Goal: Task Accomplishment & Management: Manage account settings

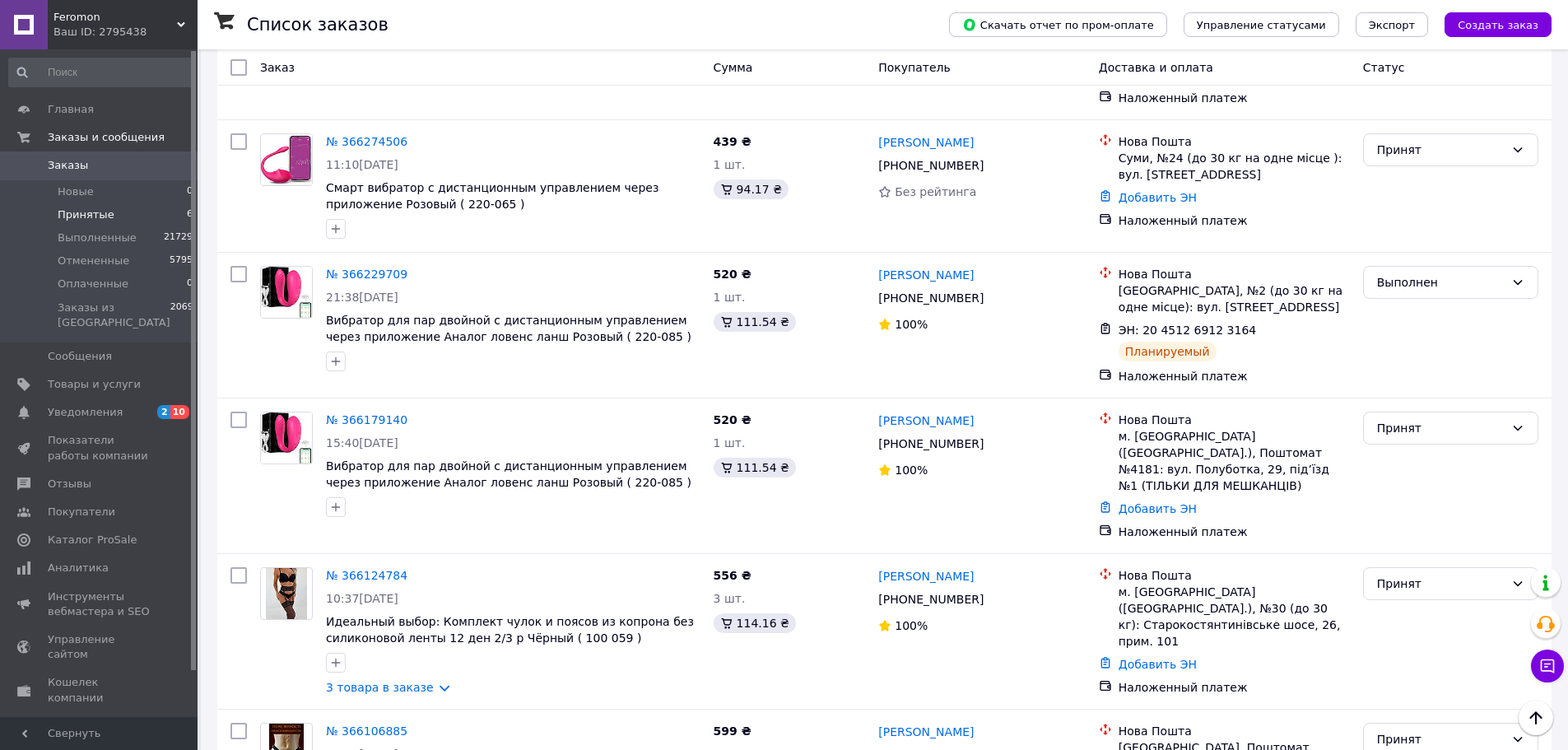
scroll to position [188, 0]
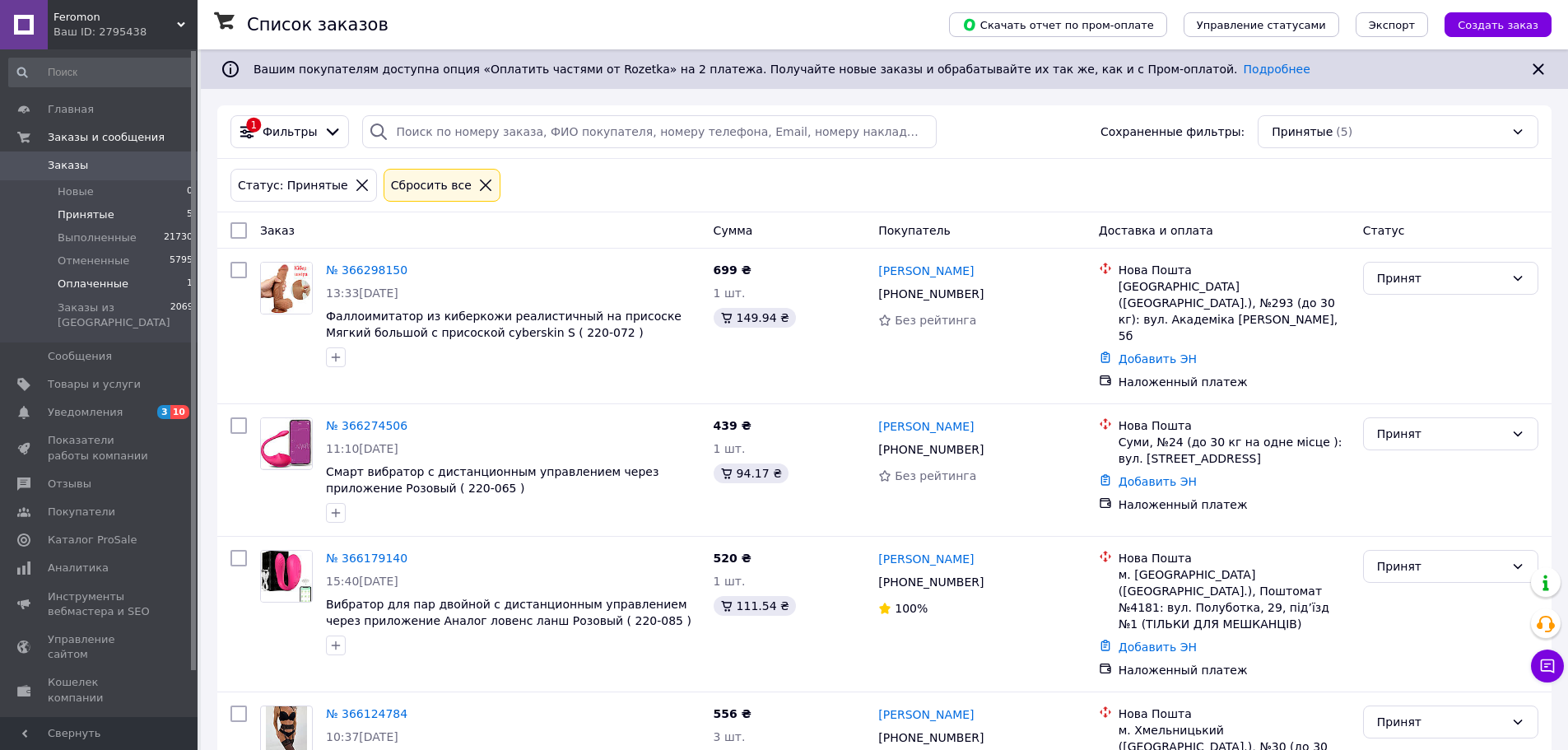
click at [116, 275] on li "Оплаченные 1" at bounding box center [101, 283] width 203 height 23
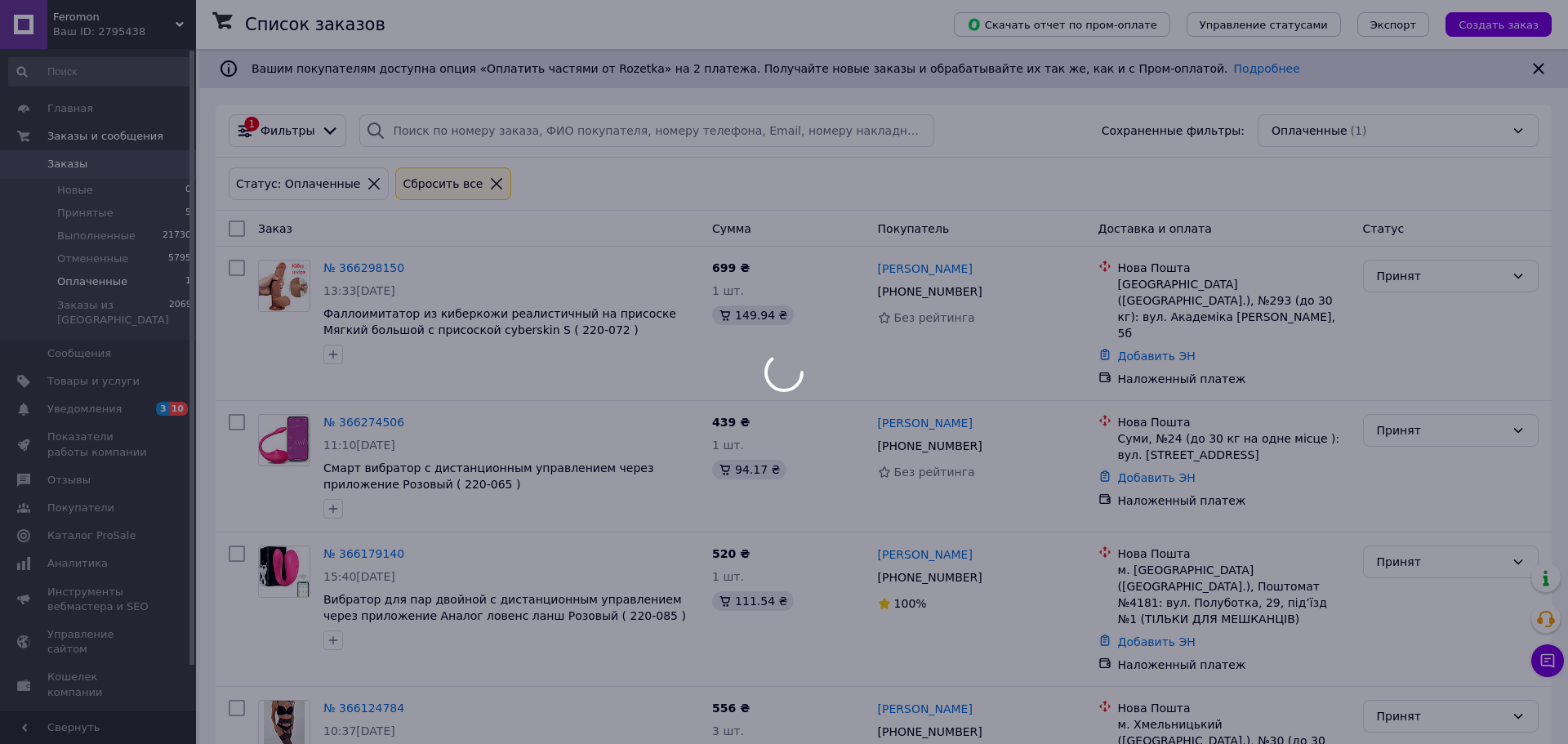
click at [115, 279] on span "Оплаченные" at bounding box center [92, 281] width 70 height 14
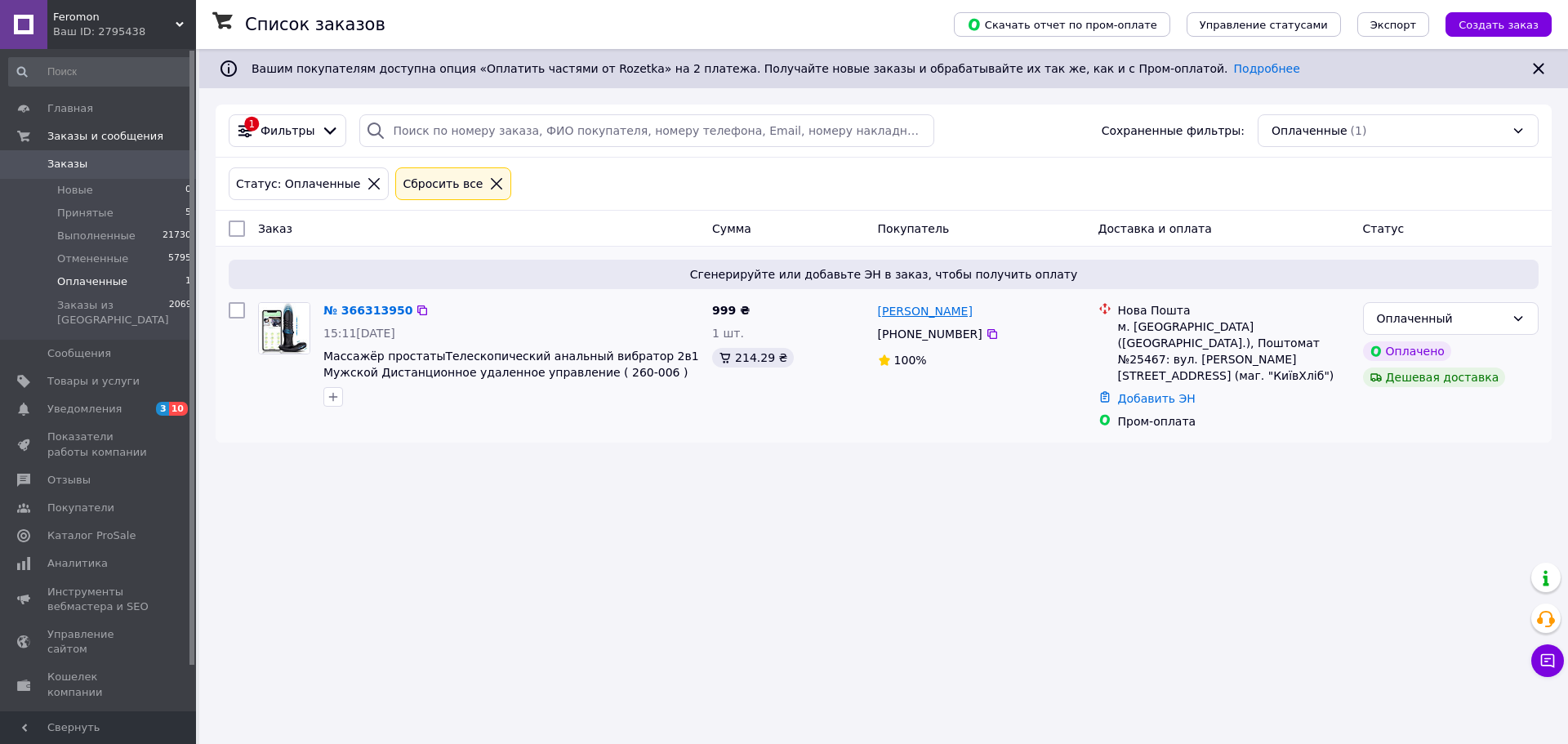
drag, startPoint x: 973, startPoint y: 332, endPoint x: 881, endPoint y: 316, distance: 93.4
click at [881, 316] on div "Дмитро Кирилюк +380 98 680 50 50 100%" at bounding box center [982, 365] width 221 height 141
copy div "Дмитро Кирилюк +380 98 680 50 50"
click at [342, 311] on link "№ 366313950" at bounding box center [368, 311] width 89 height 13
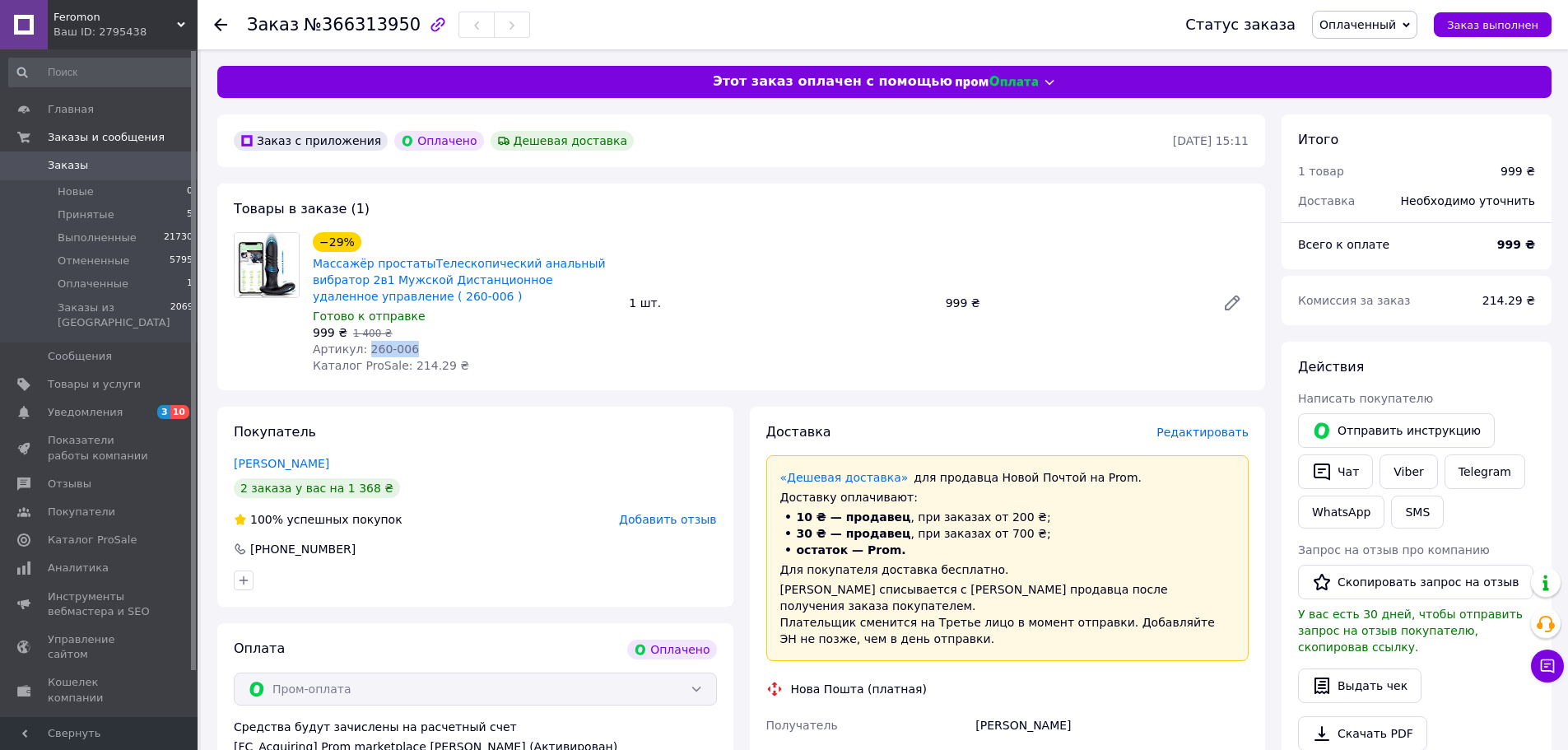
drag, startPoint x: 400, startPoint y: 350, endPoint x: 361, endPoint y: 351, distance: 39.0
click at [361, 351] on div "Артикул: 260-006" at bounding box center [464, 349] width 303 height 16
copy span "260-006"
click at [1522, 246] on b "999 ₴" at bounding box center [1515, 244] width 38 height 14
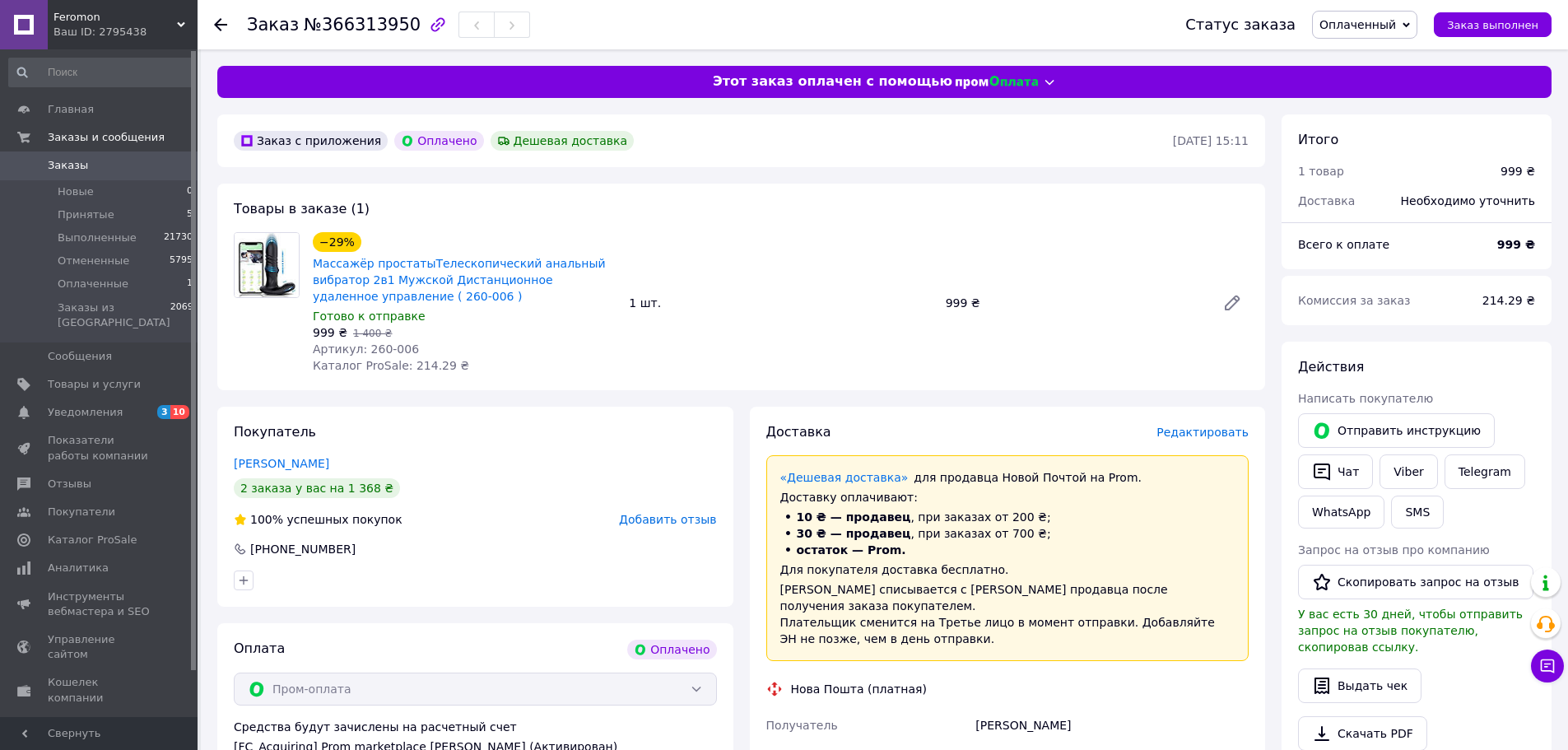
click at [1516, 246] on b "999 ₴" at bounding box center [1515, 244] width 38 height 14
click at [1515, 246] on b "999 ₴" at bounding box center [1515, 244] width 38 height 14
copy b "999"
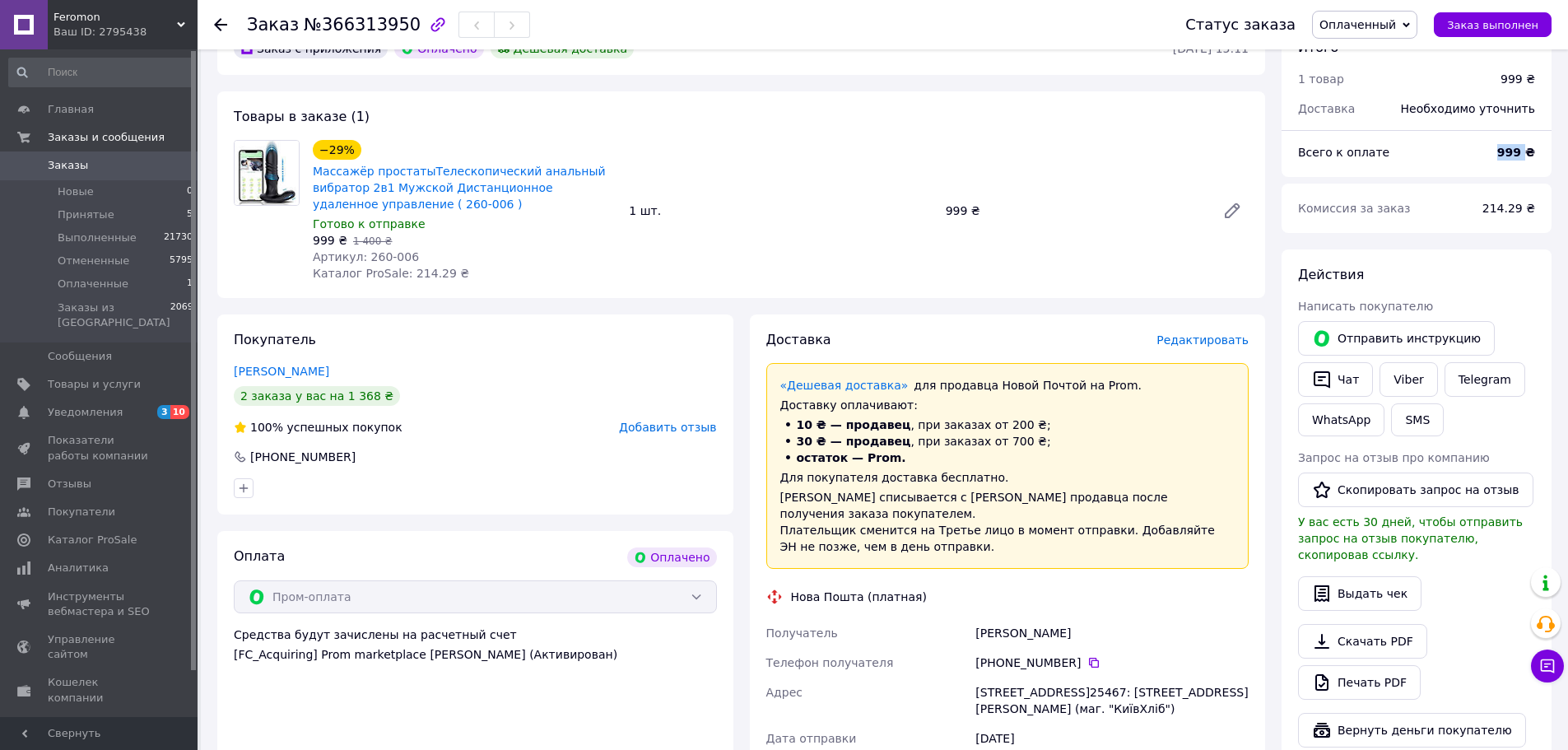
scroll to position [411, 0]
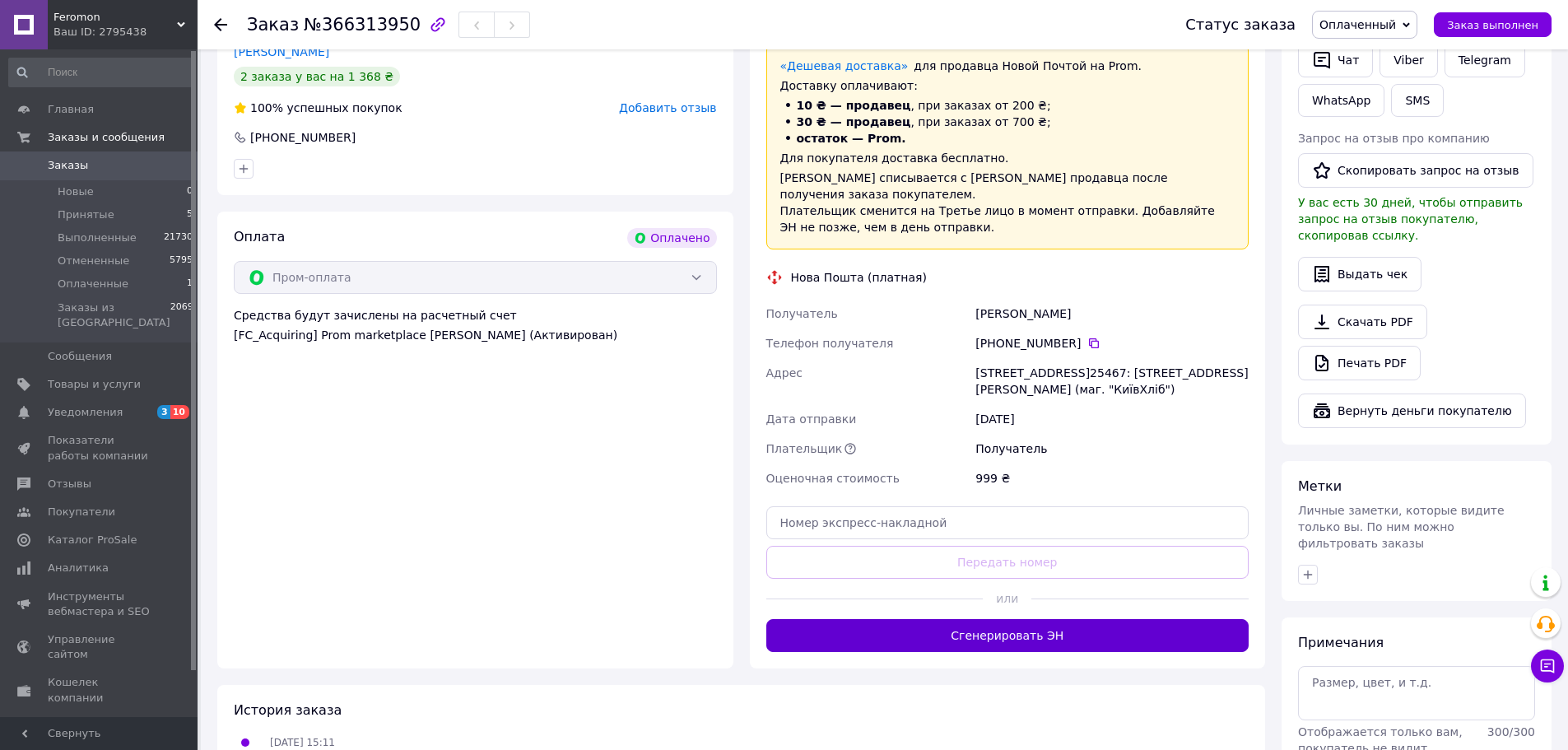
click at [1005, 623] on button "Сгенерировать ЭН" at bounding box center [1007, 635] width 483 height 33
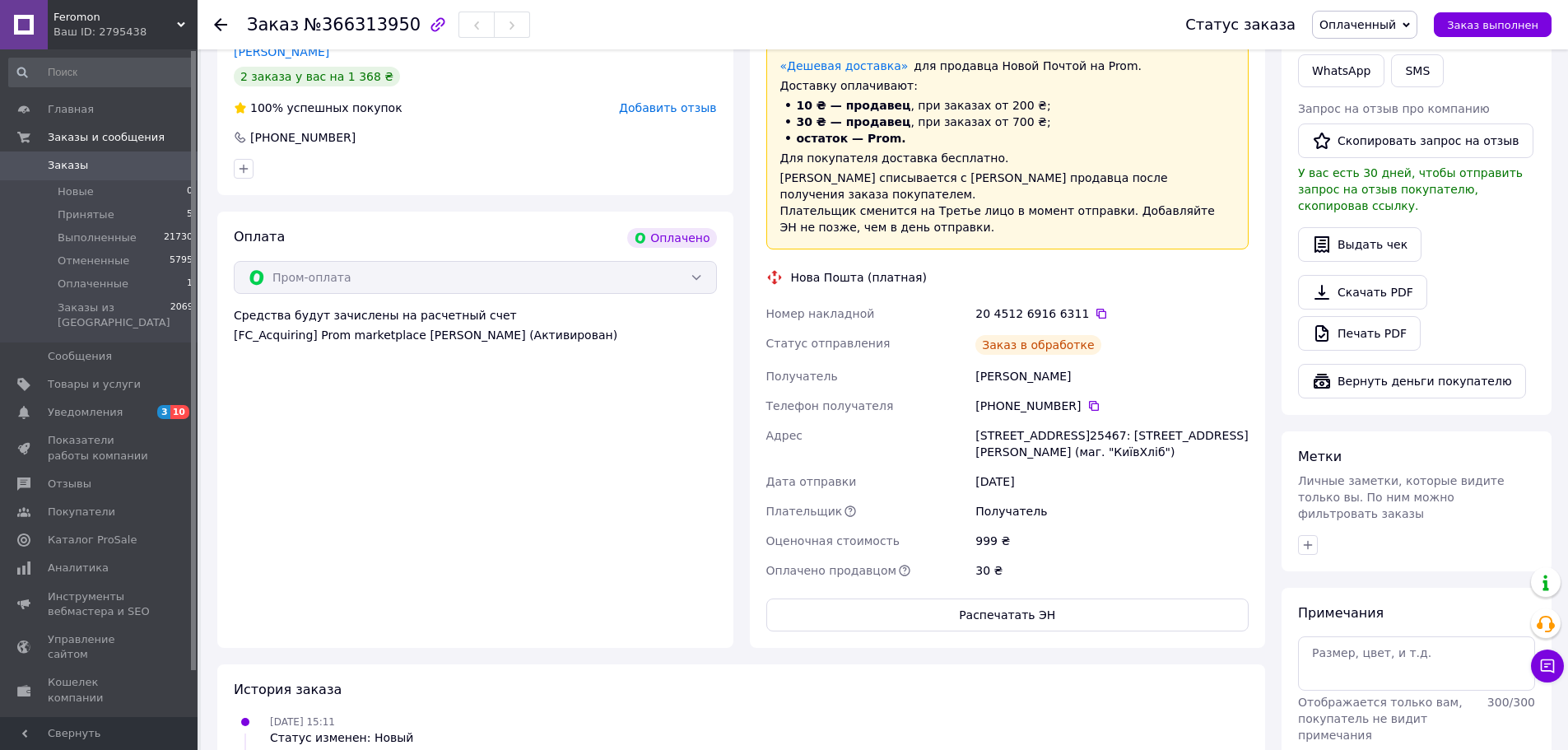
click at [1095, 307] on icon at bounding box center [1101, 314] width 14 height 14
click at [1461, 15] on button "Заказ выполнен" at bounding box center [1492, 25] width 118 height 25
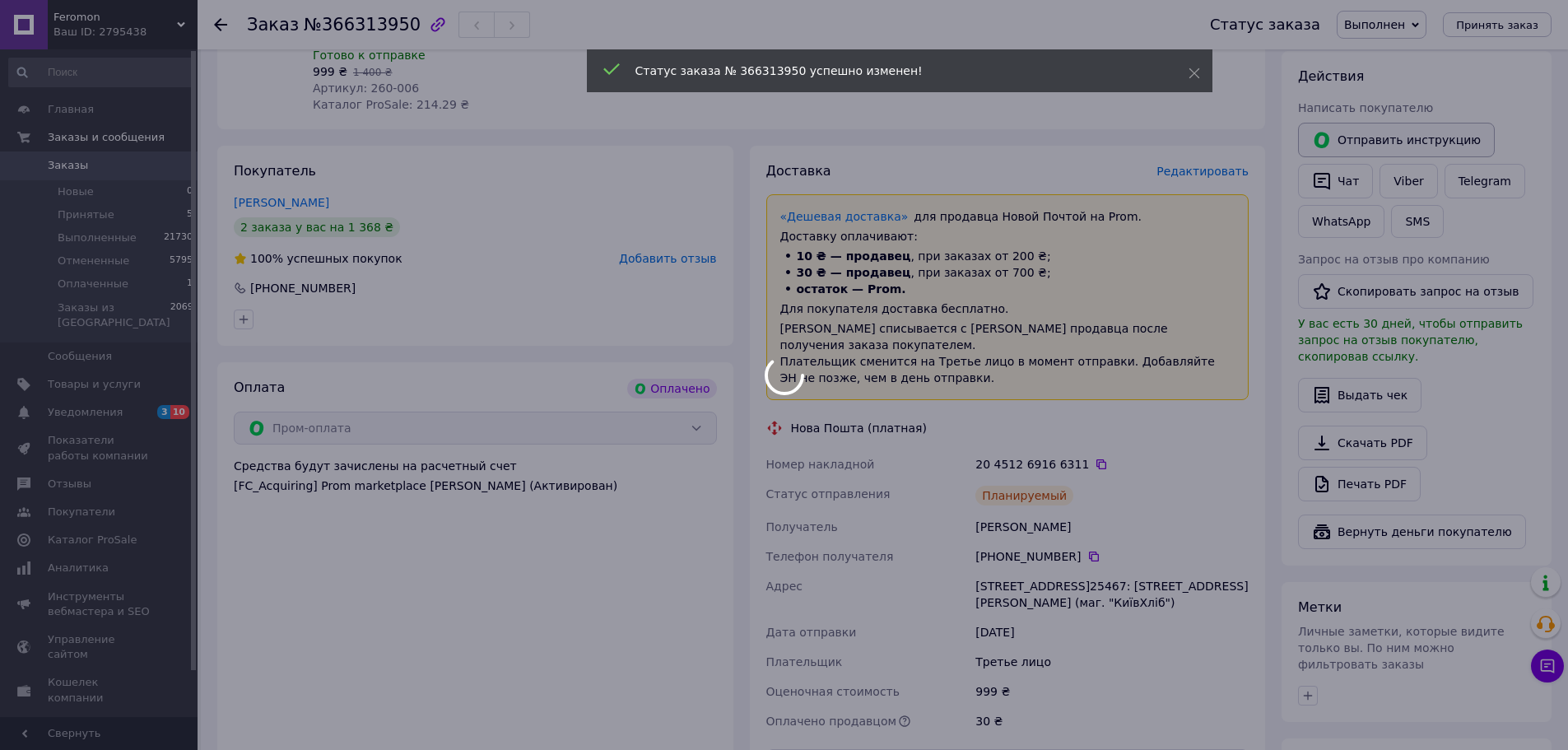
scroll to position [247, 0]
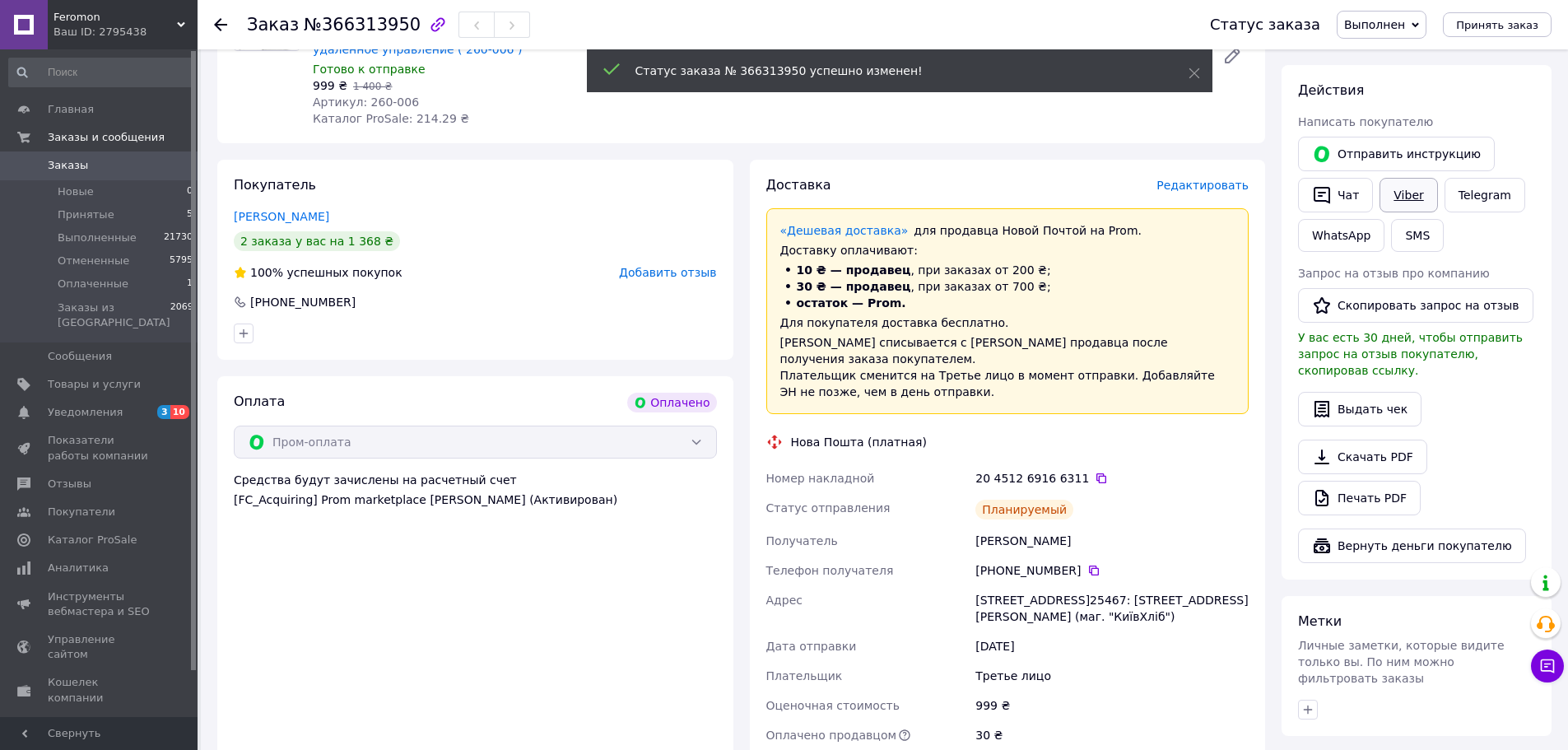
click at [1403, 191] on link "Viber" at bounding box center [1408, 194] width 58 height 35
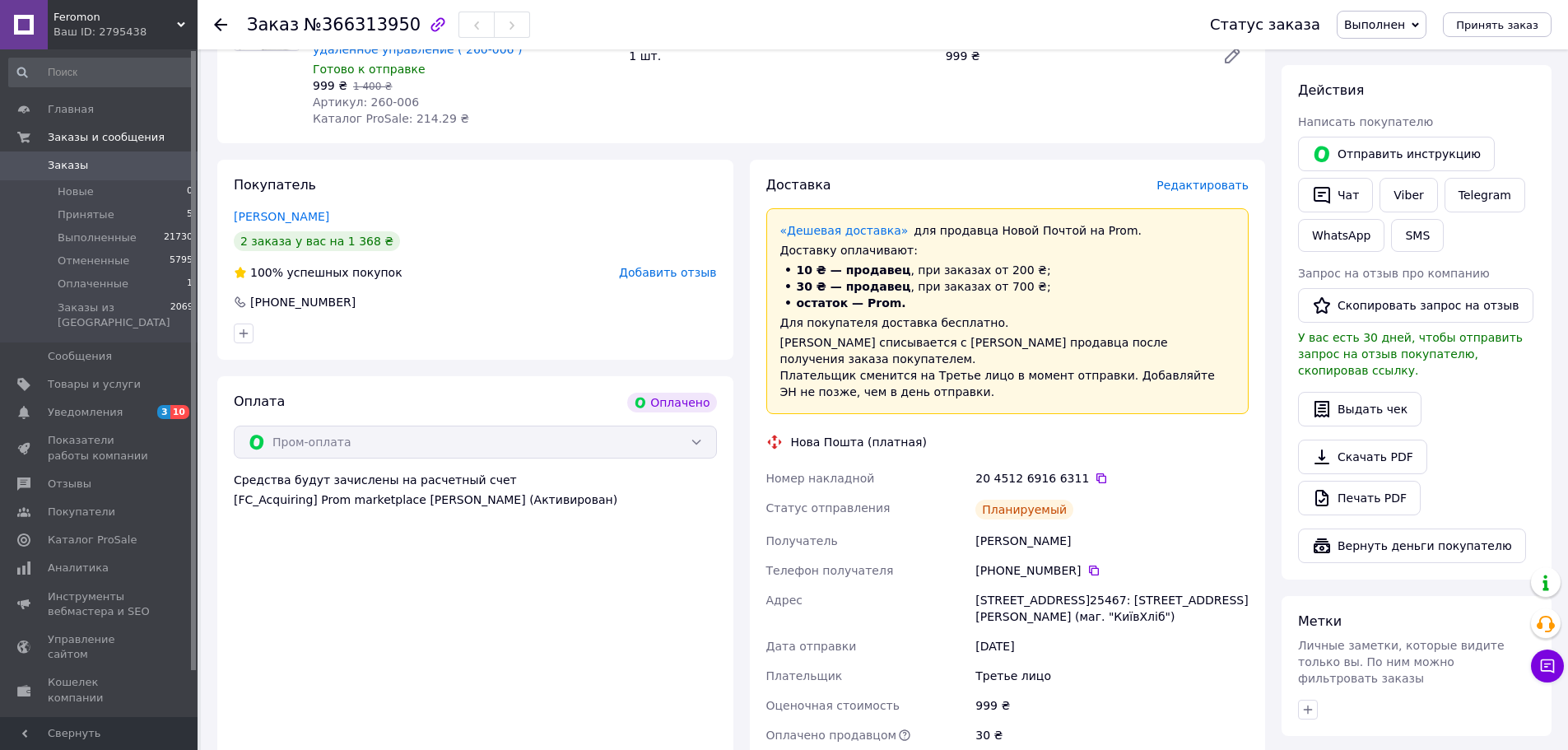
click at [1535, 455] on div "Действия Написать покупателю   Отправить инструкцию   Чат Viber Telegram WhatsA…" at bounding box center [1416, 322] width 270 height 514
click at [332, 14] on div "Заказ №366313950" at bounding box center [389, 25] width 283 height 28
copy span "366313950"
click at [1504, 450] on div "Скачать PDF   Печать PDF" at bounding box center [1416, 477] width 237 height 76
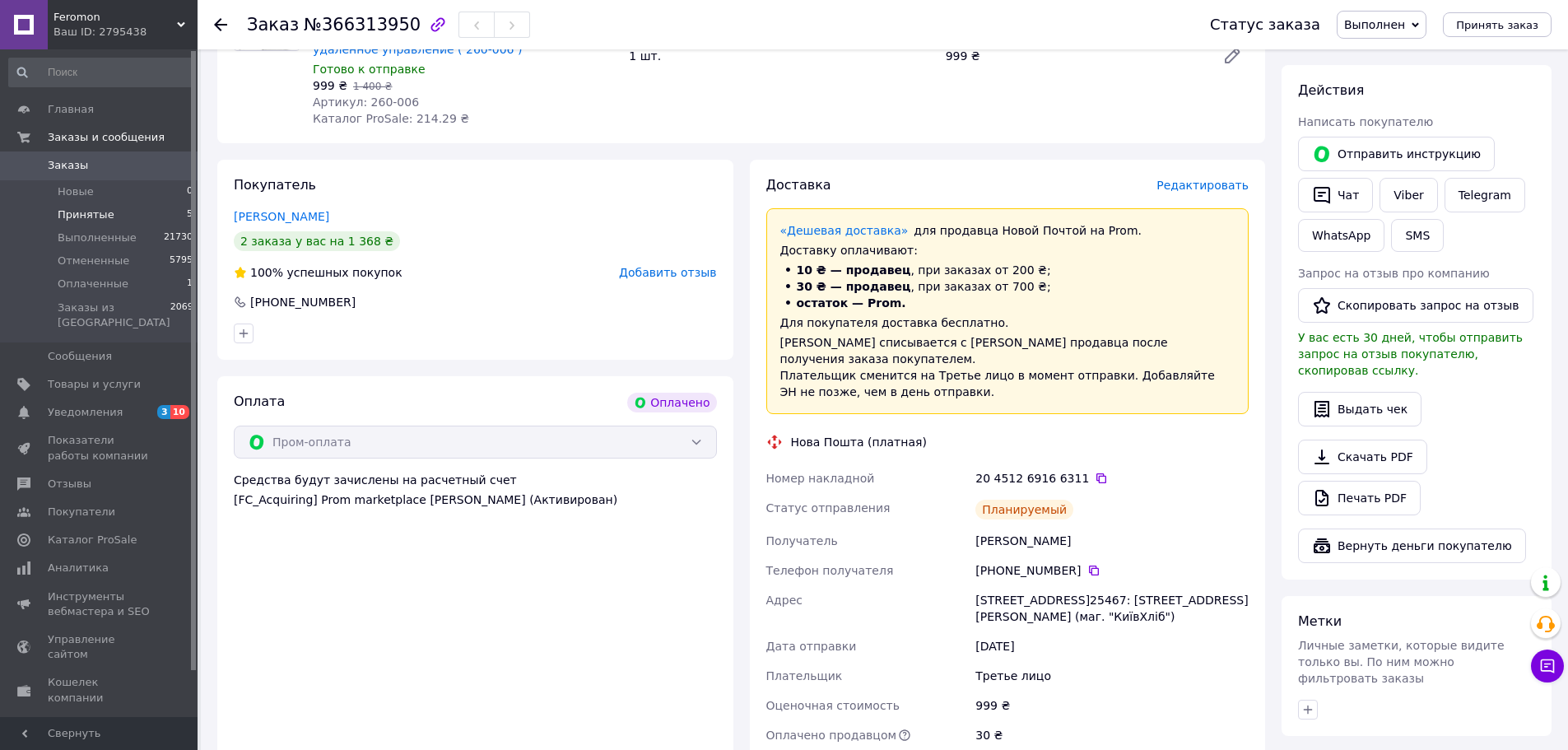
click at [115, 218] on li "Принятые 5" at bounding box center [101, 215] width 203 height 23
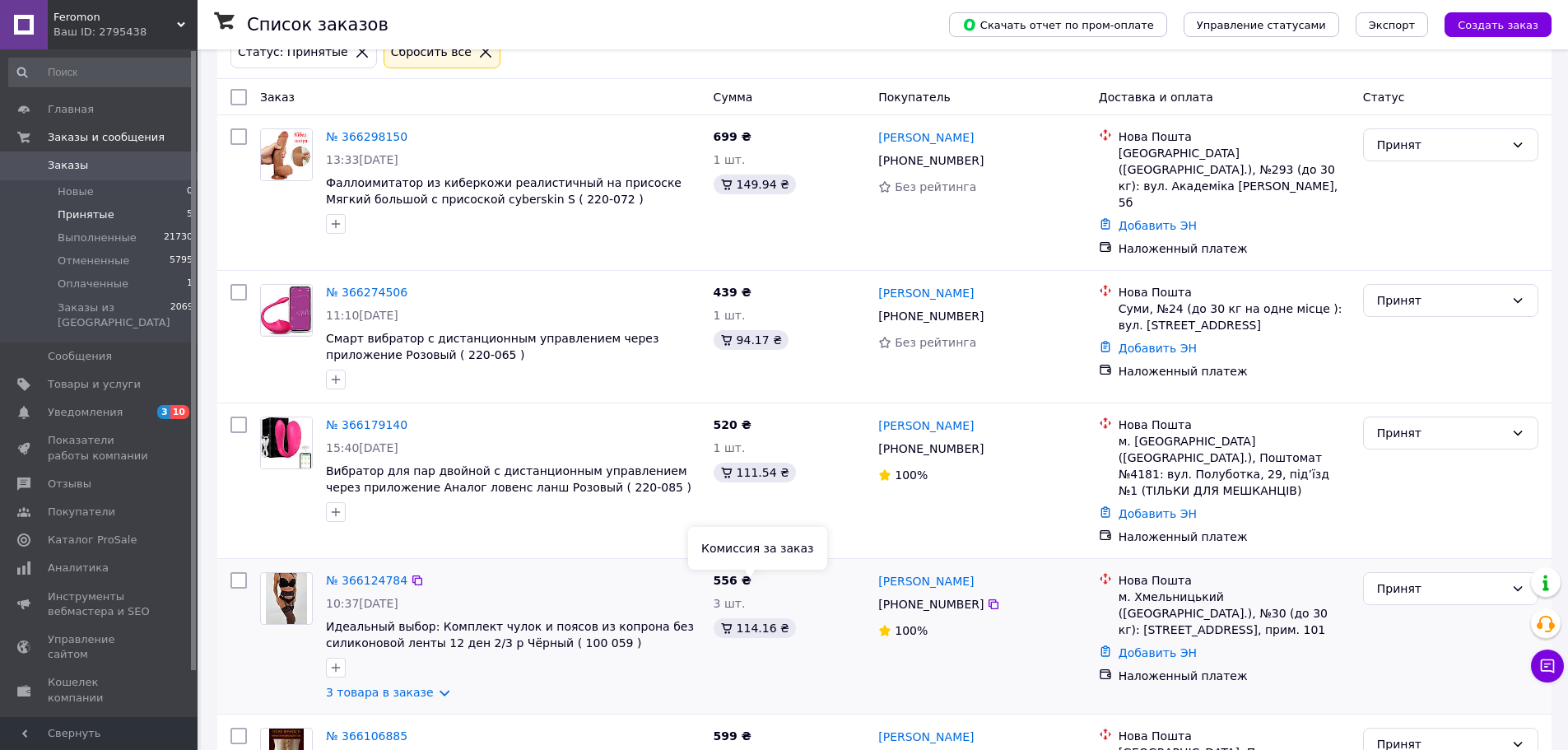
scroll to position [207, 0]
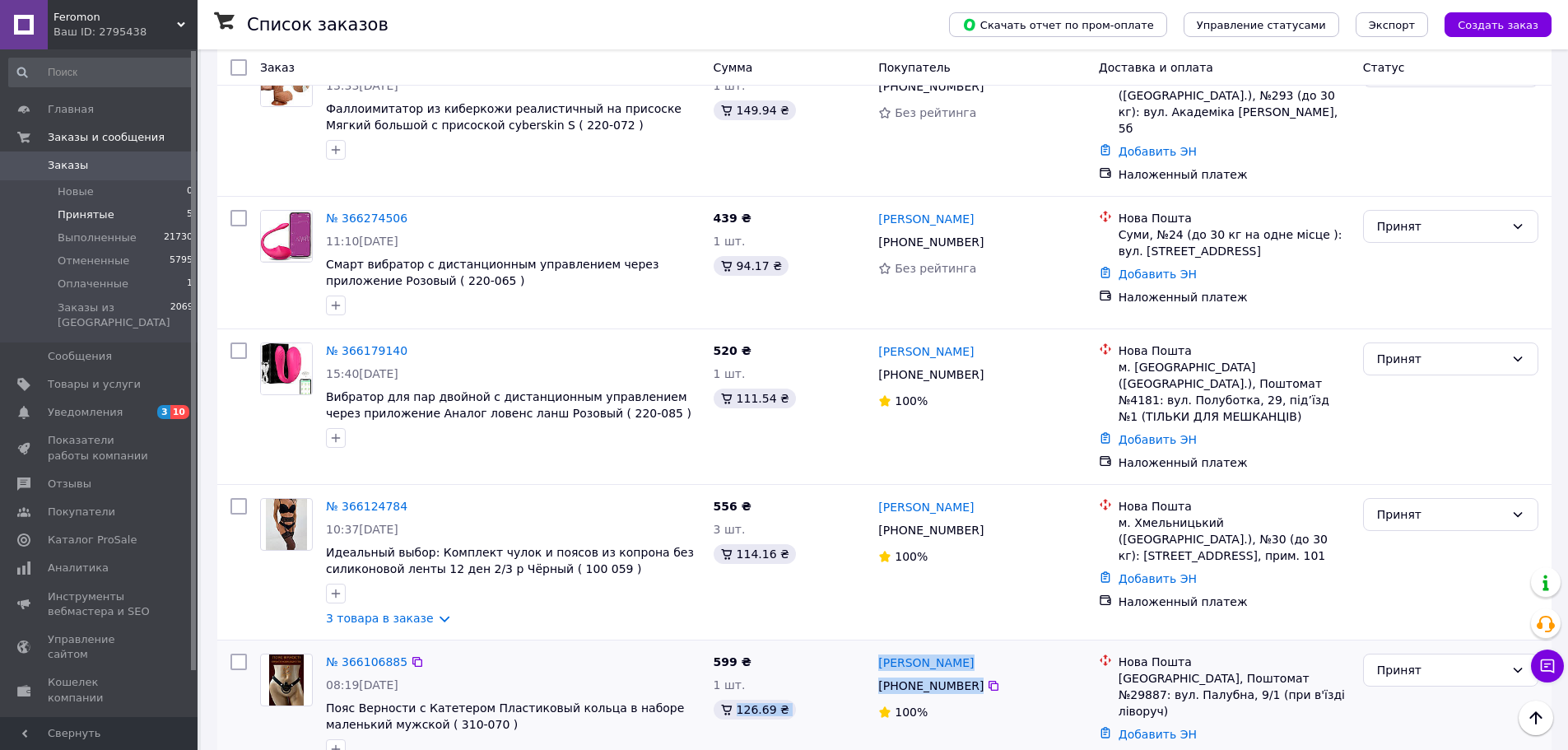
drag, startPoint x: 975, startPoint y: 645, endPoint x: 868, endPoint y: 632, distance: 107.8
click at [868, 646] on div "№ 366106885 08:19, 11.10.2025 Пояс Верности с Катетером Пластиковый кольца в на…" at bounding box center [884, 708] width 1321 height 125
copy div "1 шт. 126.69 ₴ Николай Цюпа +380 97 607 29 16"
click at [372, 655] on link "№ 366106885" at bounding box center [367, 662] width 81 height 14
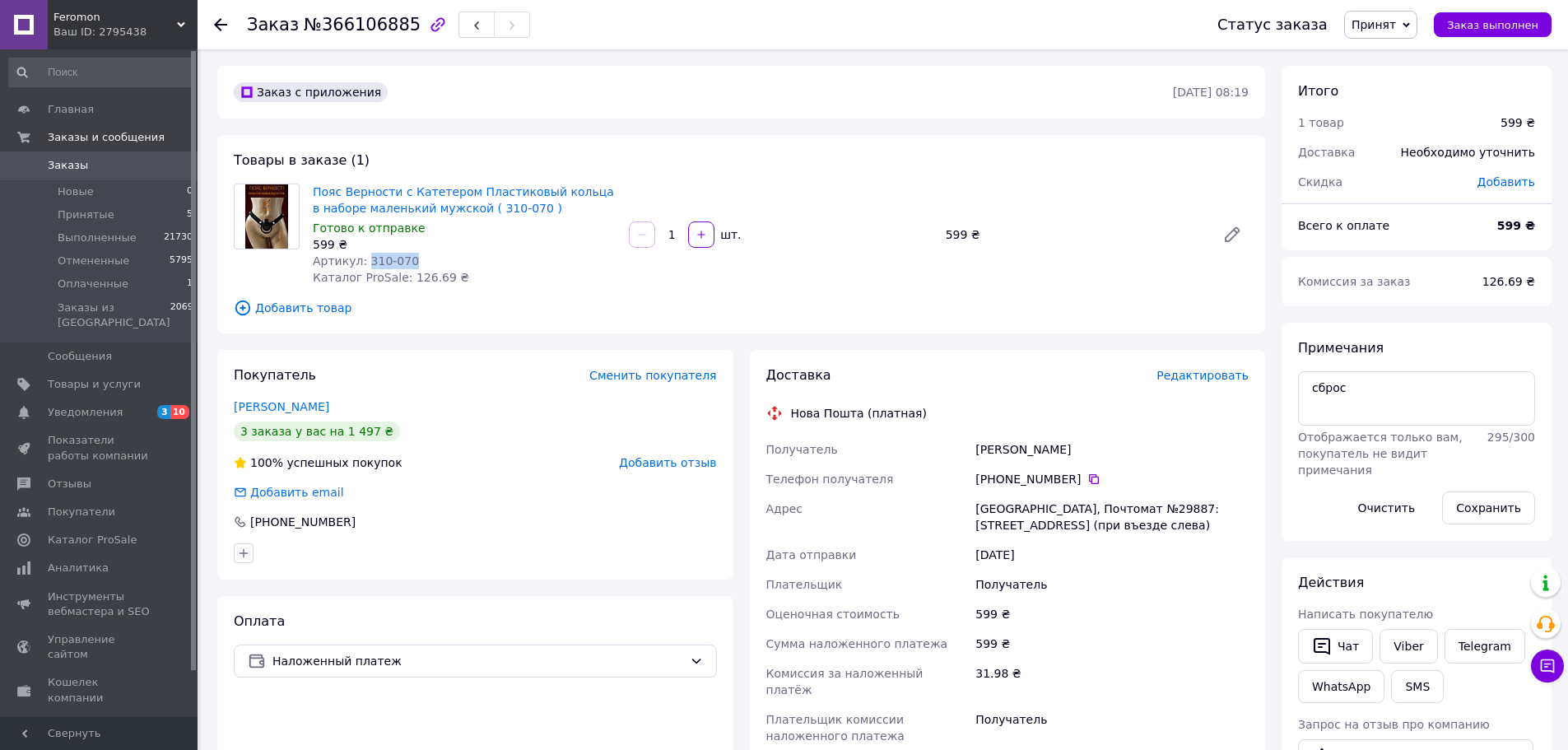
drag, startPoint x: 395, startPoint y: 255, endPoint x: 362, endPoint y: 255, distance: 33.0
click at [362, 255] on div "Артикул: 310-070" at bounding box center [464, 260] width 303 height 16
copy span "310-070"
click at [1509, 221] on b "599 ₴" at bounding box center [1515, 226] width 38 height 14
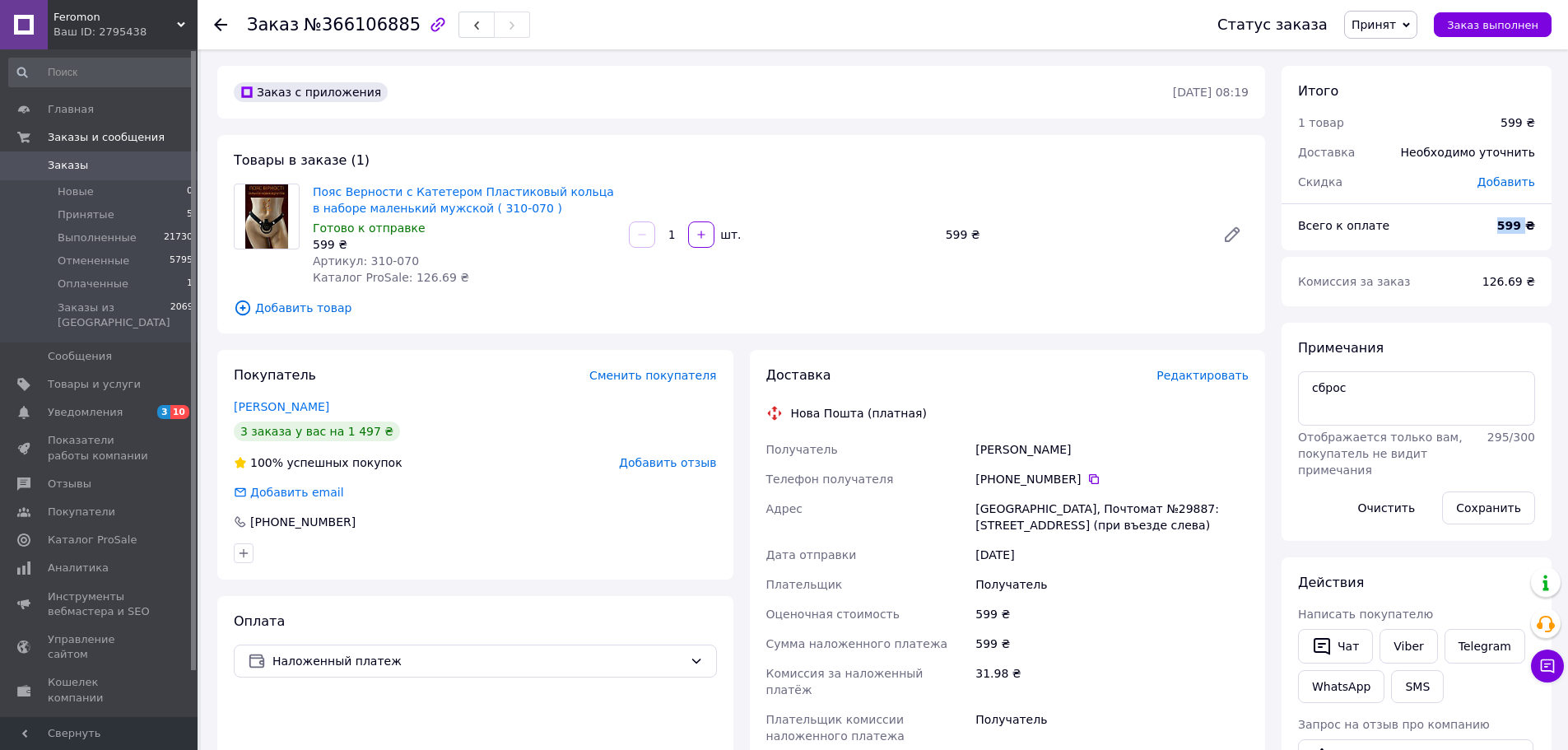
copy b "599"
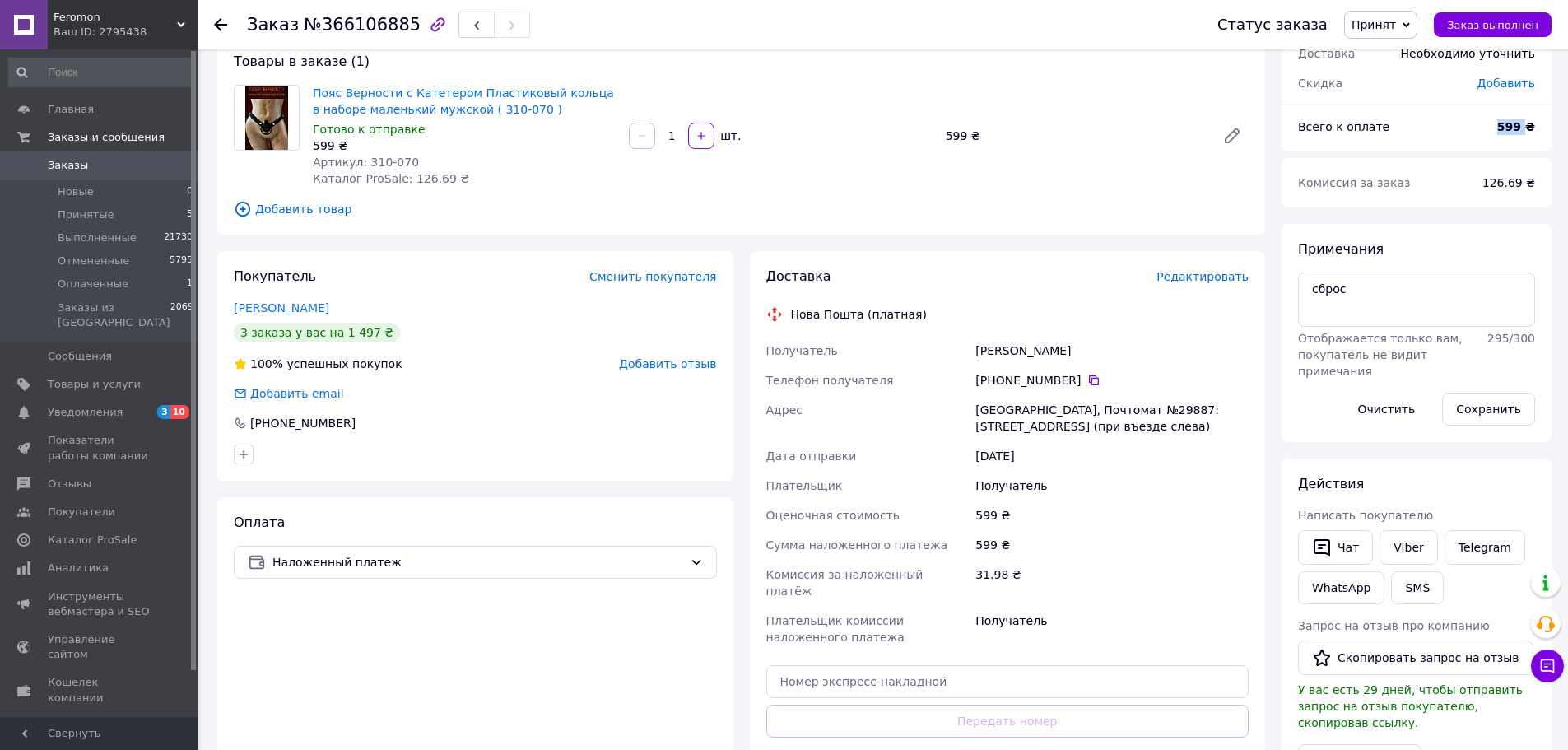
scroll to position [411, 0]
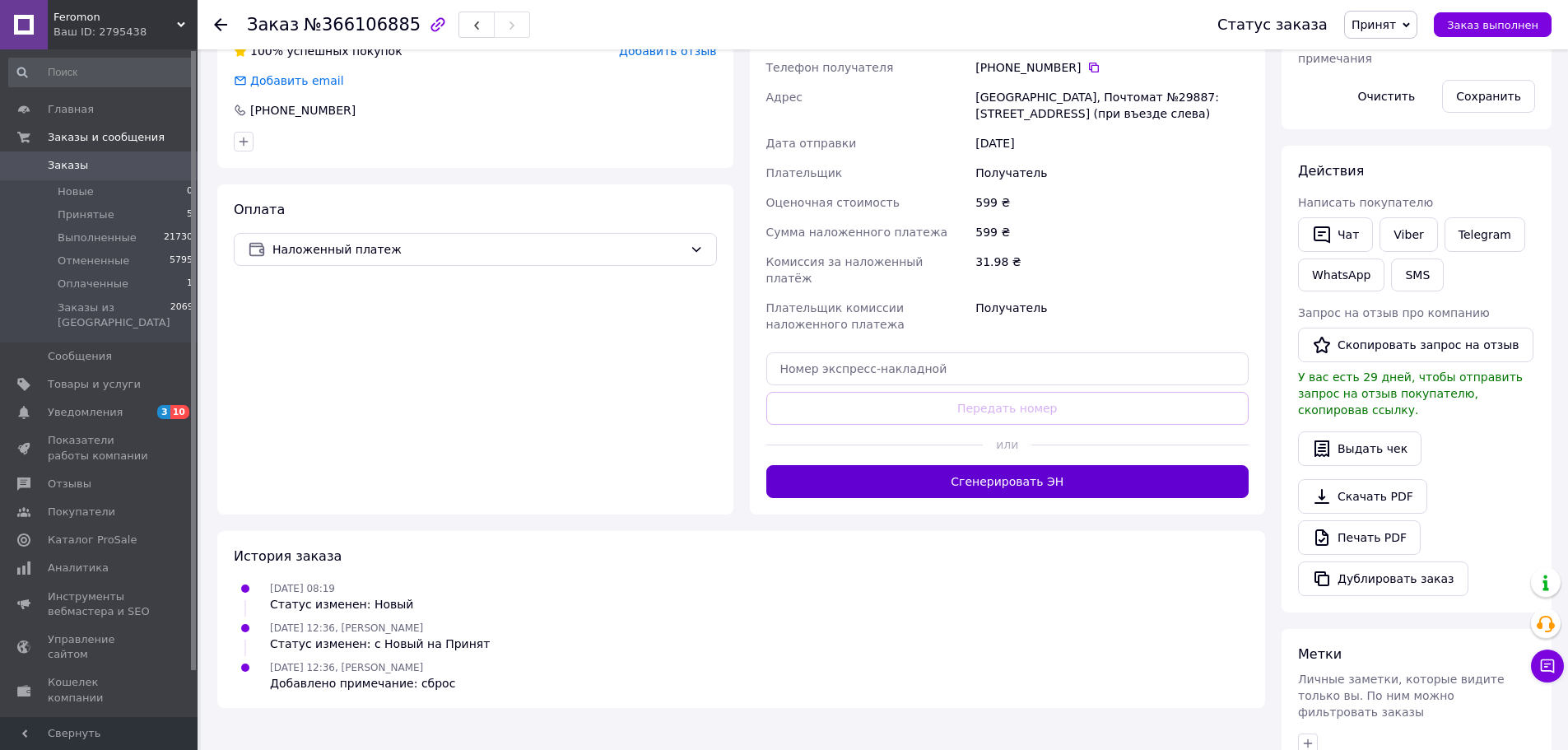
click at [944, 465] on button "Сгенерировать ЭН" at bounding box center [1007, 481] width 483 height 33
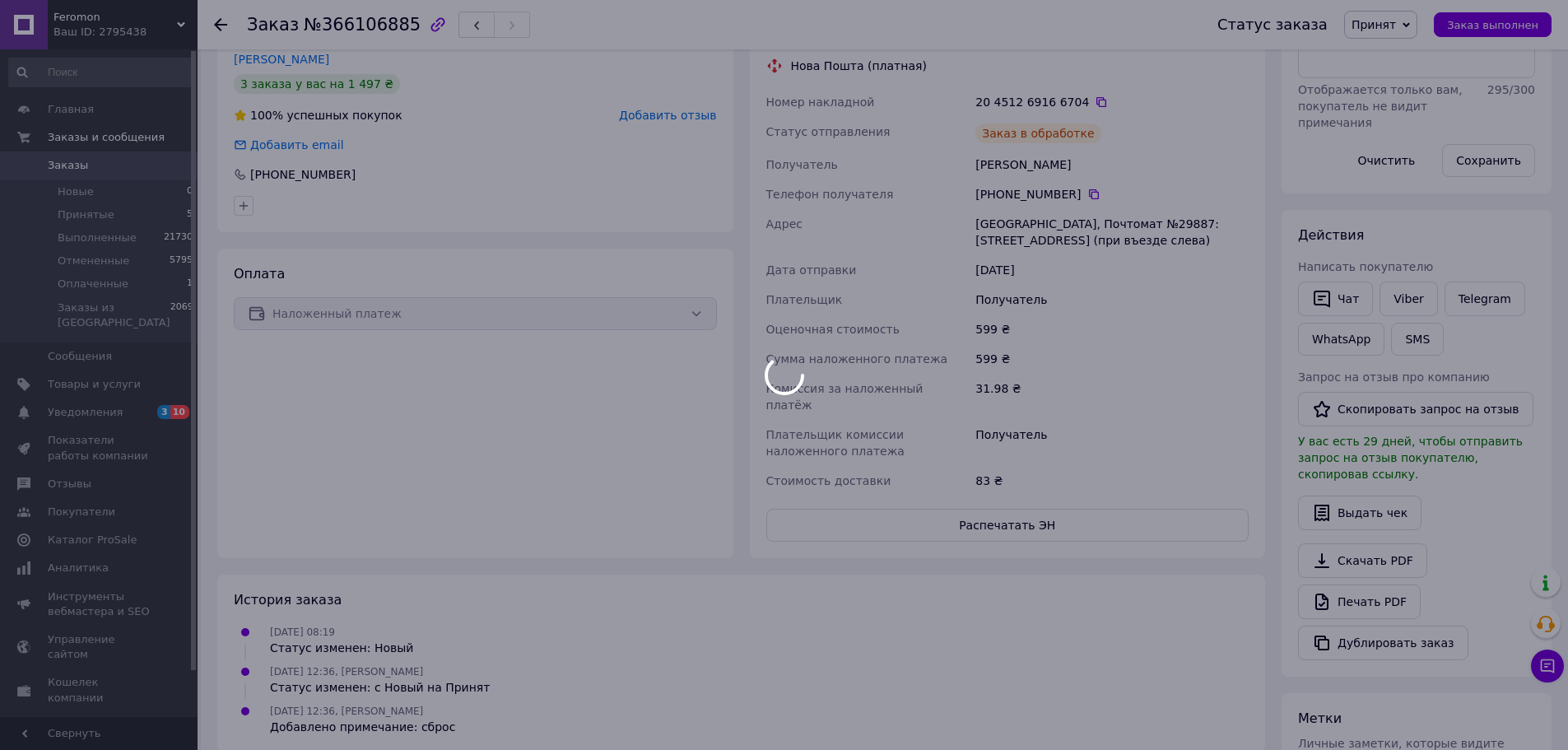
scroll to position [247, 0]
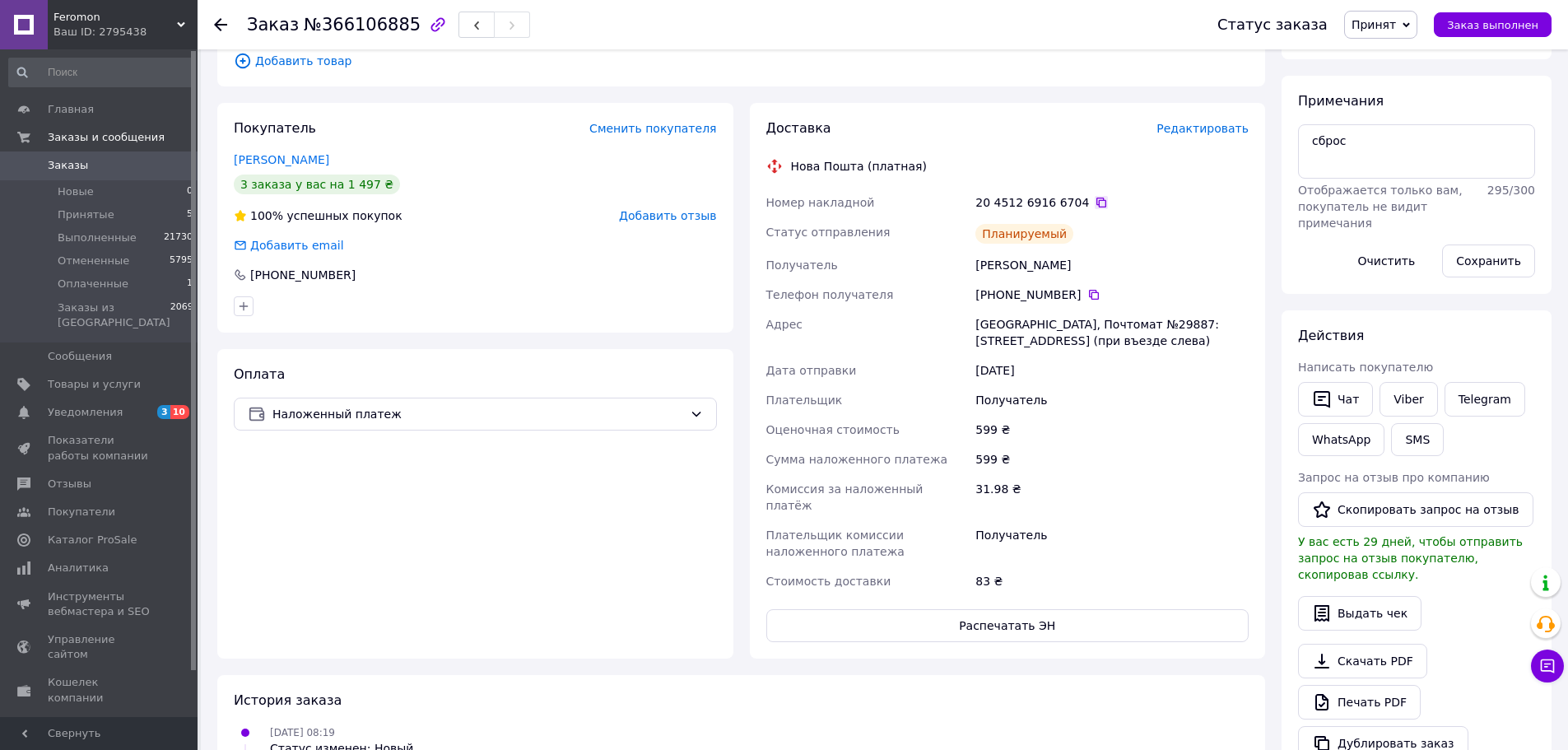
click at [1095, 205] on icon at bounding box center [1101, 203] width 14 height 14
click at [1474, 27] on span "Заказ выполнен" at bounding box center [1492, 25] width 92 height 13
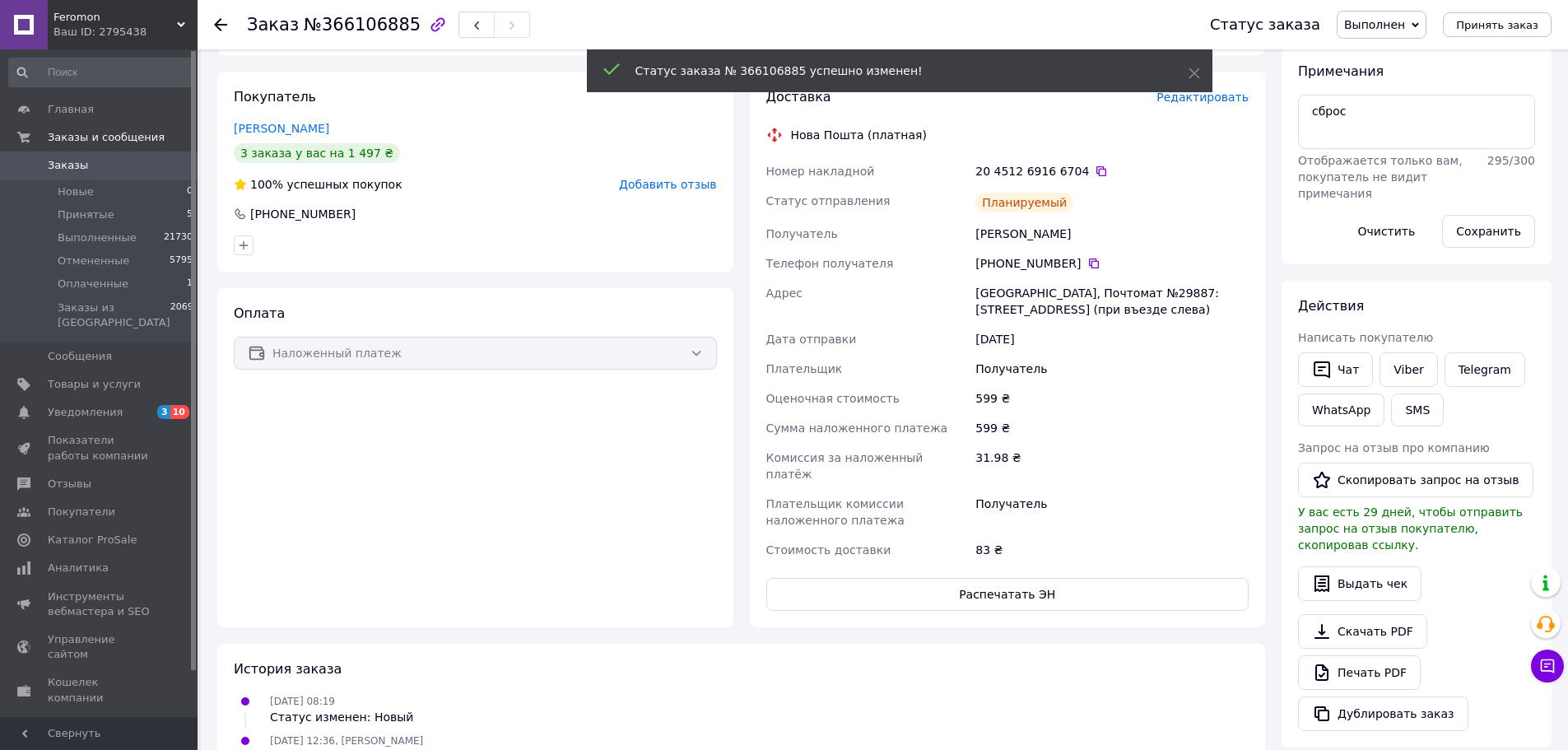
scroll to position [82, 0]
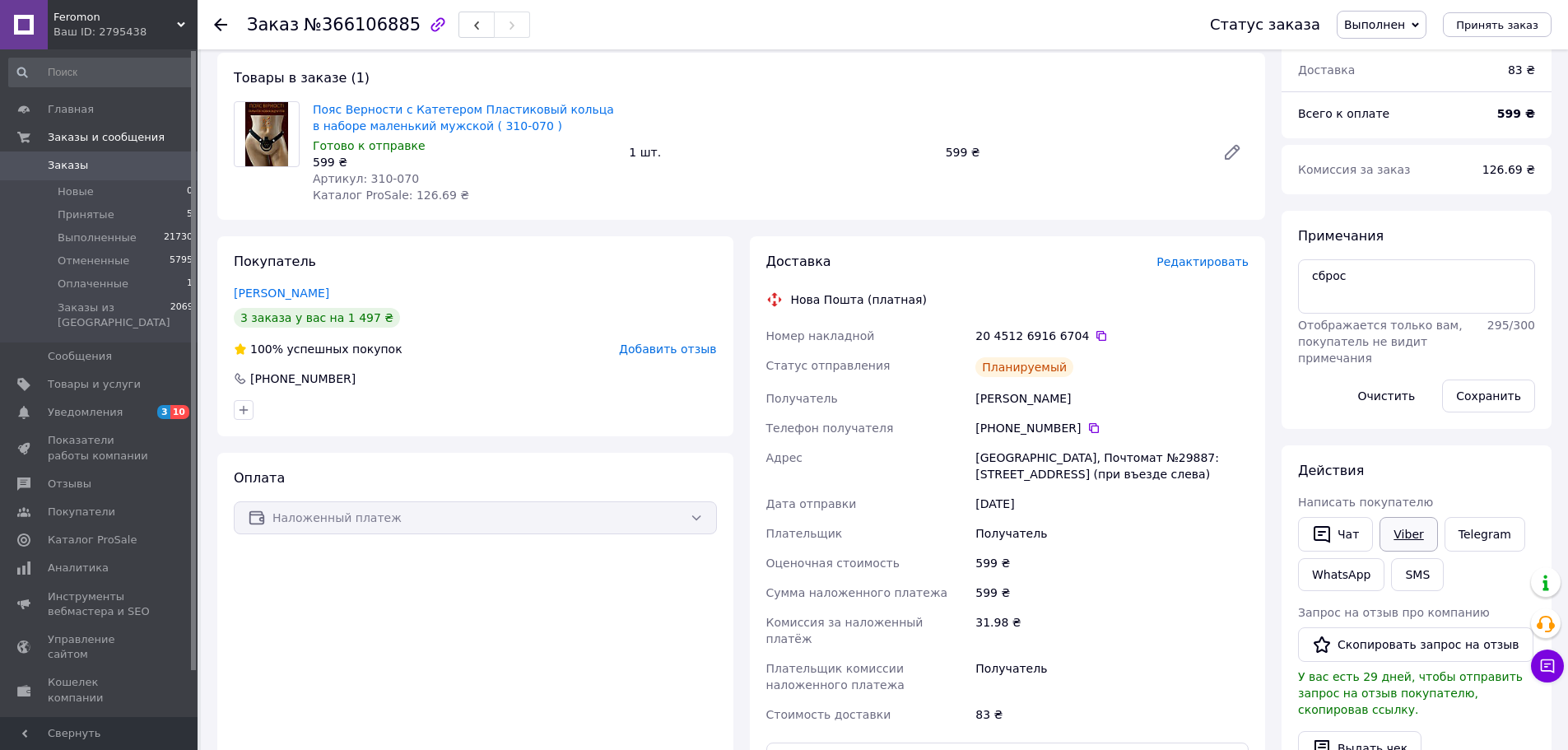
click at [1404, 538] on link "Viber" at bounding box center [1408, 534] width 58 height 35
click at [1433, 484] on div "Действия Написать покупателю   Чат Viber Telegram WhatsApp SMS Запрос на отзыв …" at bounding box center [1416, 678] width 237 height 434
click at [1453, 548] on link "Telegram" at bounding box center [1484, 534] width 81 height 35
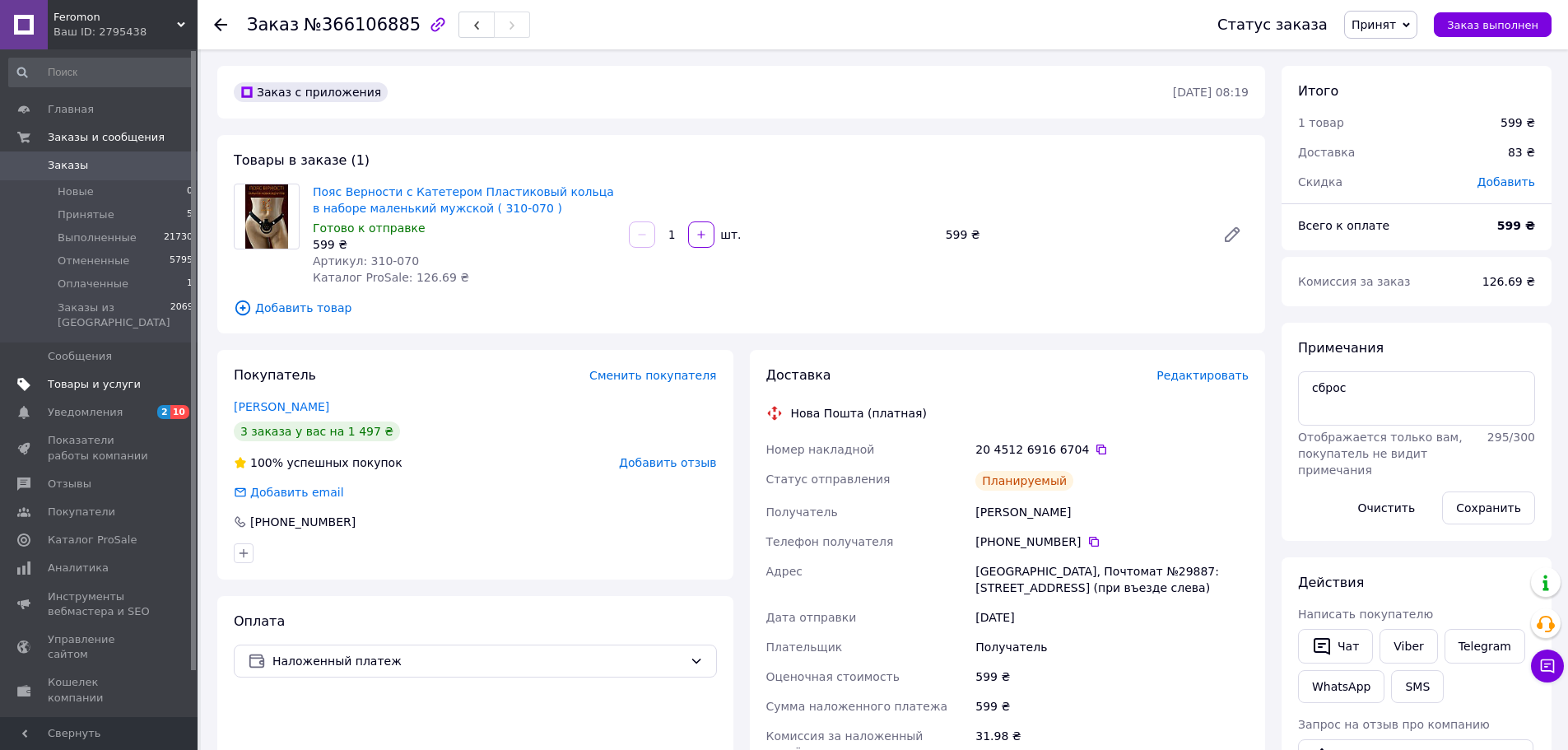
scroll to position [82, 0]
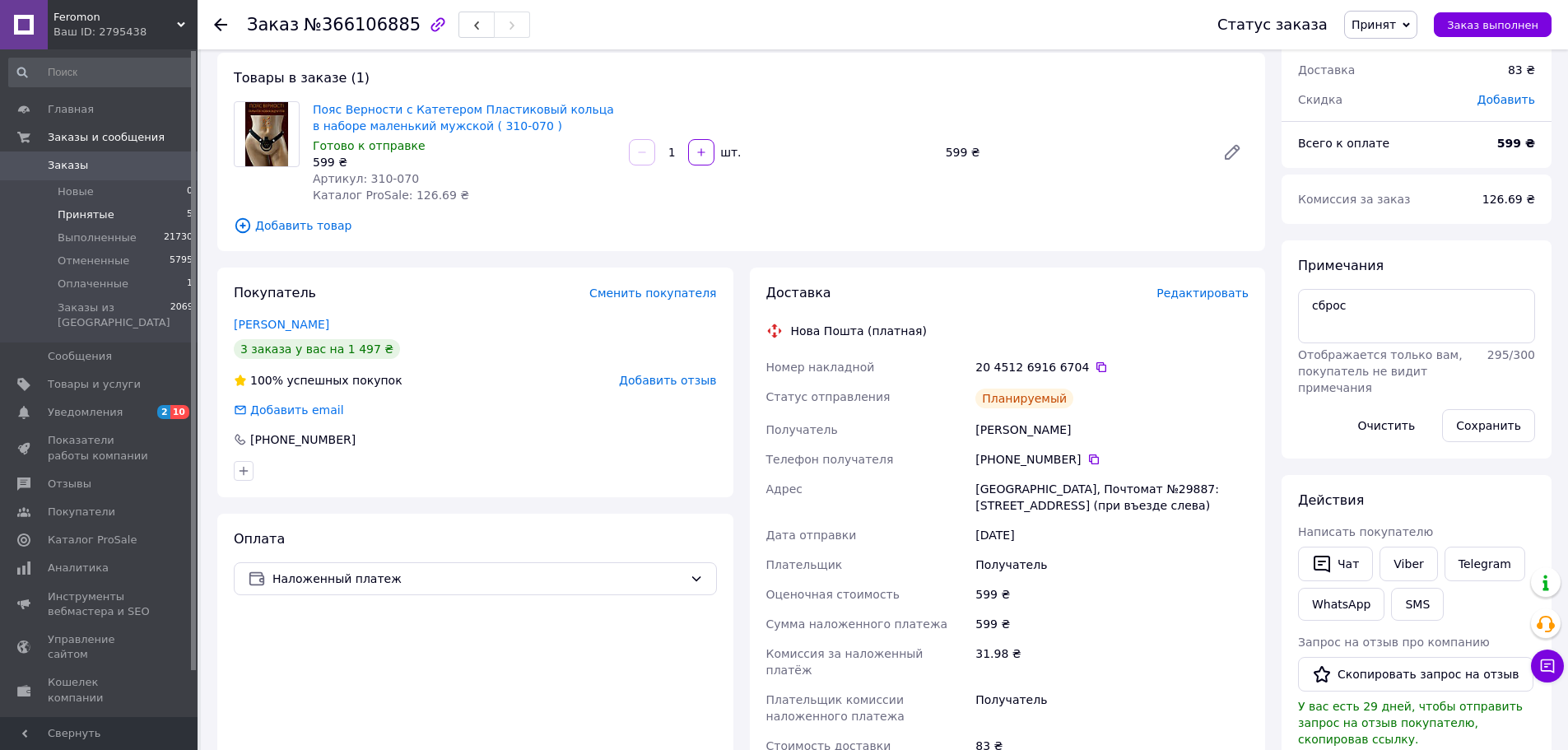
click at [148, 218] on li "Принятые 5" at bounding box center [101, 215] width 203 height 23
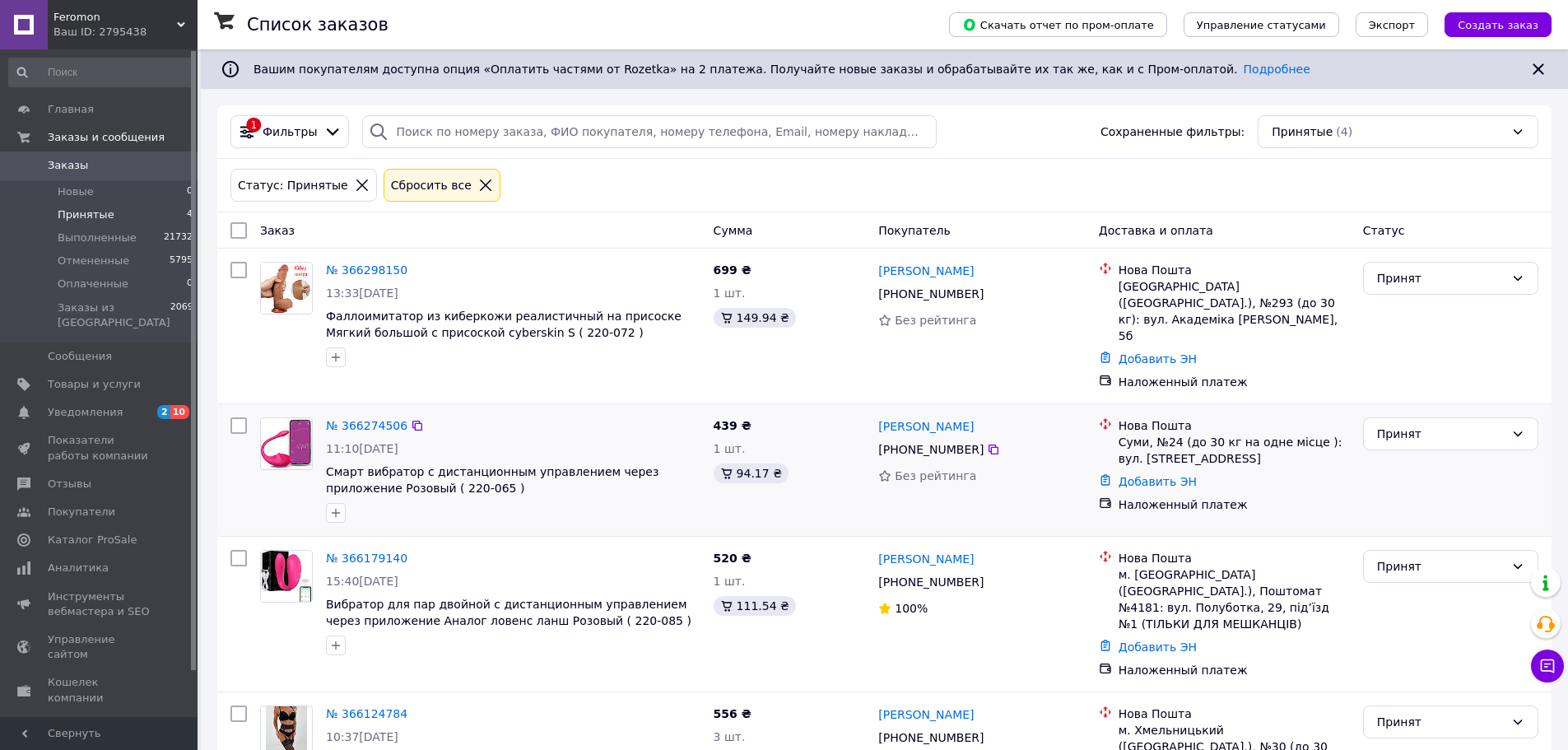
click at [1470, 484] on div "Принят" at bounding box center [1450, 470] width 188 height 119
drag, startPoint x: 977, startPoint y: 290, endPoint x: 868, endPoint y: 273, distance: 110.3
click at [868, 273] on div "№ 366298150 13:33, 12.10.2025 Фаллоимитатор из киберкожи реалистичный на присос…" at bounding box center [884, 326] width 1321 height 142
copy div "699 ₴ 1 шт. 149.94 ₴ Оксана Чередніченко +380 96 770 25 64"
drag, startPoint x: 1107, startPoint y: 369, endPoint x: 1057, endPoint y: 344, distance: 55.9
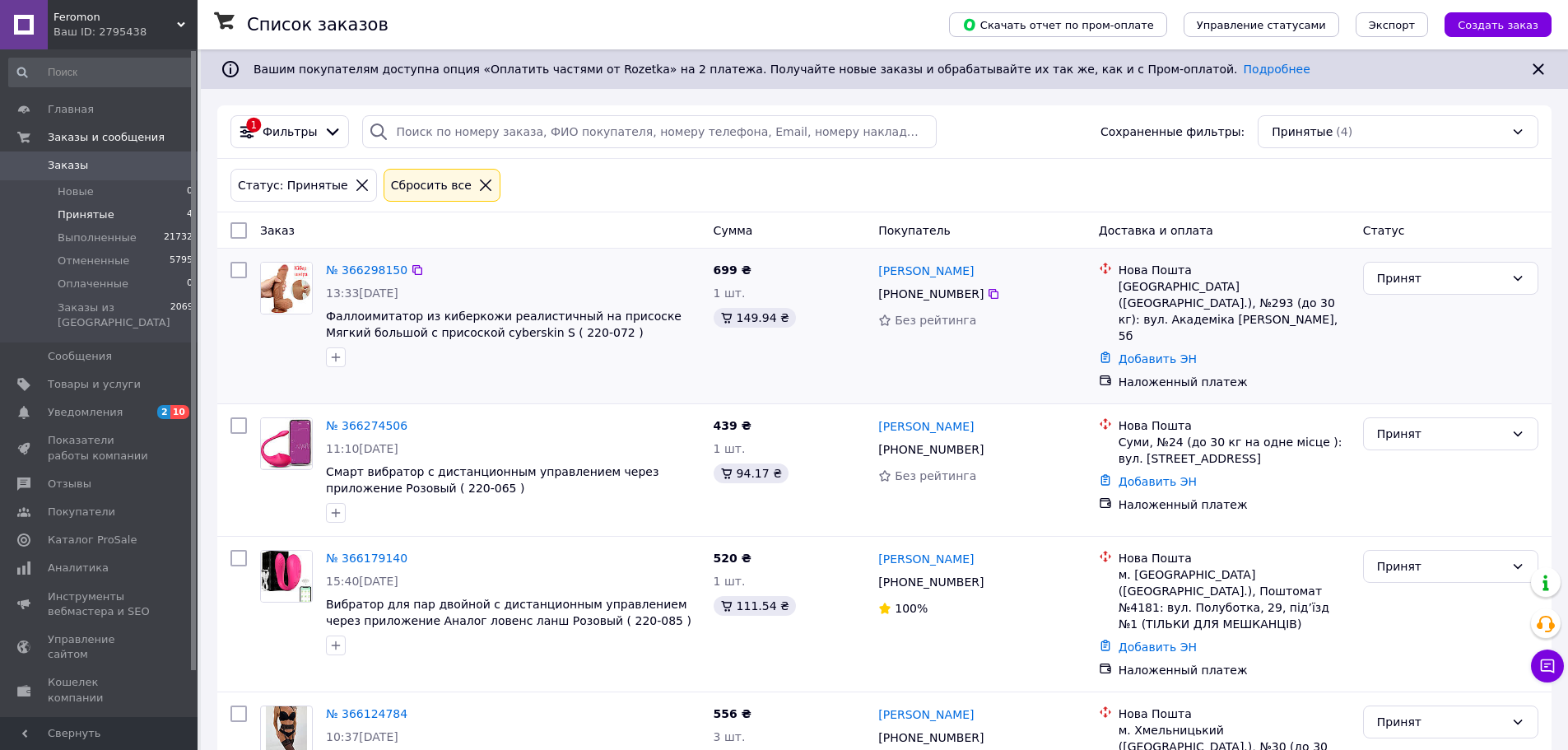
click at [1106, 369] on div "Нова Пошта Київ (Київська обл.), №293 (до 30 кг): вул. Академіка Булаховського,…" at bounding box center [1224, 326] width 264 height 142
drag, startPoint x: 971, startPoint y: 292, endPoint x: 881, endPoint y: 275, distance: 91.6
click at [881, 275] on div "Оксана Чередніченко +380 96 770 25 64 Без рейтинга" at bounding box center [981, 326] width 220 height 142
copy div "Оксана Чередніченко +380 96 770 25 64"
click at [385, 275] on link "№ 366298150" at bounding box center [367, 270] width 81 height 14
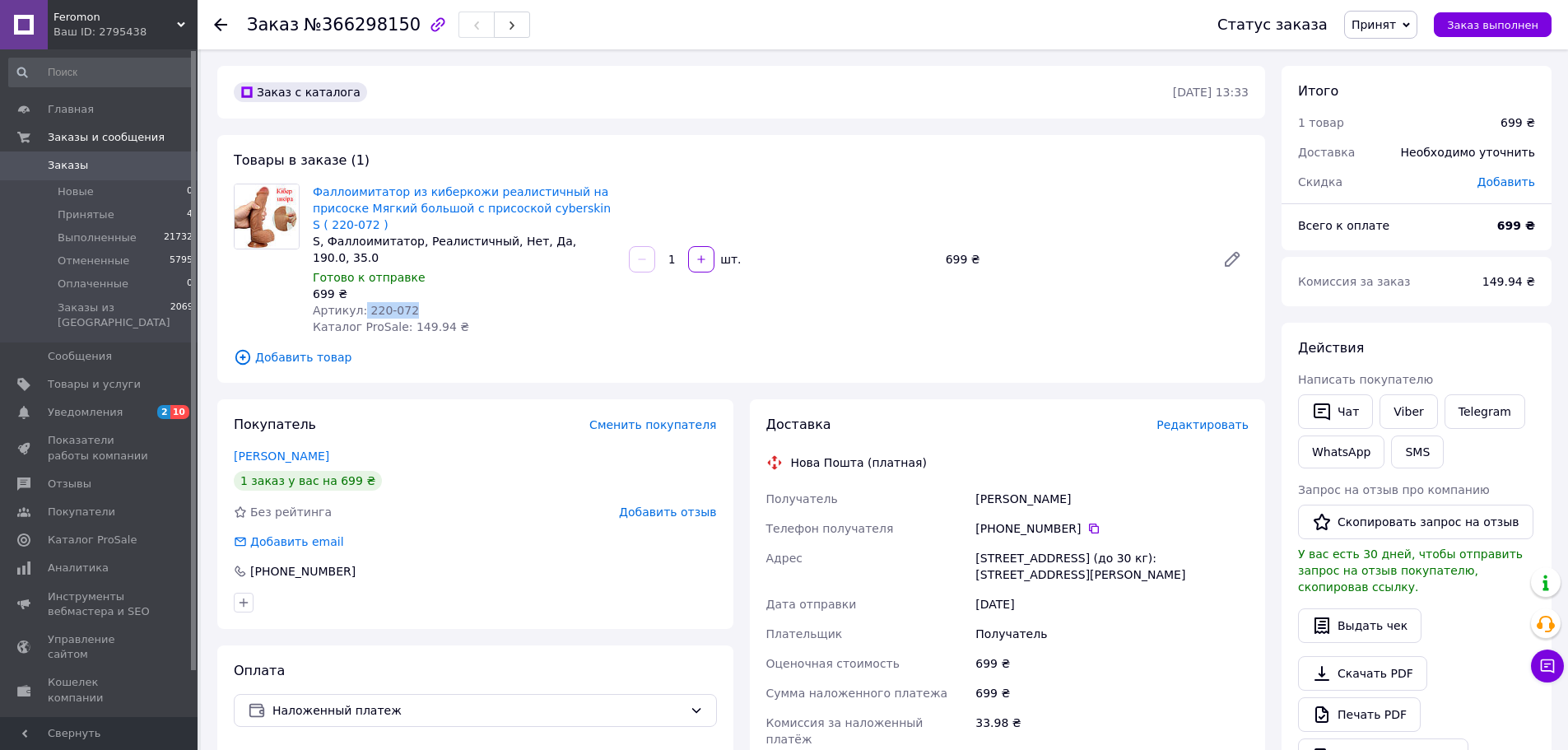
drag, startPoint x: 426, startPoint y: 287, endPoint x: 360, endPoint y: 292, distance: 66.2
click at [360, 302] on div "Артикул: 220-072" at bounding box center [464, 310] width 303 height 16
copy span "220-072"
click at [1525, 228] on b "699 ₴" at bounding box center [1515, 226] width 38 height 14
click at [1521, 228] on b "699 ₴" at bounding box center [1515, 226] width 38 height 14
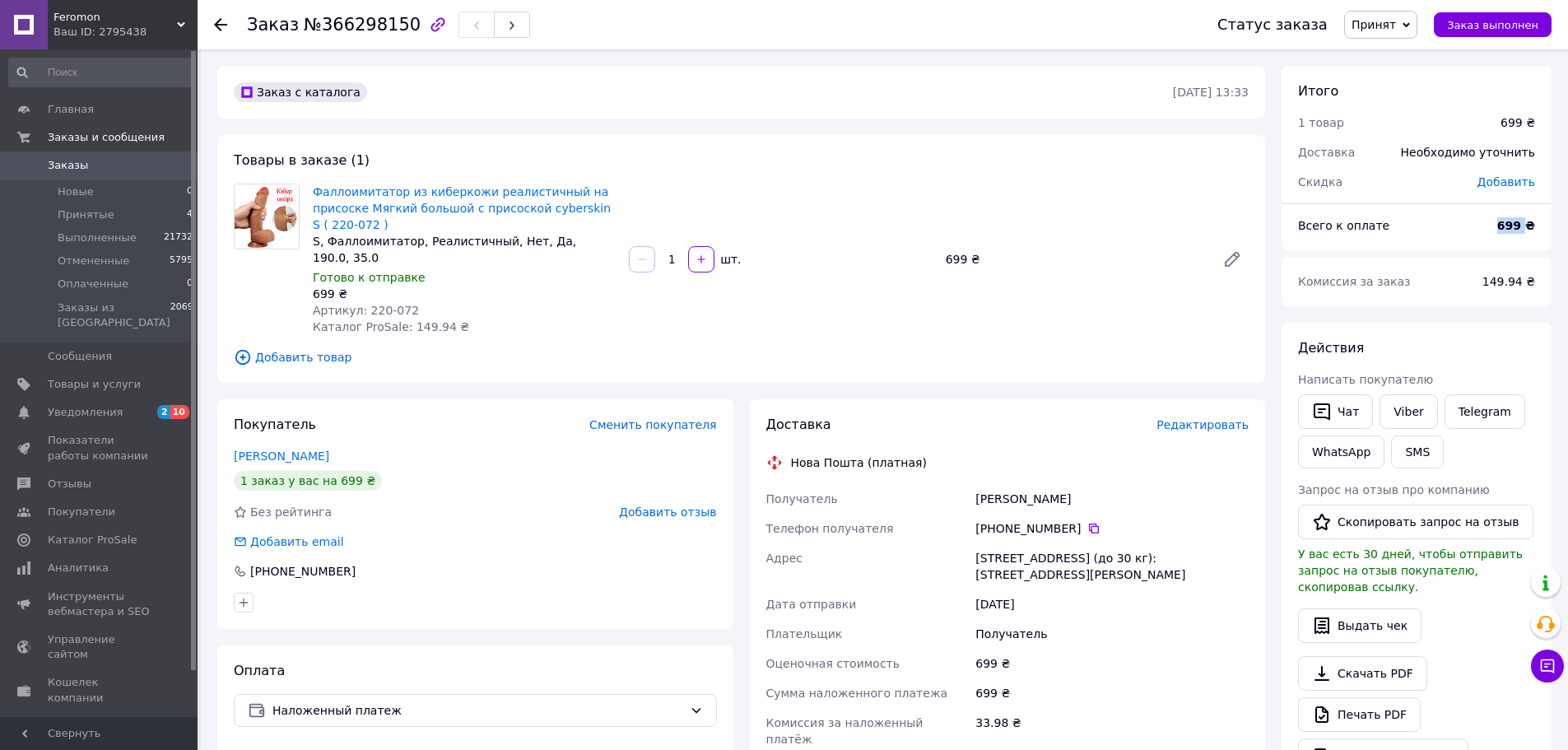
click at [1521, 228] on b "699 ₴" at bounding box center [1515, 226] width 38 height 14
copy b "699"
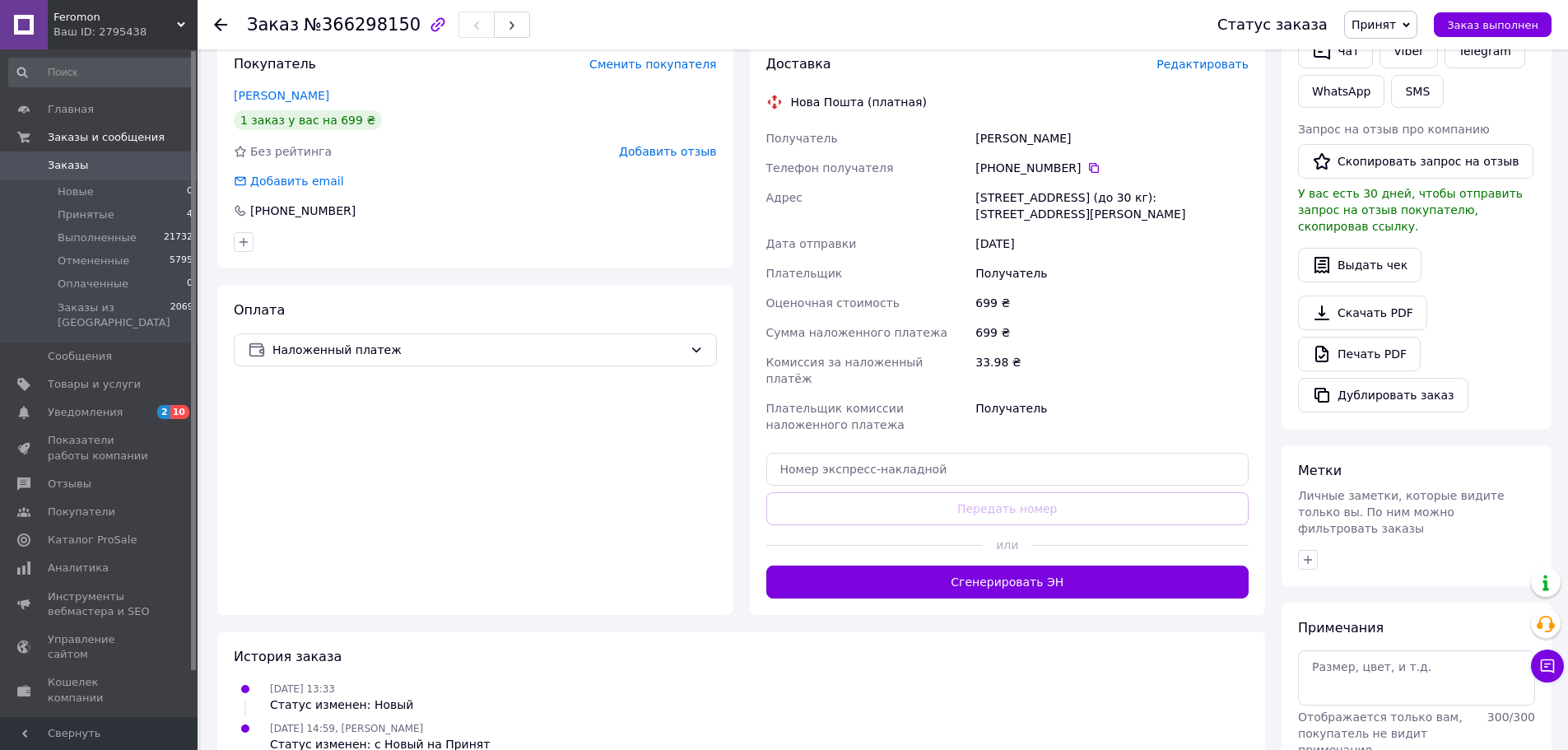
scroll to position [411, 0]
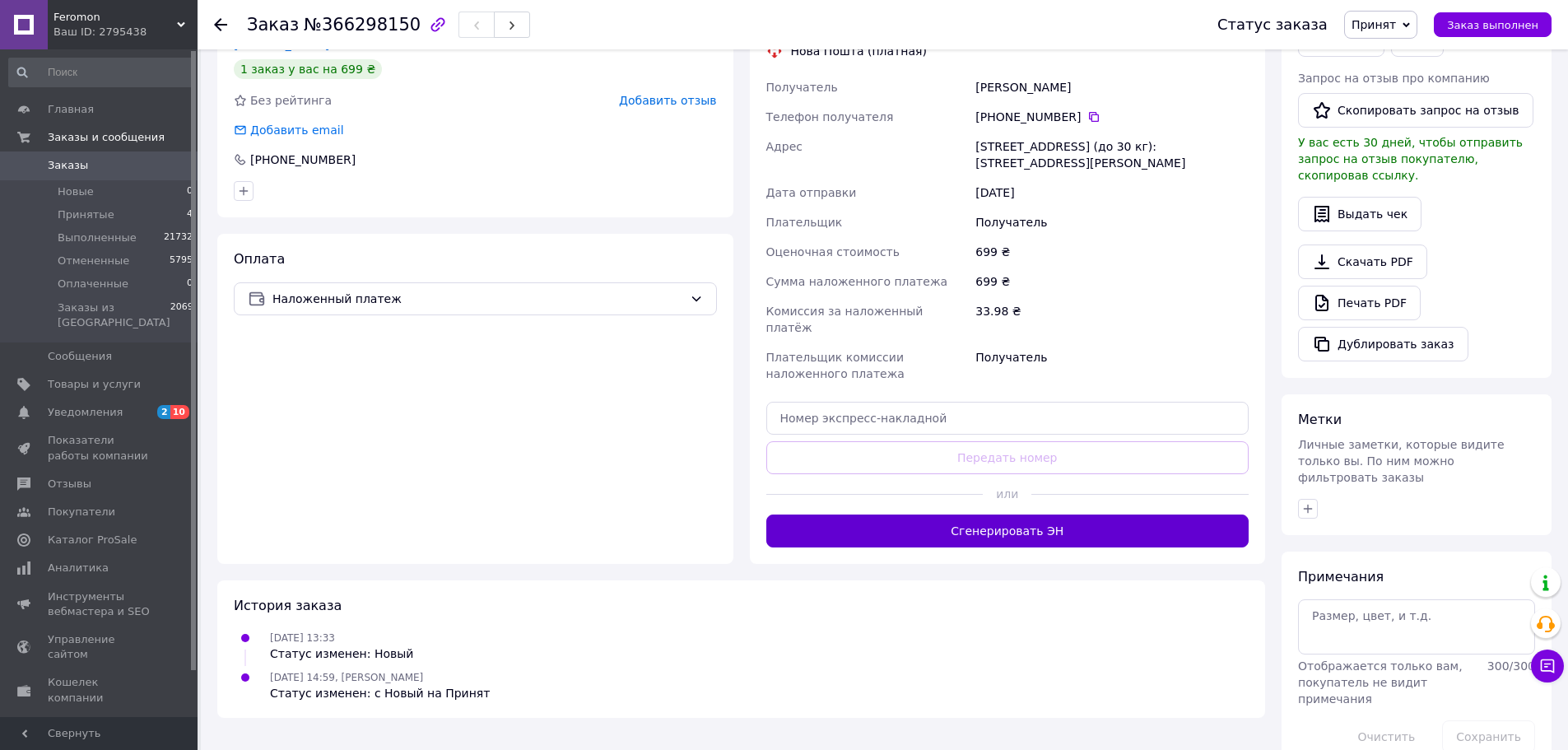
click at [980, 514] on button "Сгенерировать ЭН" at bounding box center [1007, 530] width 483 height 33
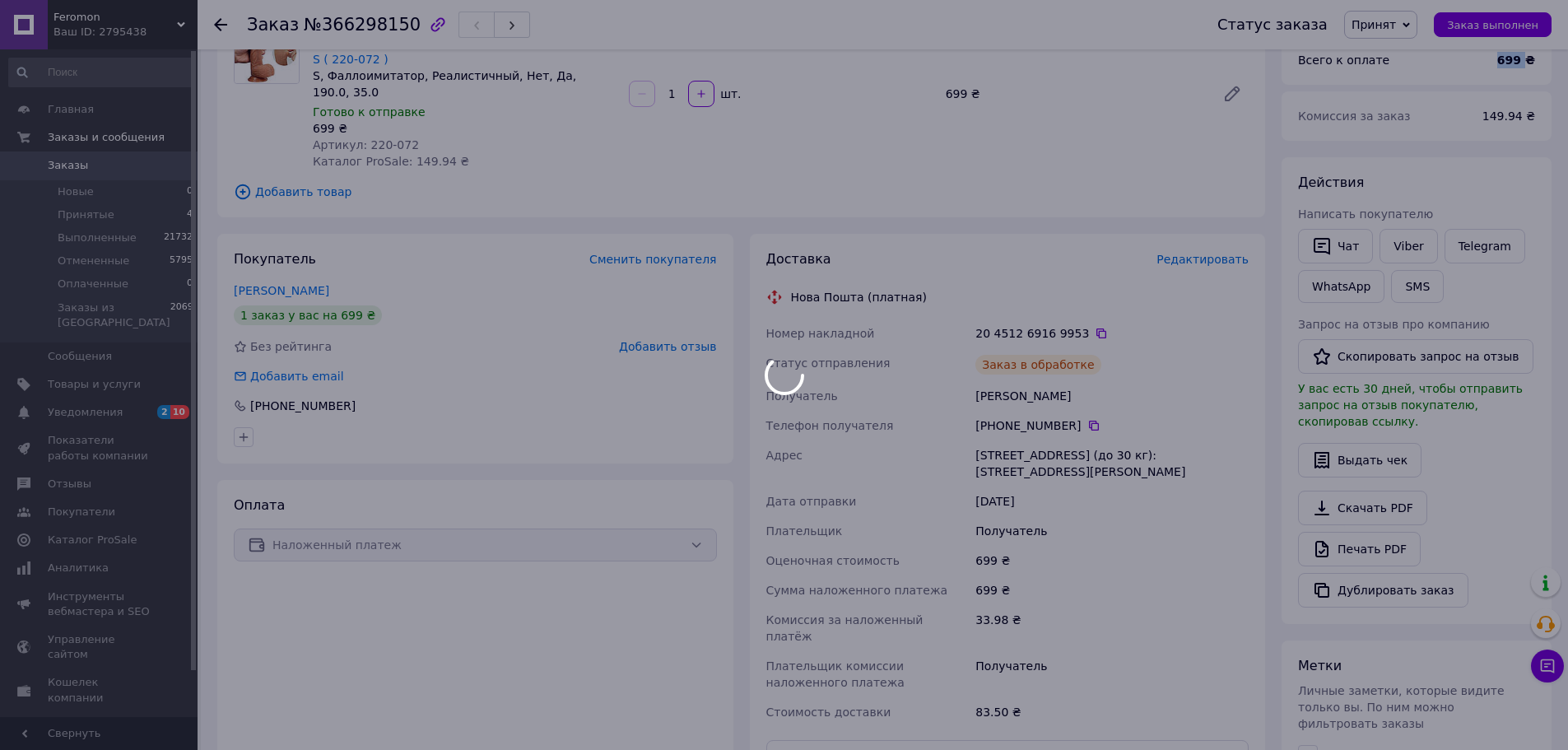
scroll to position [165, 0]
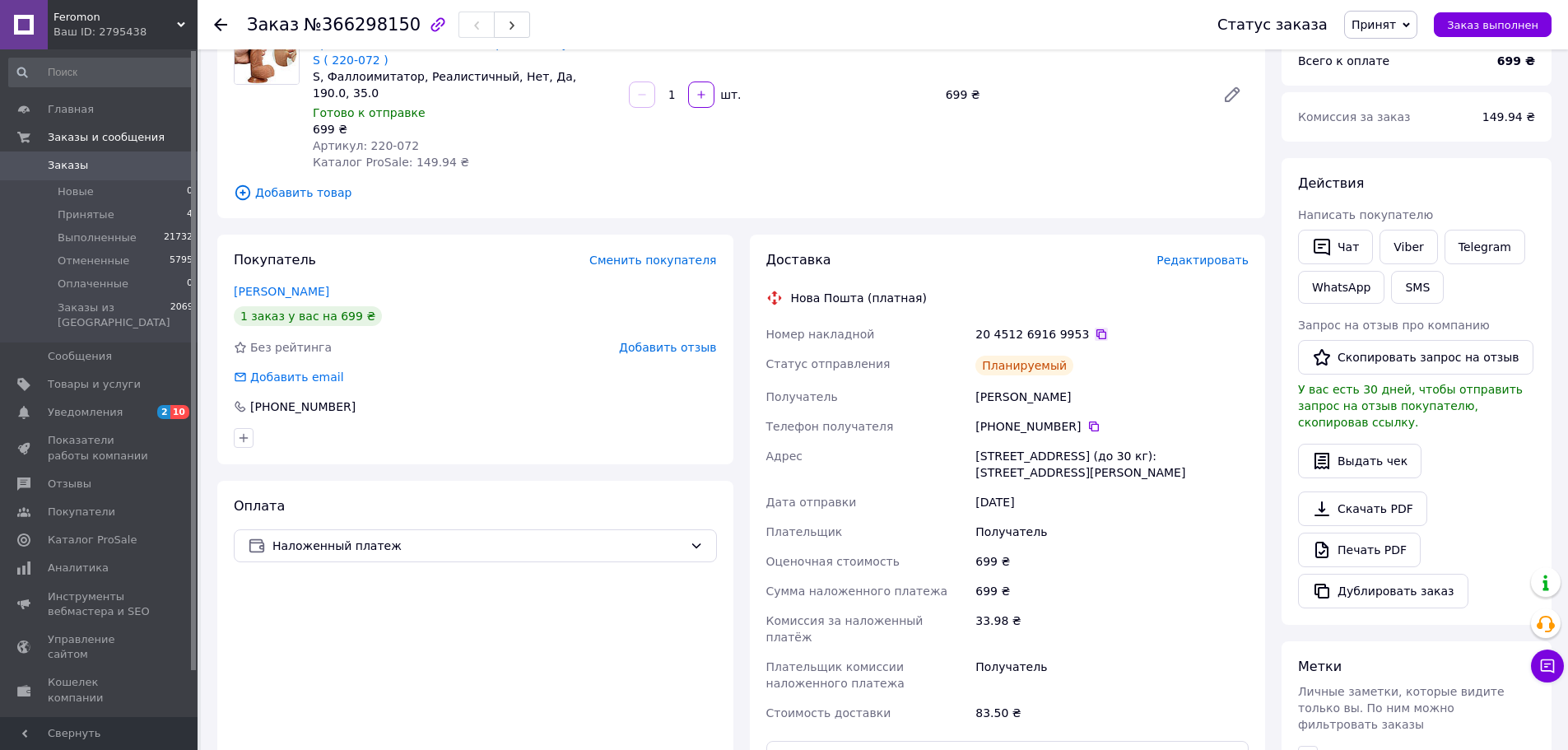
click at [1095, 327] on icon at bounding box center [1101, 334] width 14 height 14
click at [1504, 25] on span "Заказ выполнен" at bounding box center [1492, 25] width 92 height 13
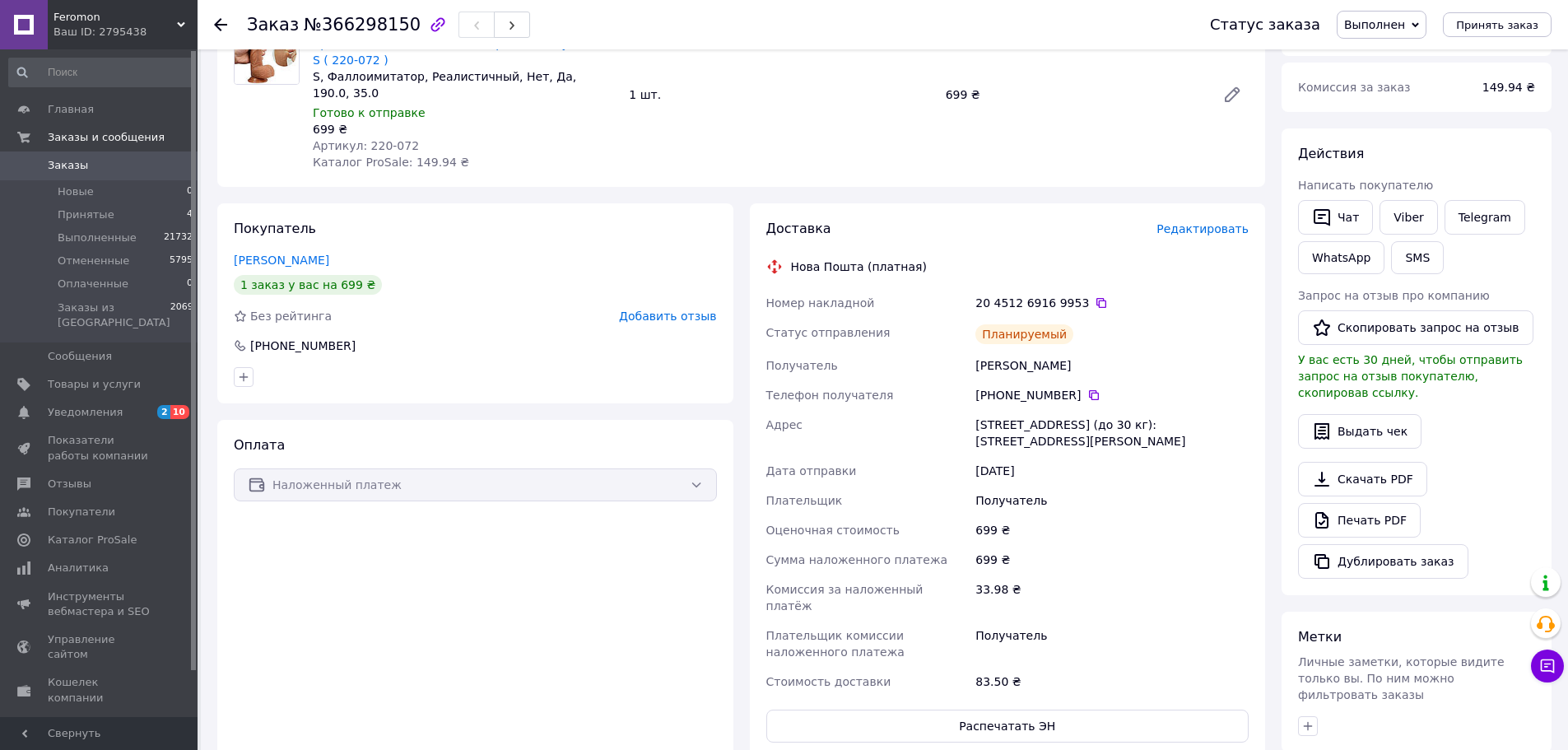
click at [1462, 462] on div "Скачать PDF   Печать PDF   Дублировать заказ" at bounding box center [1416, 520] width 237 height 117
click at [102, 213] on span "Принятые" at bounding box center [86, 214] width 57 height 14
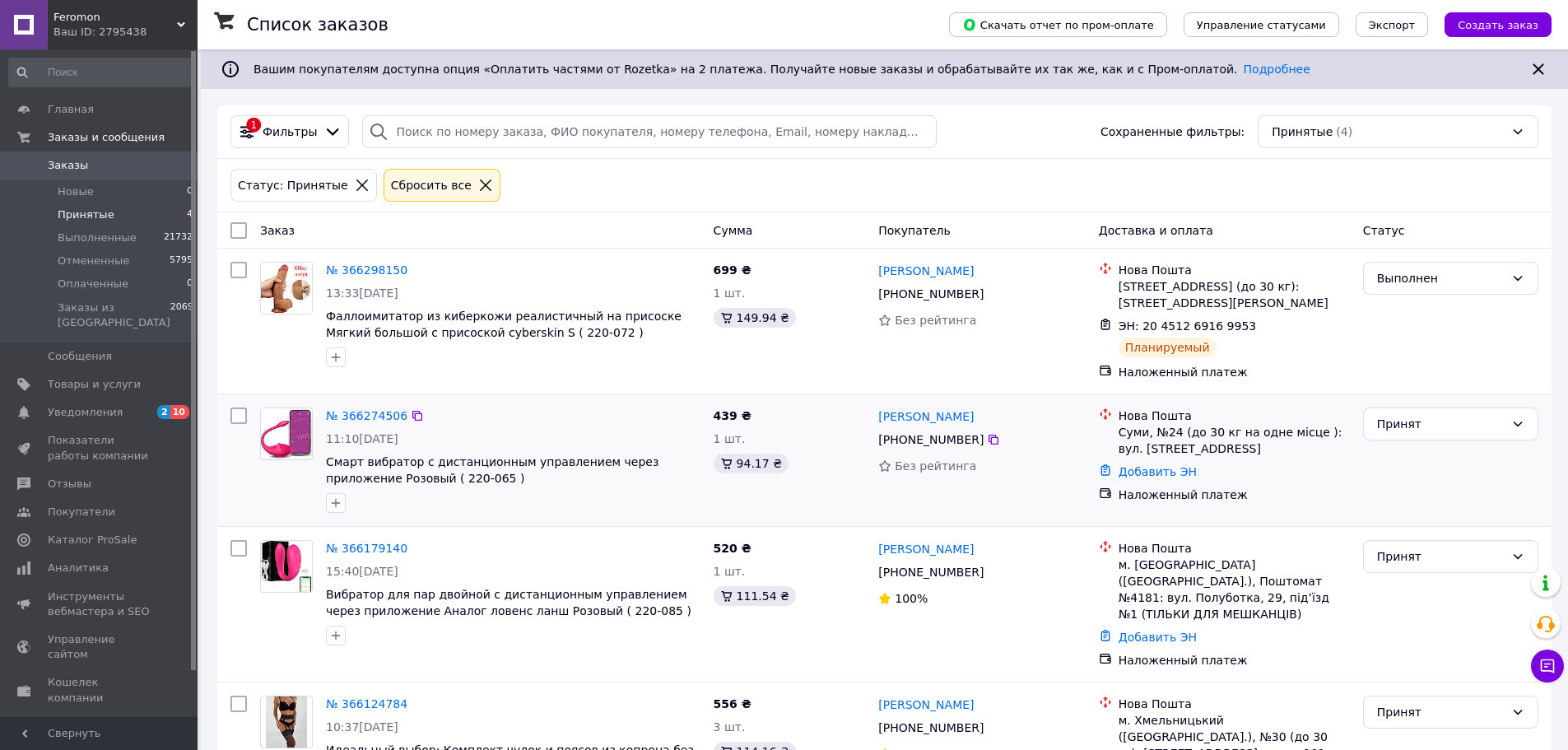
click at [1409, 486] on div "Принят" at bounding box center [1450, 460] width 188 height 119
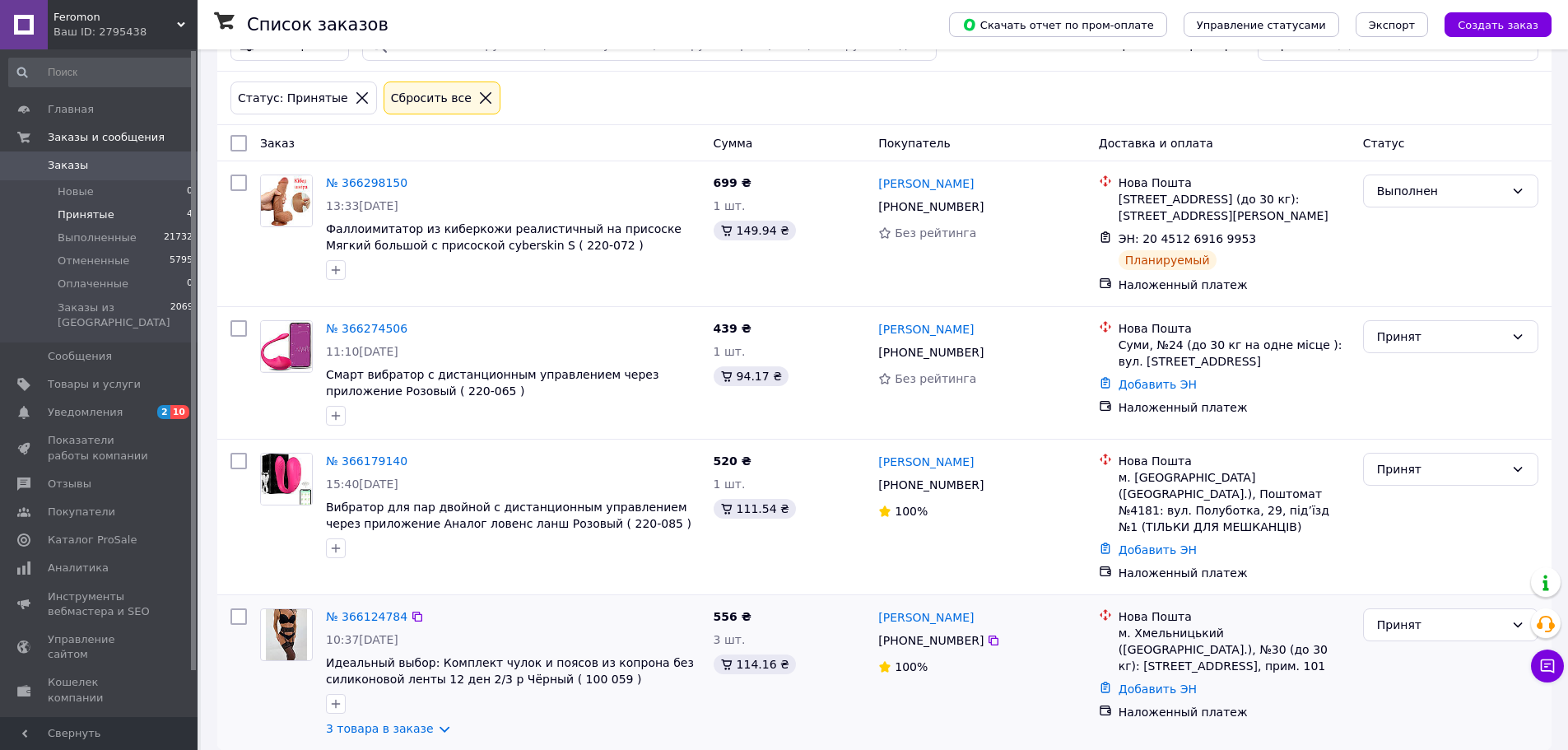
scroll to position [88, 0]
click at [424, 721] on link "3 товара в заказе" at bounding box center [379, 728] width 108 height 14
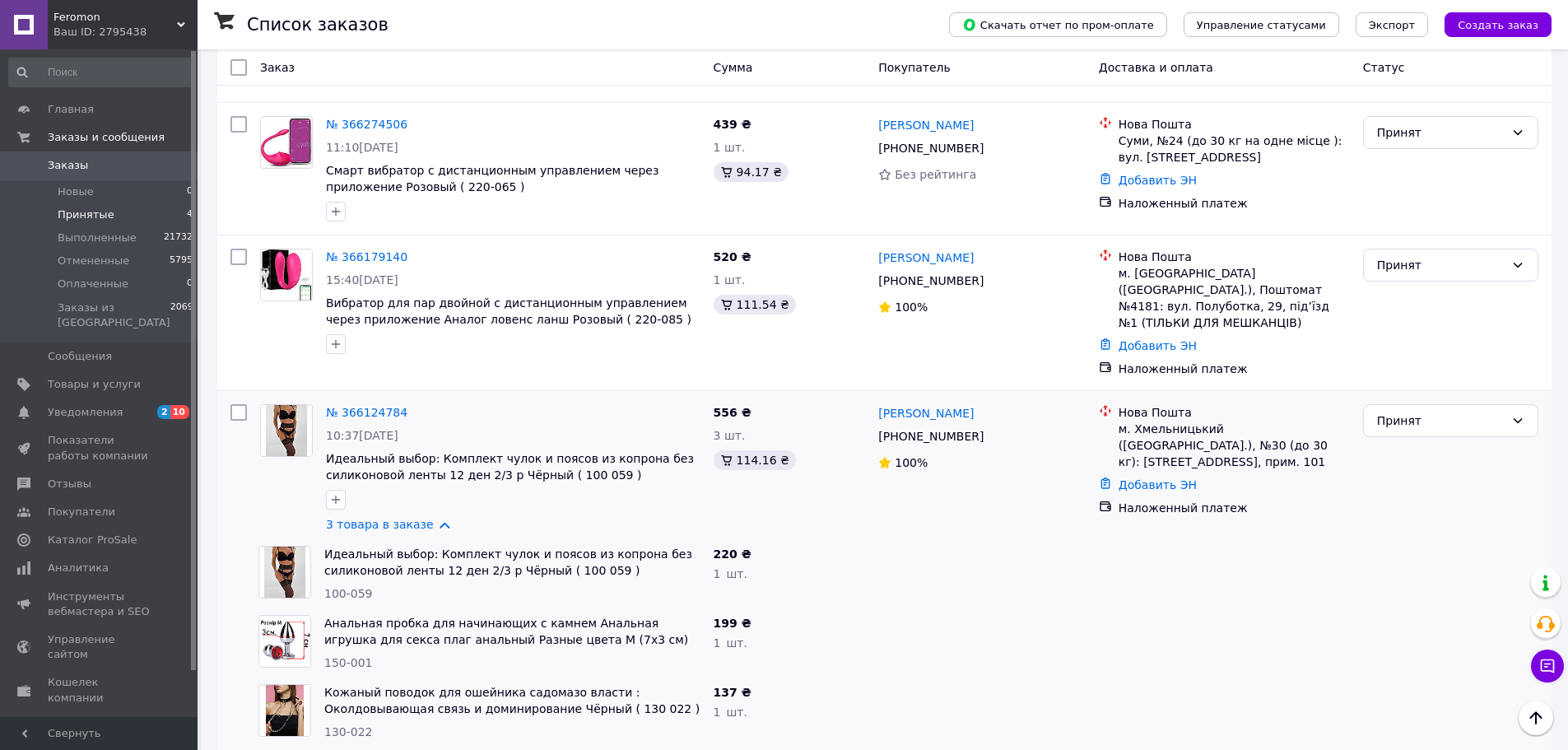
scroll to position [295, 0]
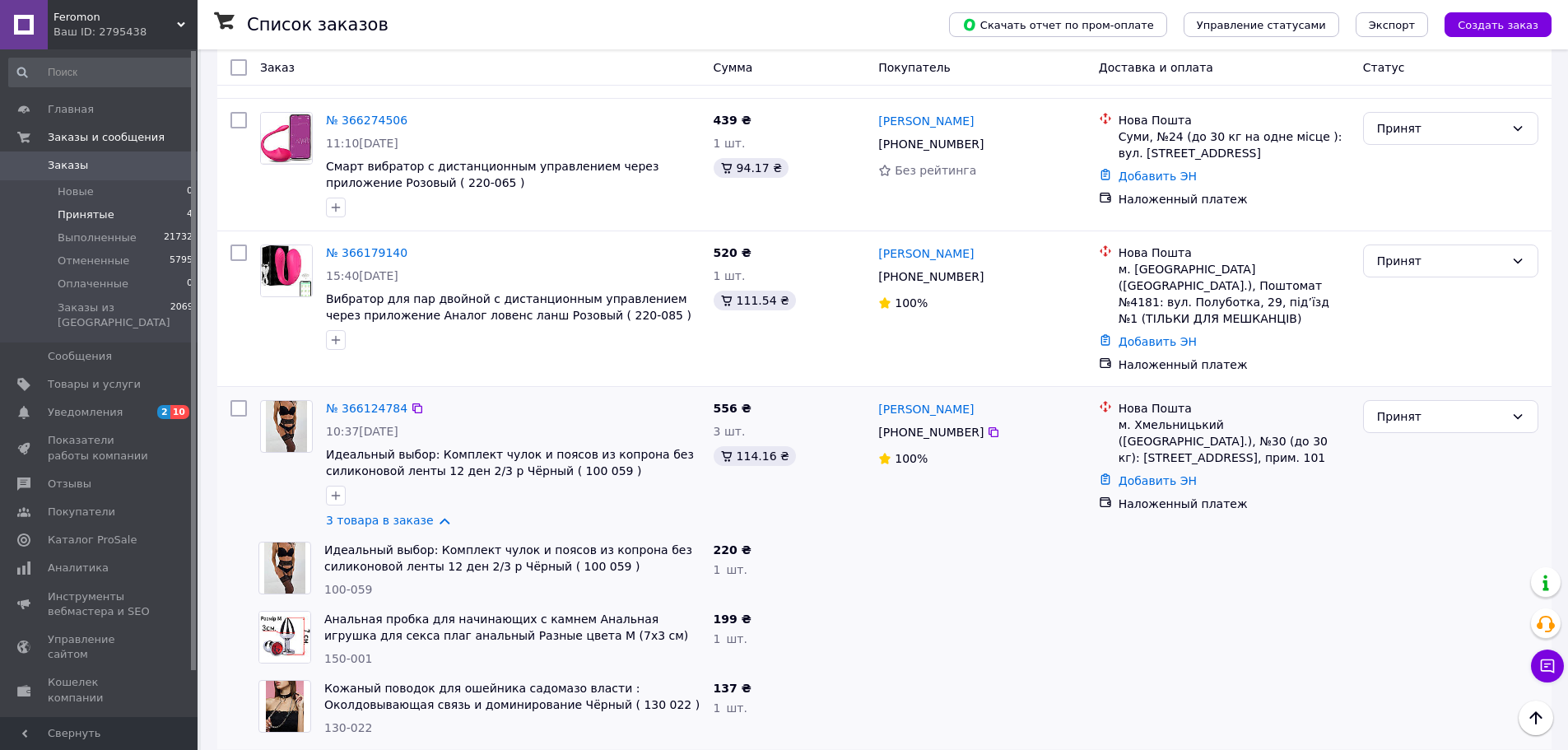
click at [1408, 492] on div "Принят" at bounding box center [1450, 464] width 188 height 142
click at [128, 210] on li "Принятые 4" at bounding box center [101, 215] width 203 height 23
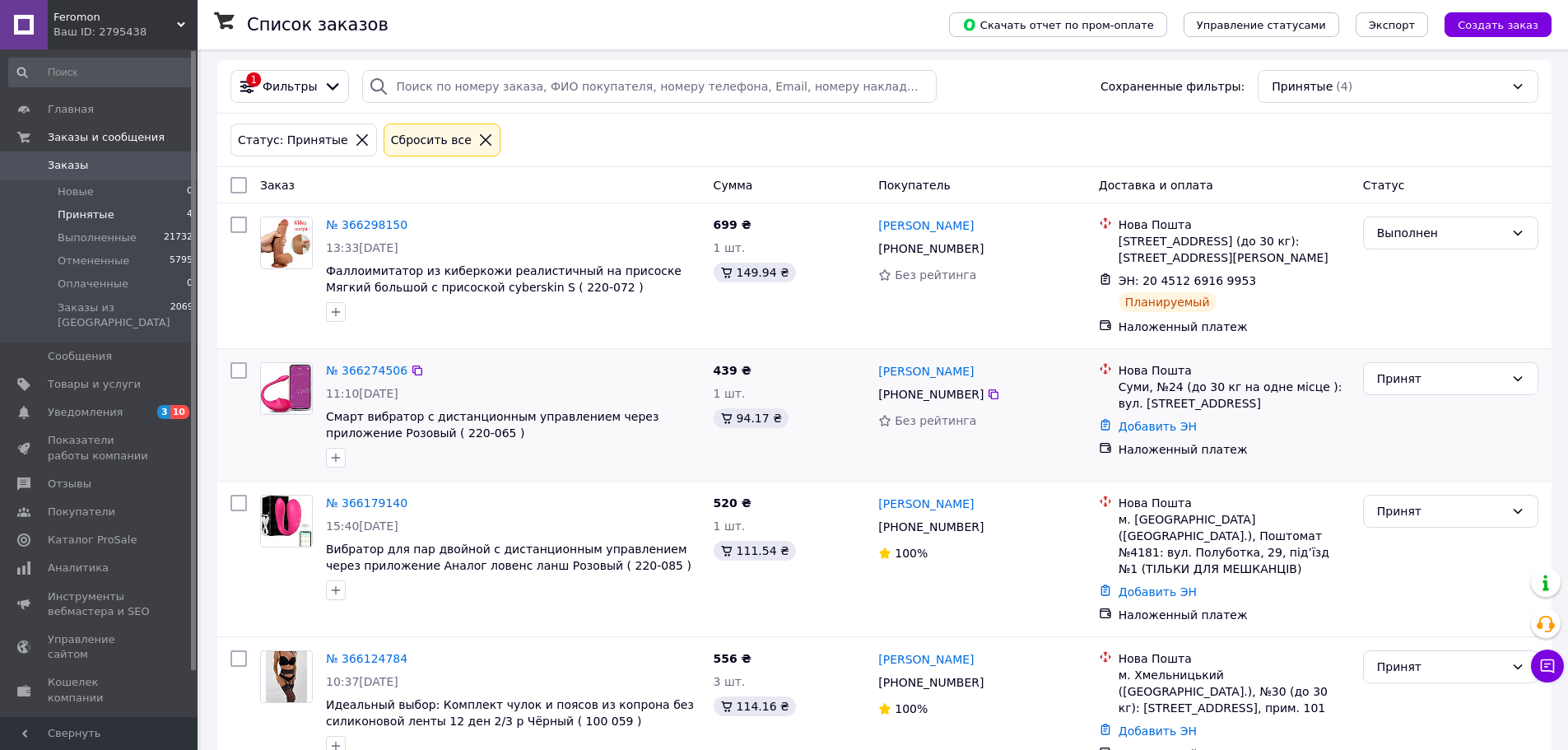
scroll to position [88, 0]
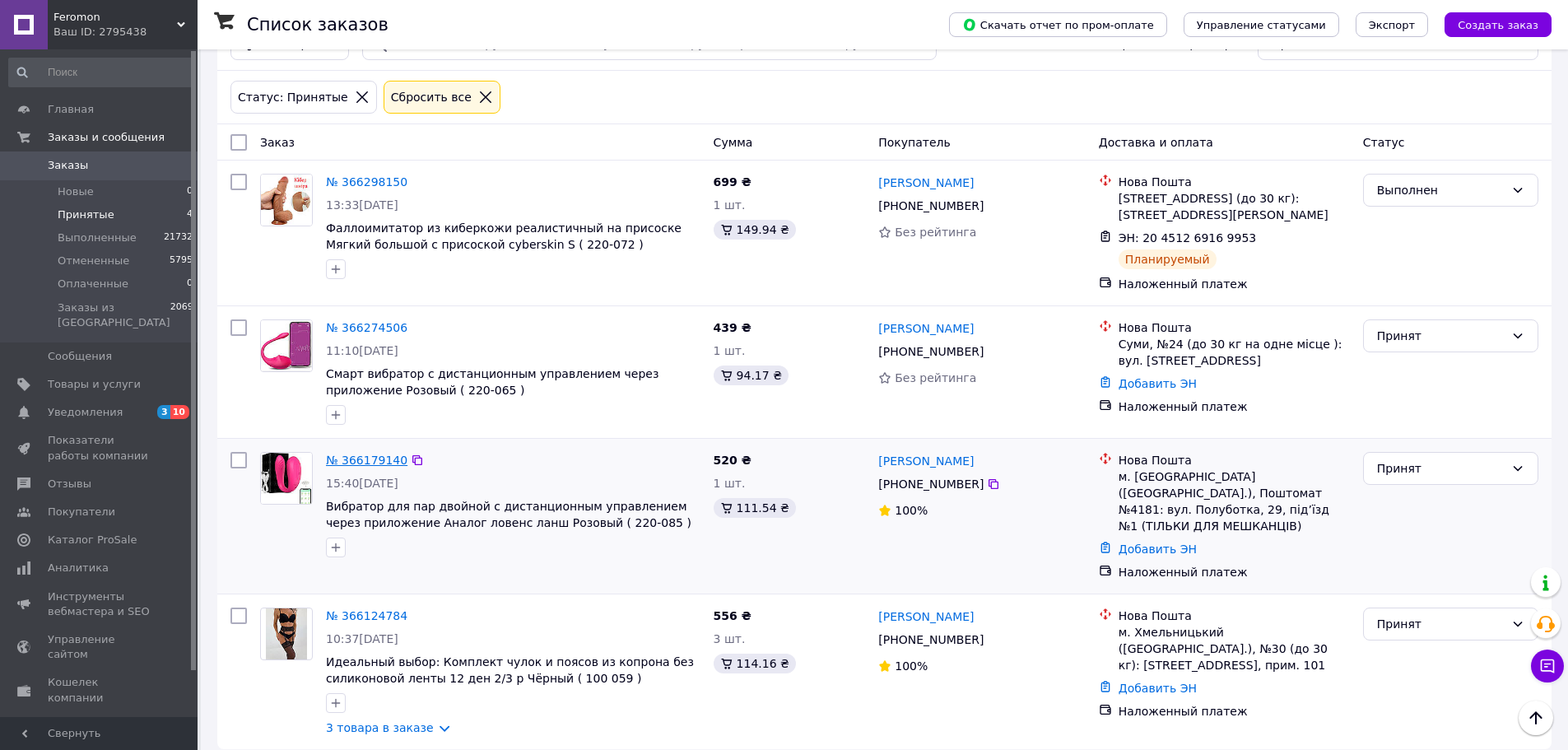
click at [354, 460] on link "№ 366179140" at bounding box center [367, 460] width 81 height 14
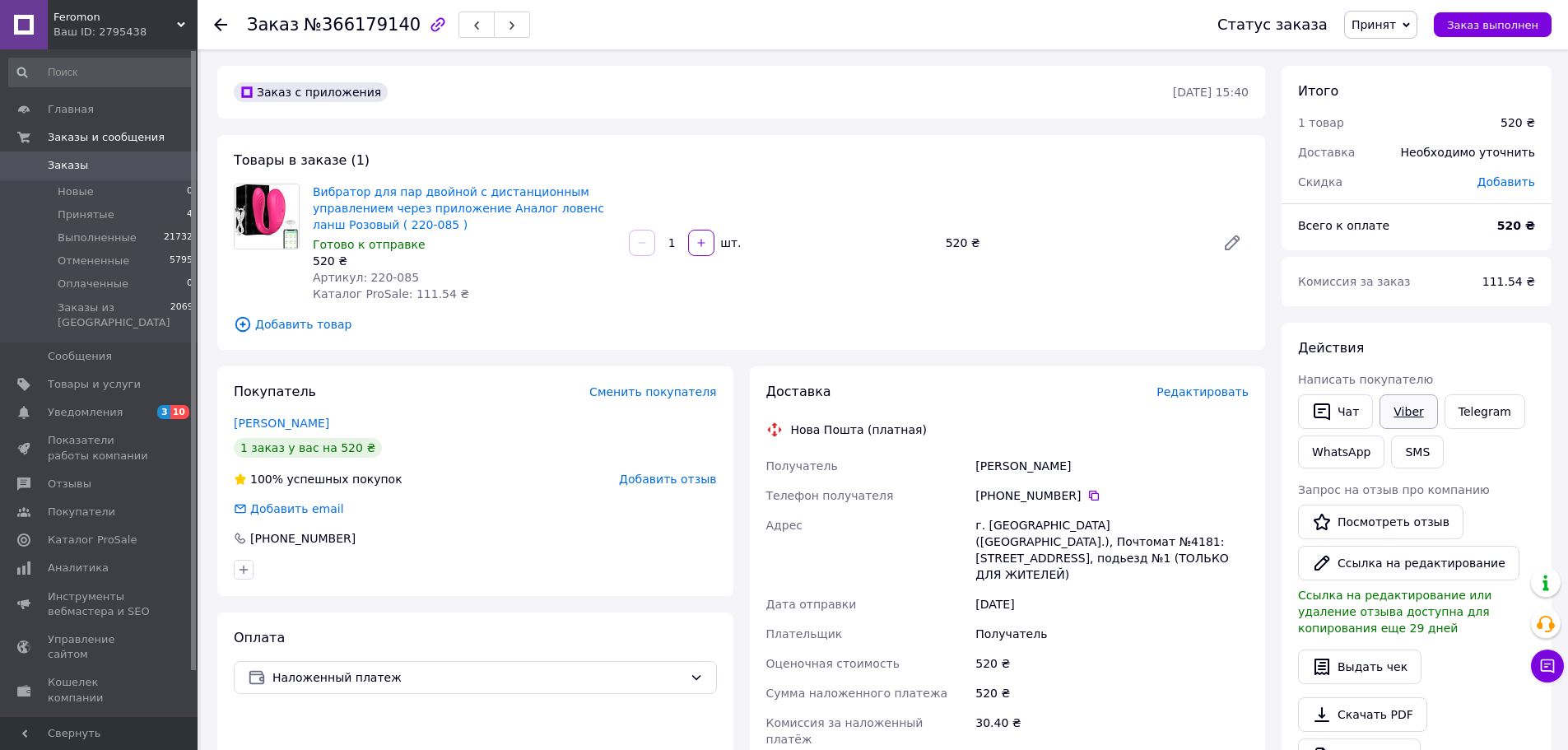
click at [1386, 403] on link "Viber" at bounding box center [1408, 411] width 58 height 35
click at [1455, 327] on div "Действия Написать покупателю   Чат Viber Telegram WhatsApp SMS Запрос на отзыв …" at bounding box center [1416, 576] width 270 height 507
click at [1464, 400] on link "Telegram" at bounding box center [1484, 411] width 81 height 35
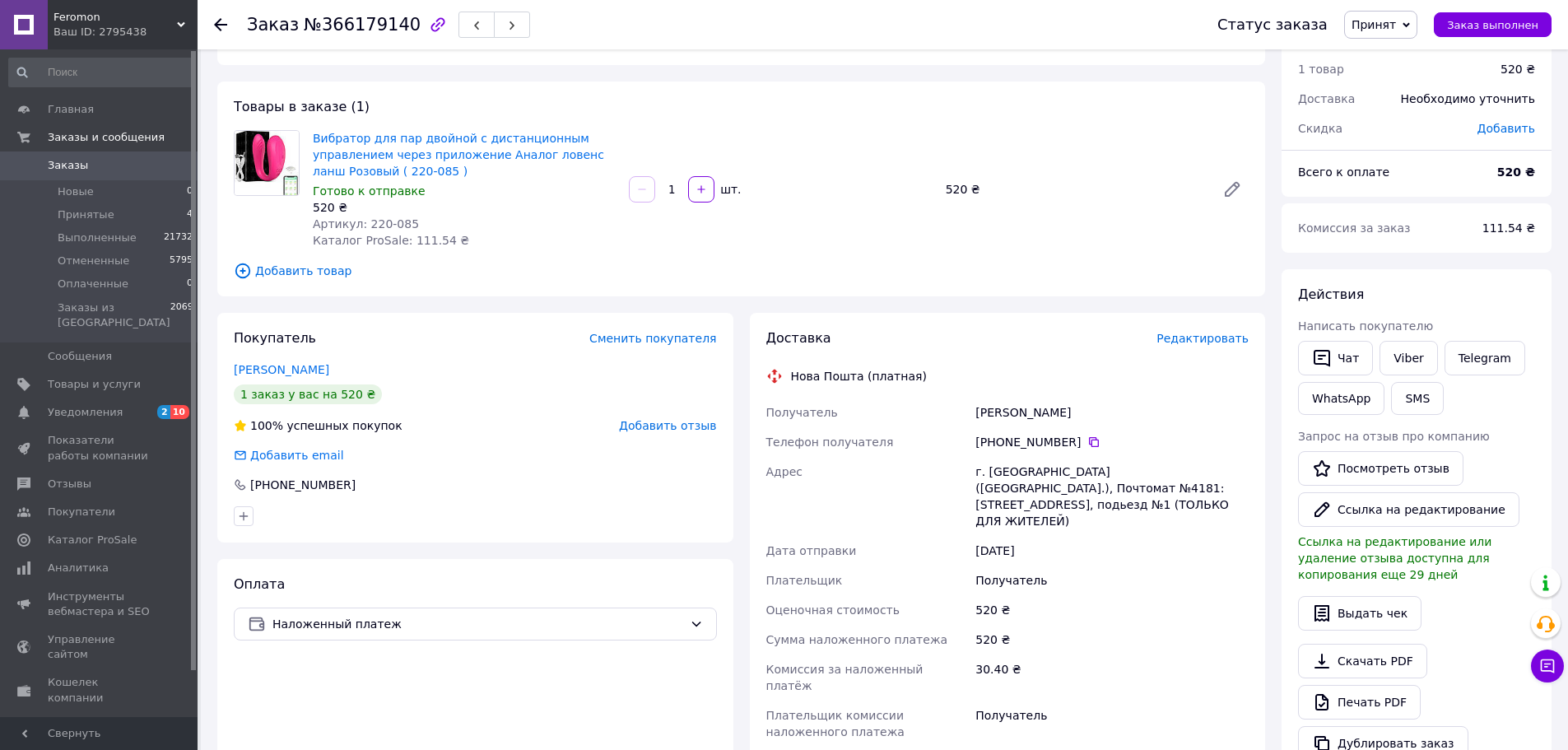
scroll to position [82, 0]
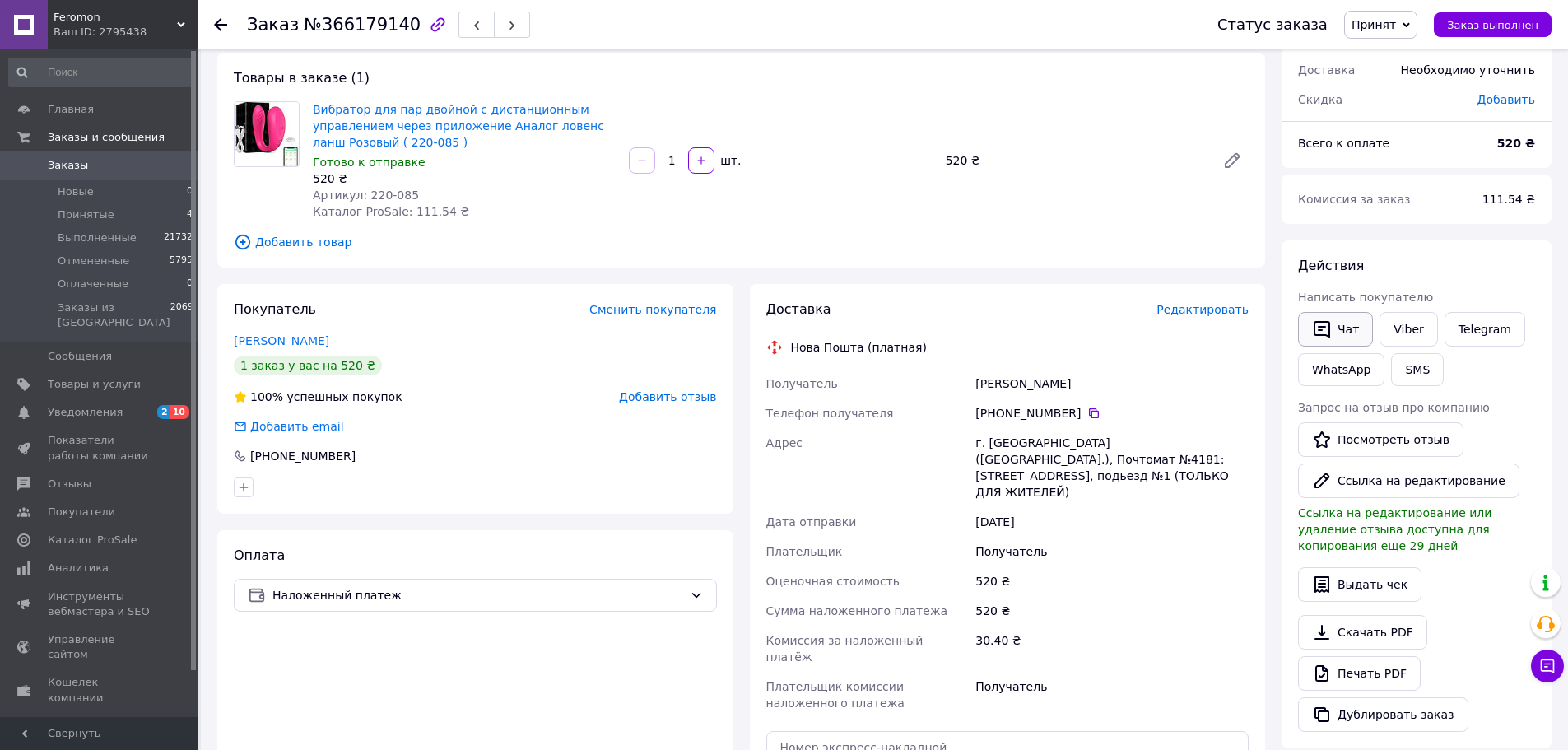
click at [1328, 342] on button "Чат" at bounding box center [1336, 329] width 75 height 35
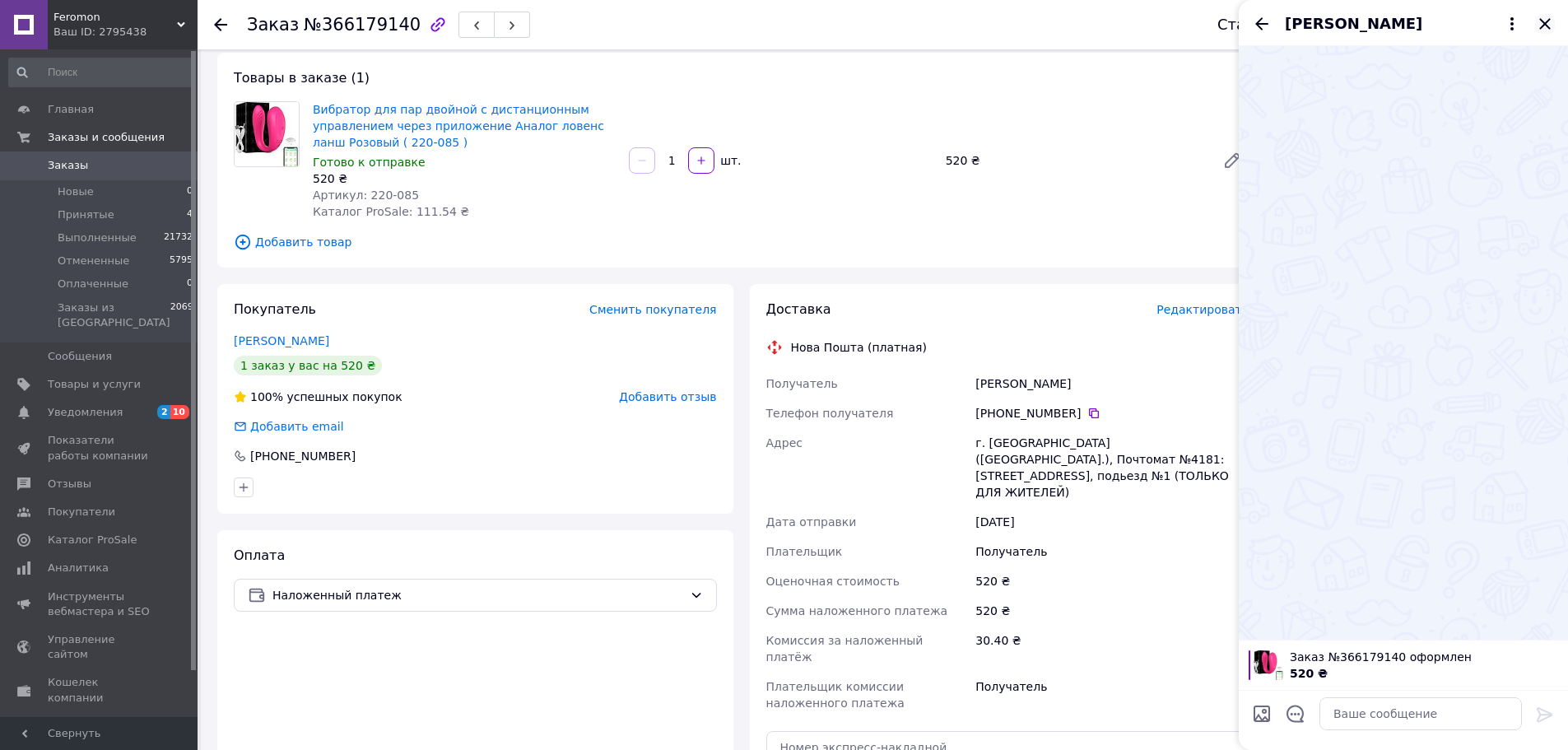
click at [1543, 23] on icon "Закрыть" at bounding box center [1544, 23] width 11 height 11
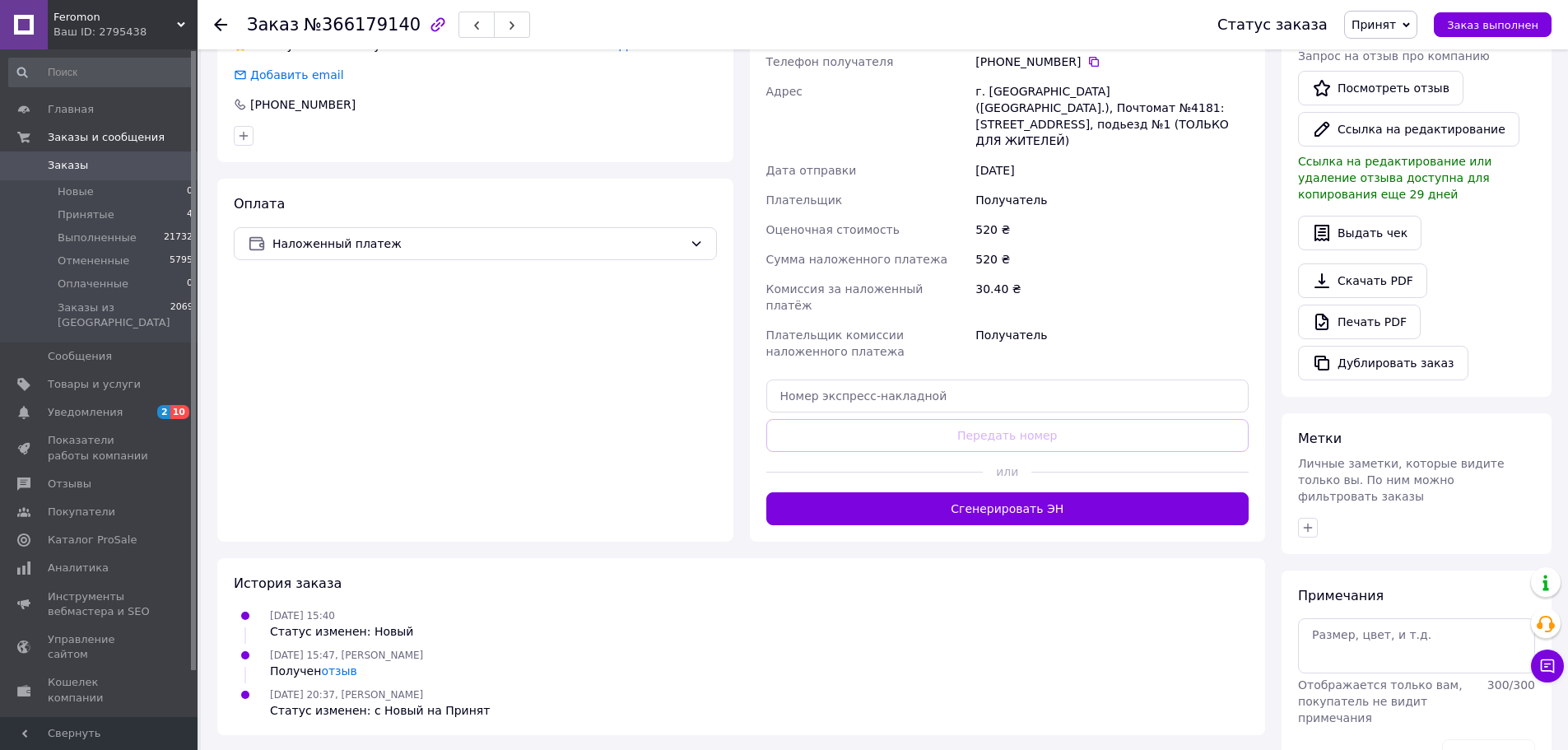
scroll to position [473, 0]
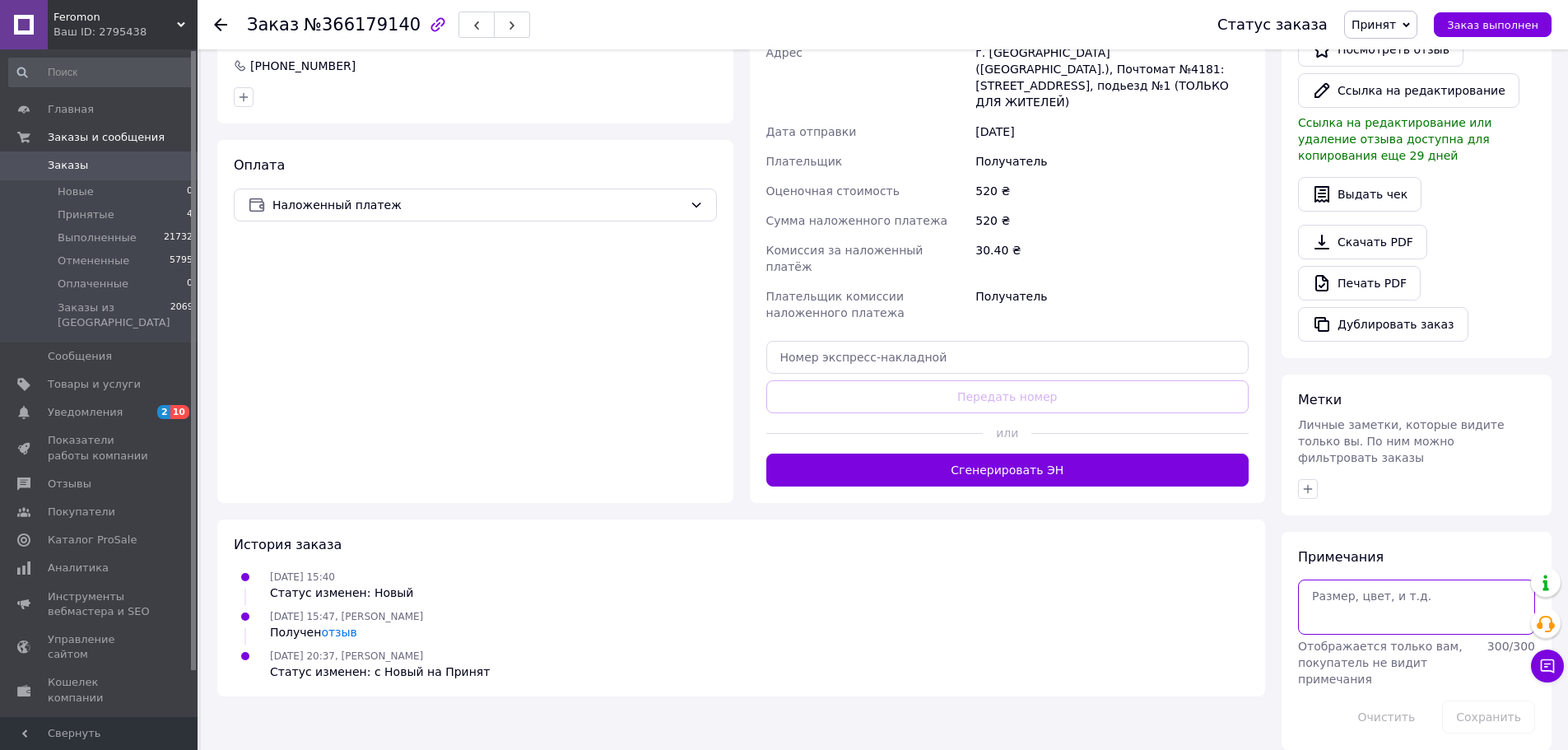
click at [1353, 597] on textarea at bounding box center [1416, 607] width 237 height 54
type textarea "не б"
click at [1503, 709] on button "Сохранить" at bounding box center [1488, 716] width 93 height 33
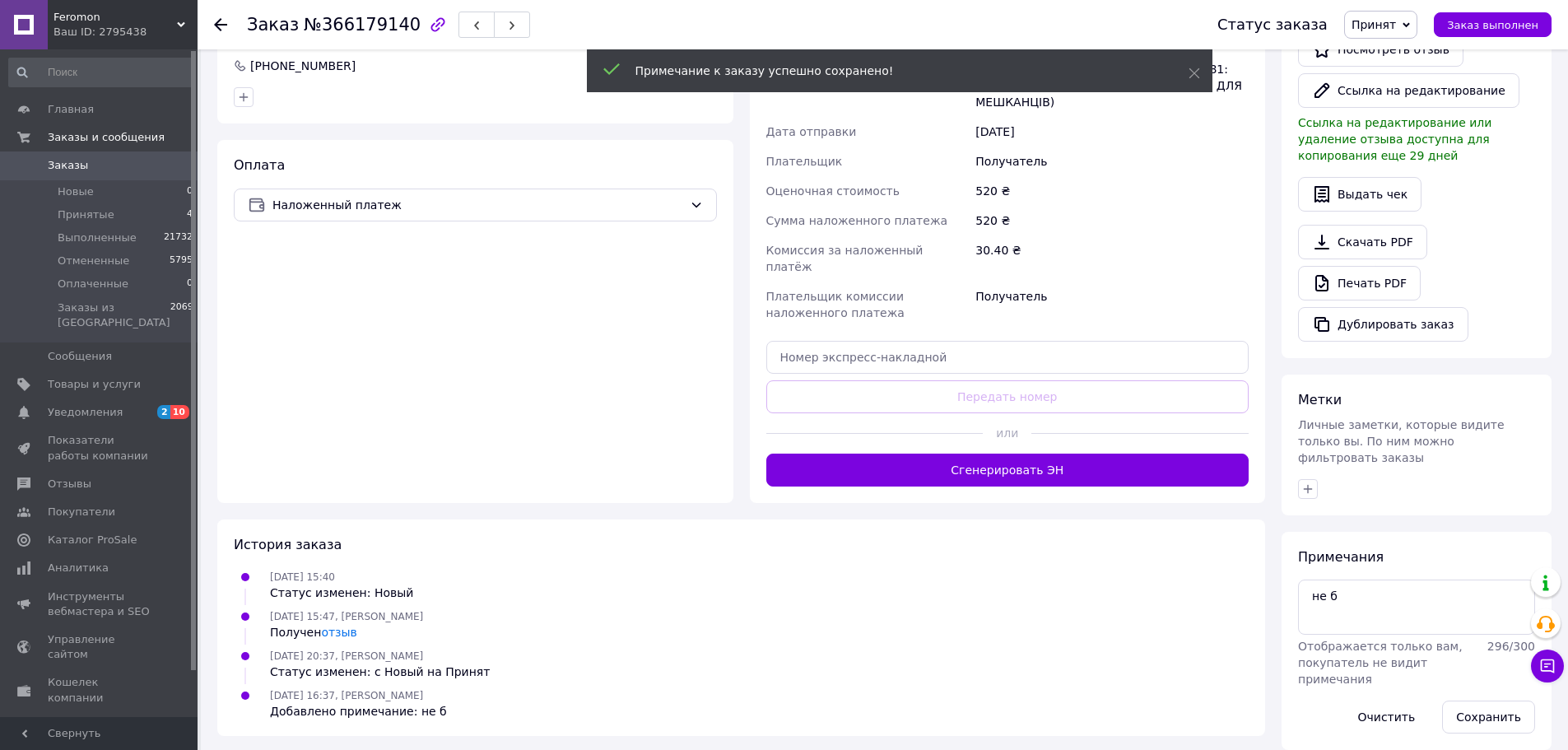
click at [347, 23] on span "№366179140" at bounding box center [362, 24] width 117 height 20
copy span "366179140"
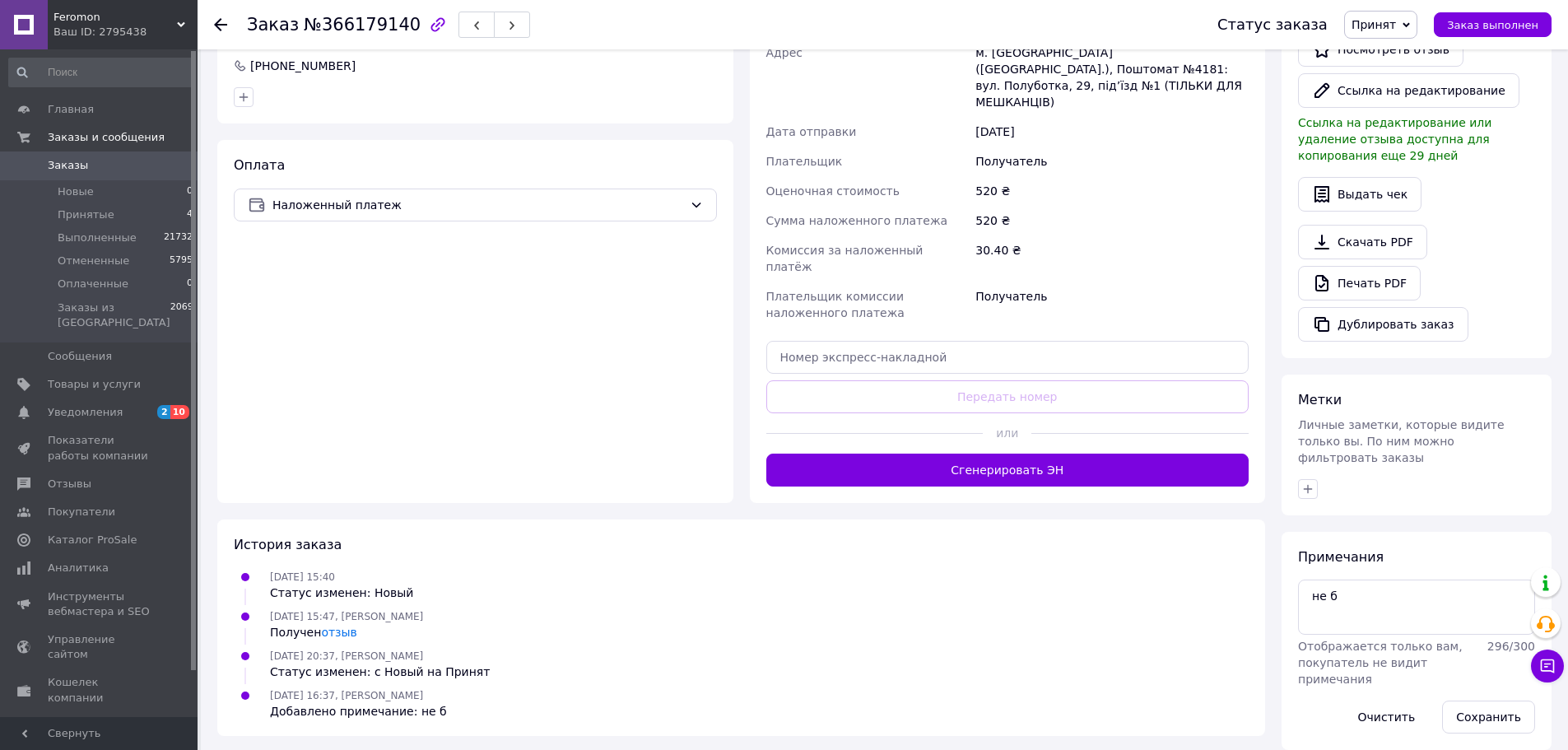
click at [1509, 337] on div "Дублировать заказ" at bounding box center [1416, 324] width 237 height 35
click at [362, 27] on span "№366179140" at bounding box center [362, 24] width 117 height 20
copy span "366179140"
click at [1520, 289] on div "Печать PDF" at bounding box center [1416, 283] width 237 height 35
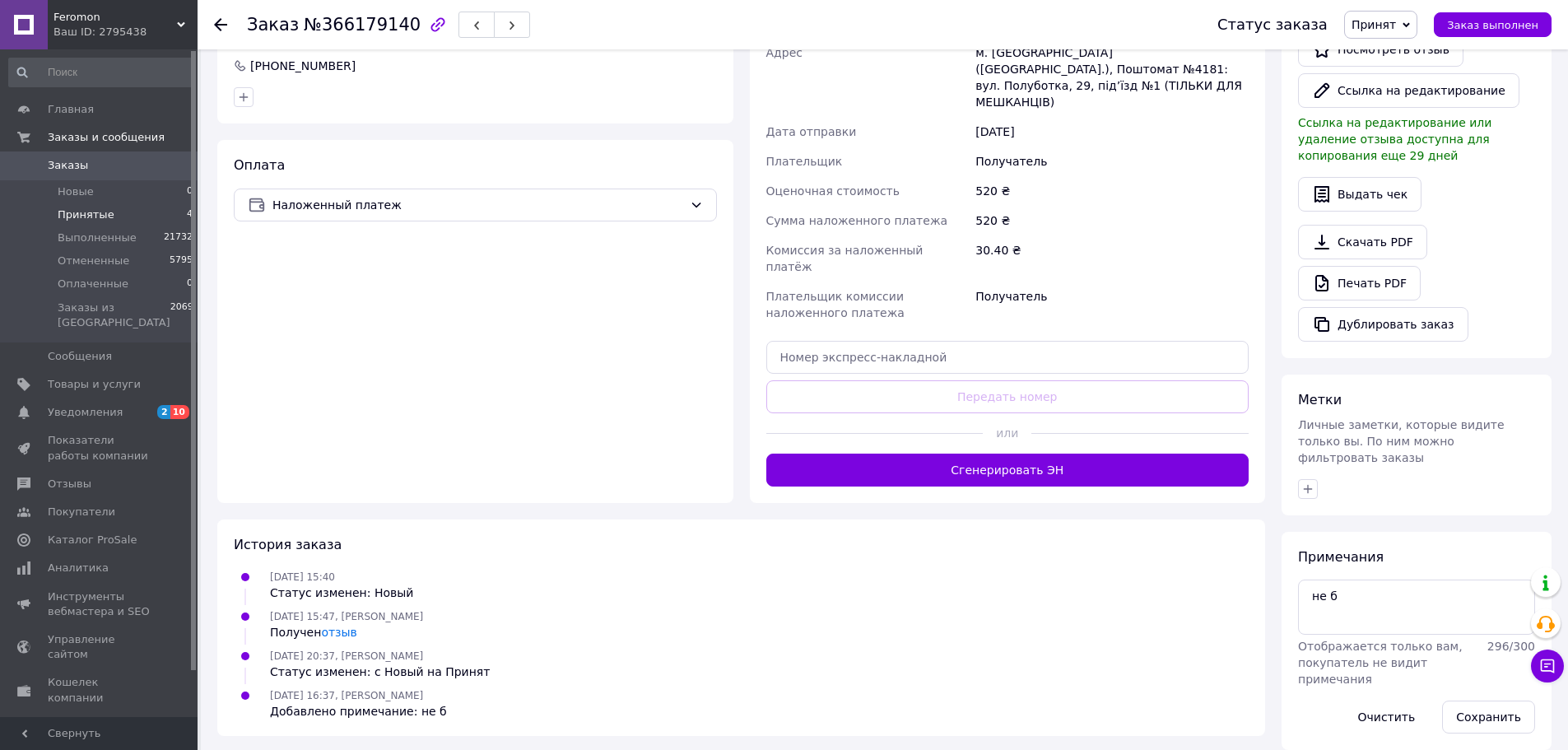
click at [145, 221] on li "Принятые 4" at bounding box center [101, 215] width 203 height 23
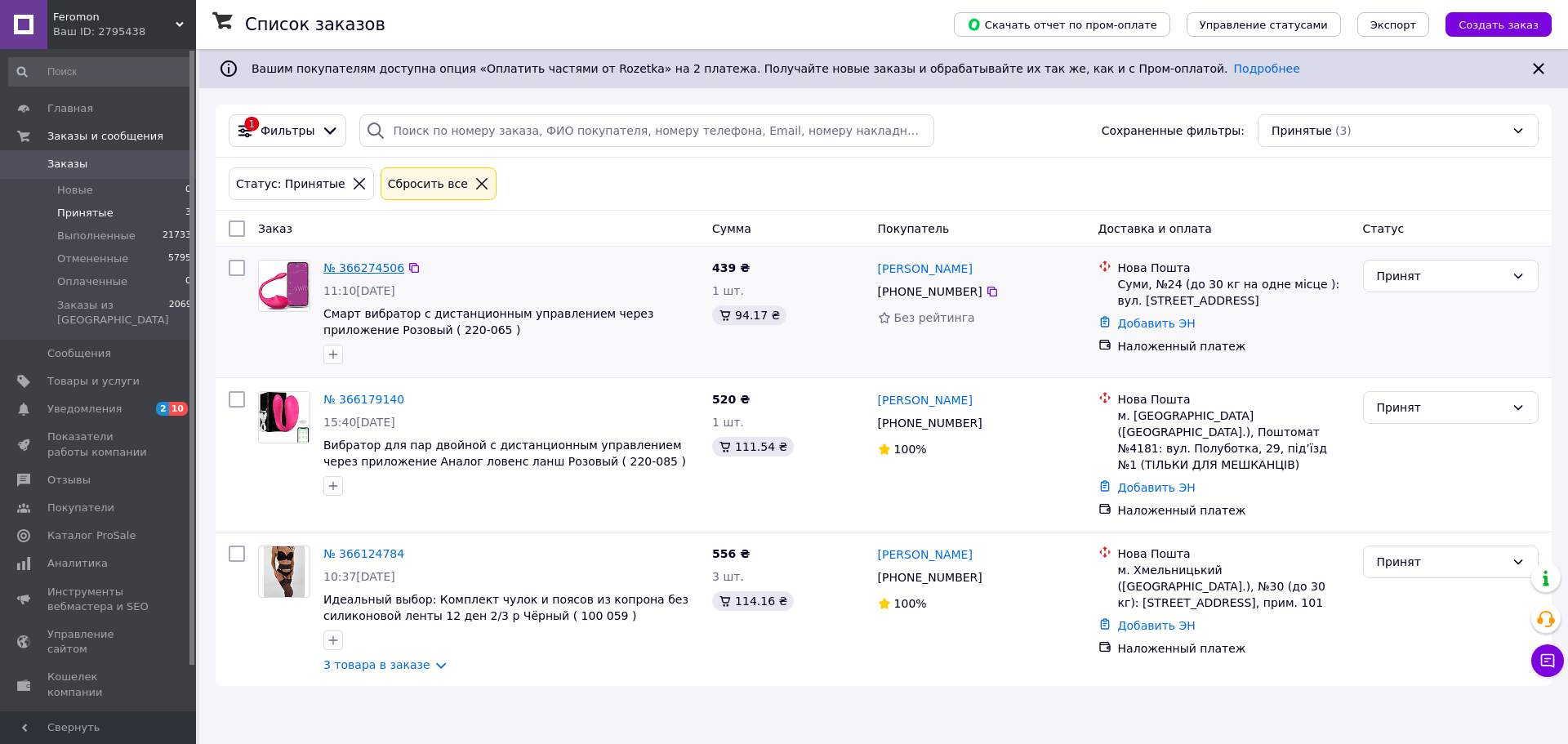
click at [351, 271] on link "№ 366274506" at bounding box center [364, 268] width 81 height 13
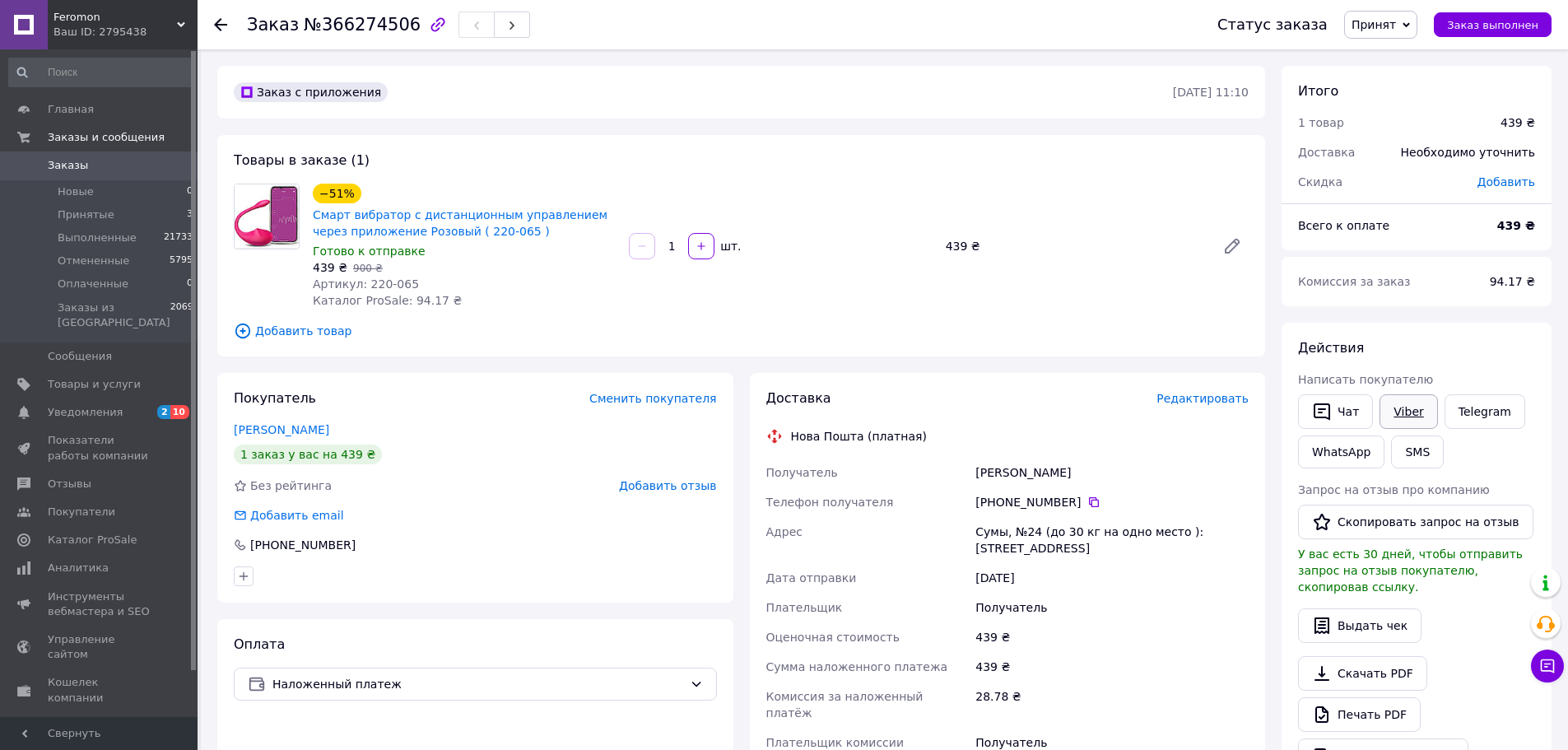
click at [1410, 407] on link "Viber" at bounding box center [1408, 411] width 58 height 35
drag, startPoint x: 842, startPoint y: 594, endPoint x: 761, endPoint y: 642, distance: 94.2
click at [1459, 347] on div "Действия" at bounding box center [1416, 349] width 237 height 19
click at [84, 28] on div "Ваш ID: 2795438" at bounding box center [126, 31] width 144 height 14
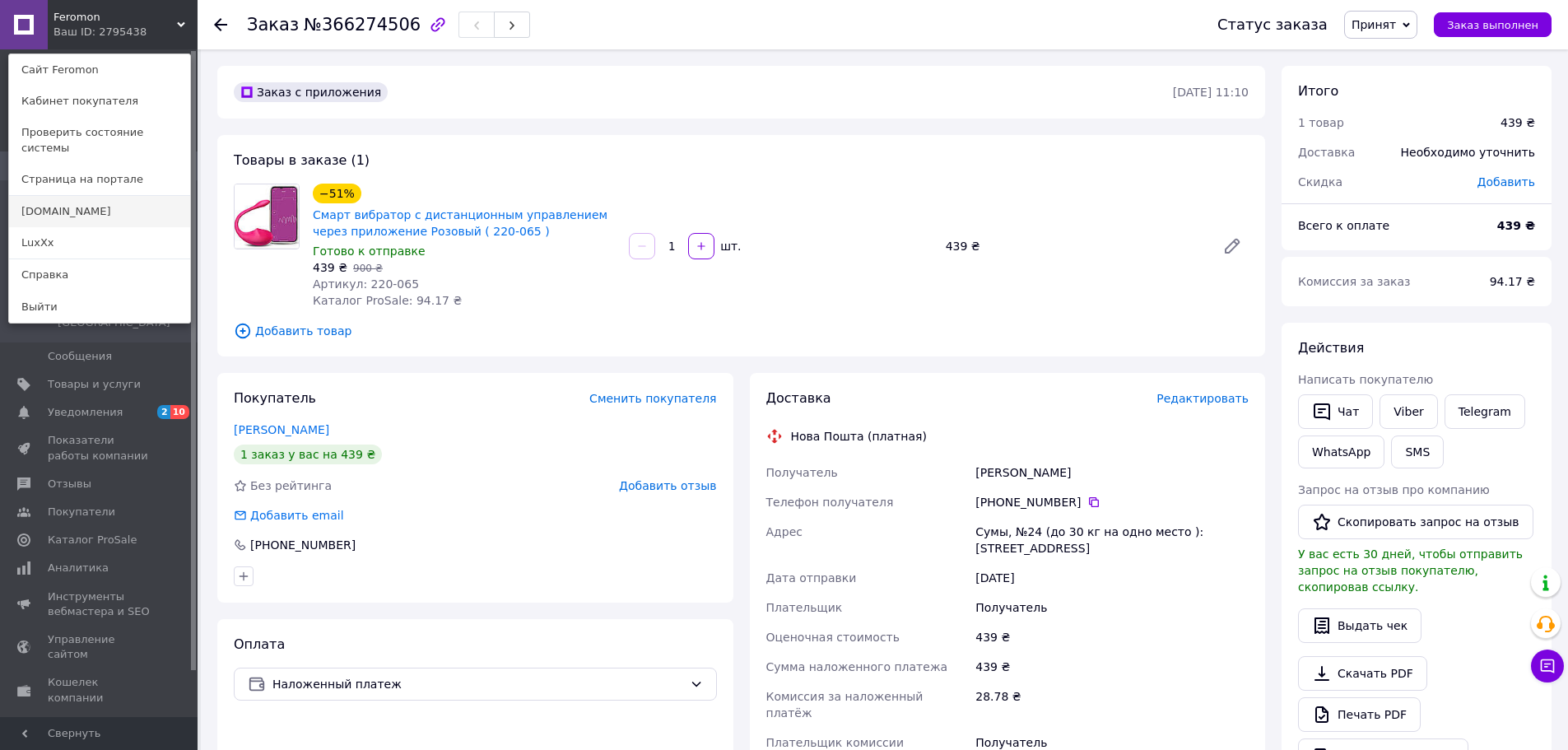
click at [98, 205] on link "[DOMAIN_NAME]" at bounding box center [99, 211] width 181 height 31
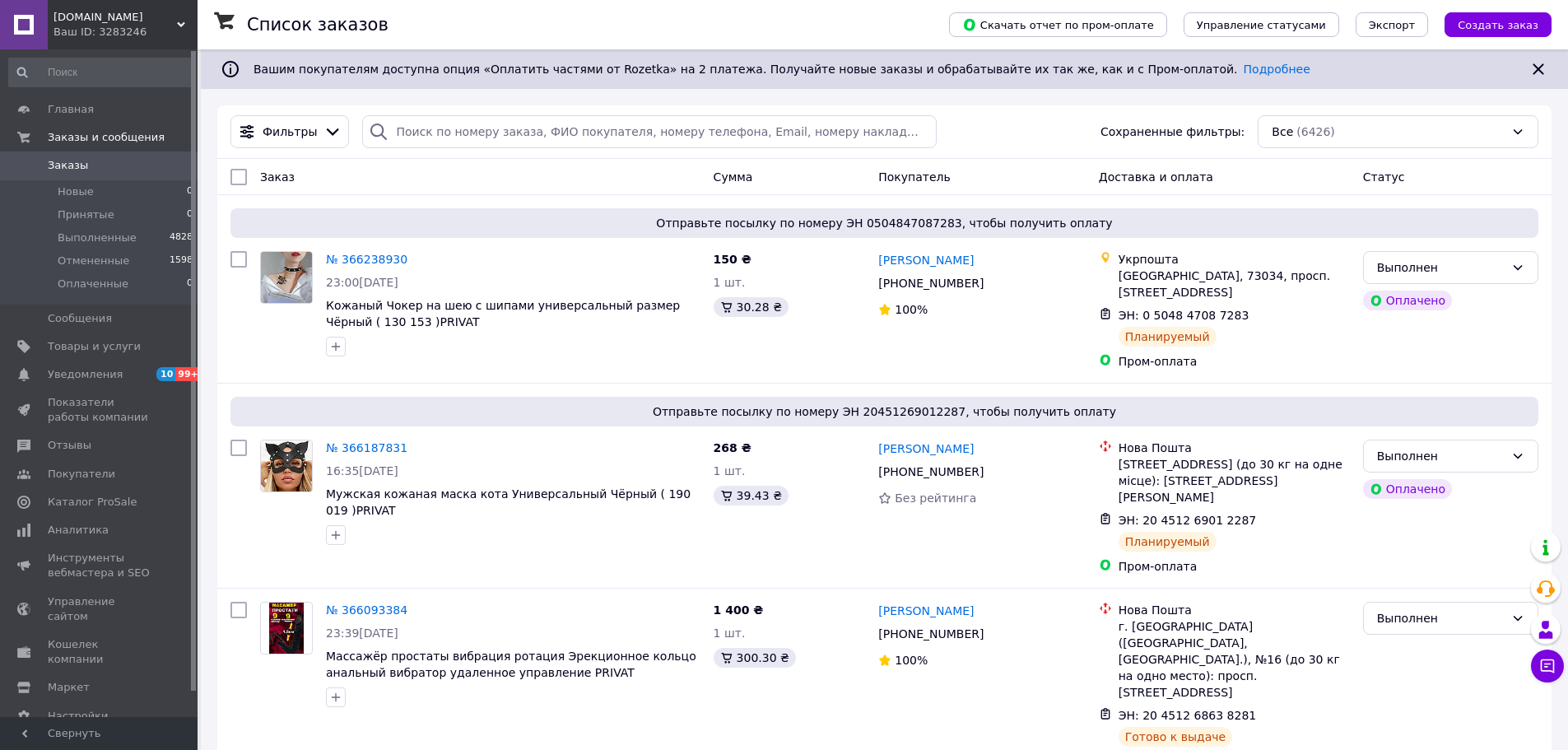
click at [114, 31] on div "Ваш ID: 3283246" at bounding box center [126, 31] width 144 height 14
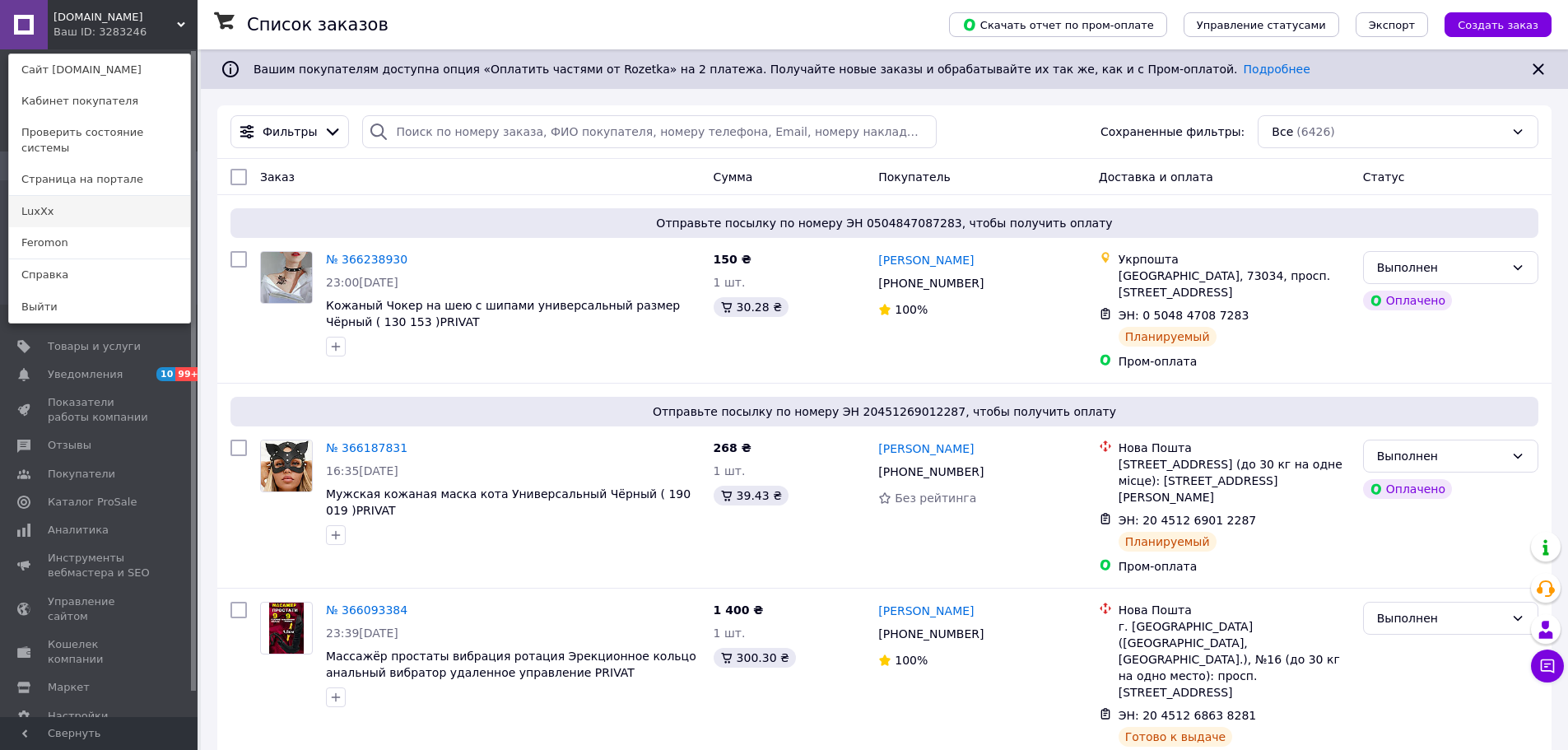
click at [105, 199] on link "LuxXx" at bounding box center [99, 211] width 181 height 31
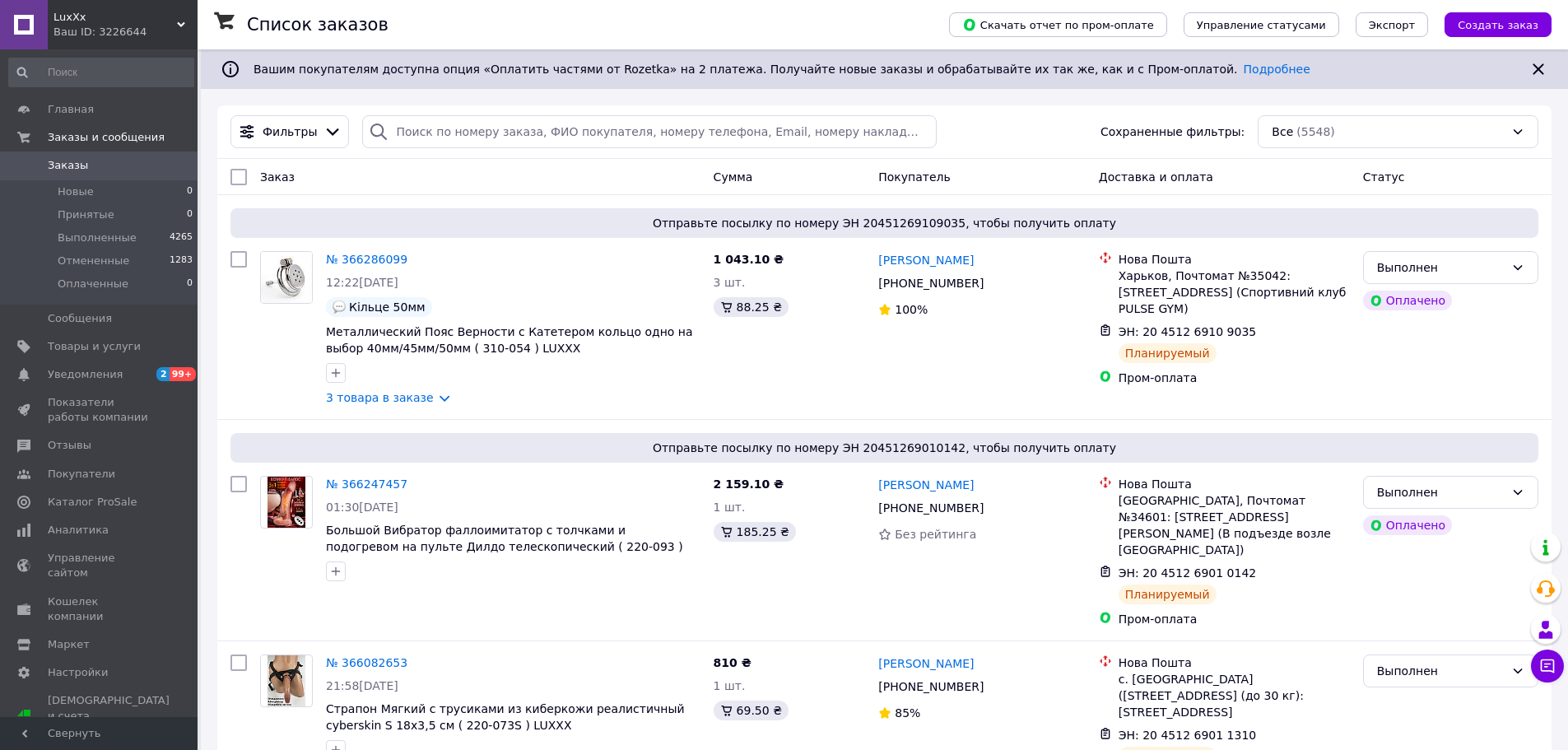
click at [139, 25] on div "Ваш ID: 3226644" at bounding box center [126, 31] width 144 height 14
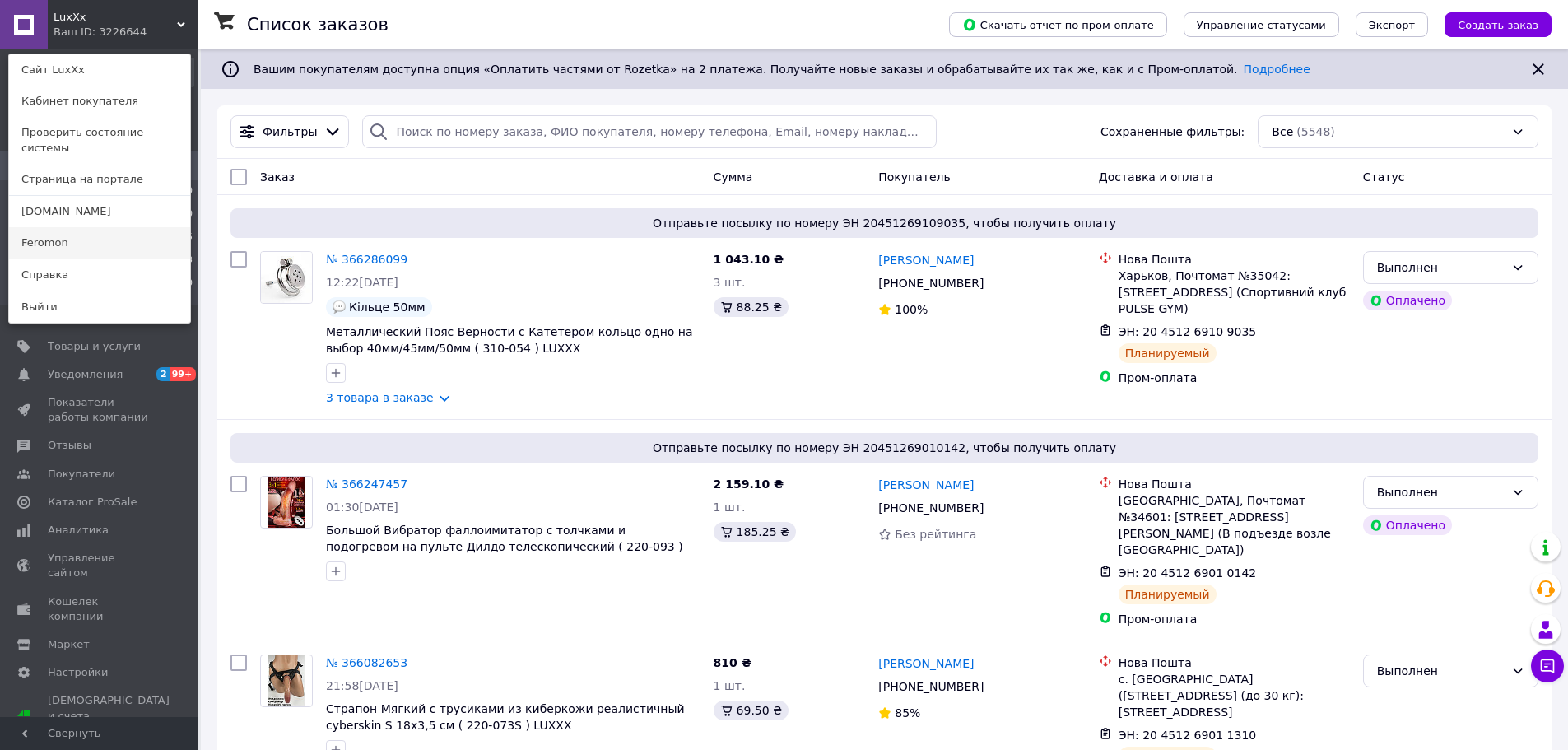
click at [121, 234] on link "Feromon" at bounding box center [99, 243] width 181 height 31
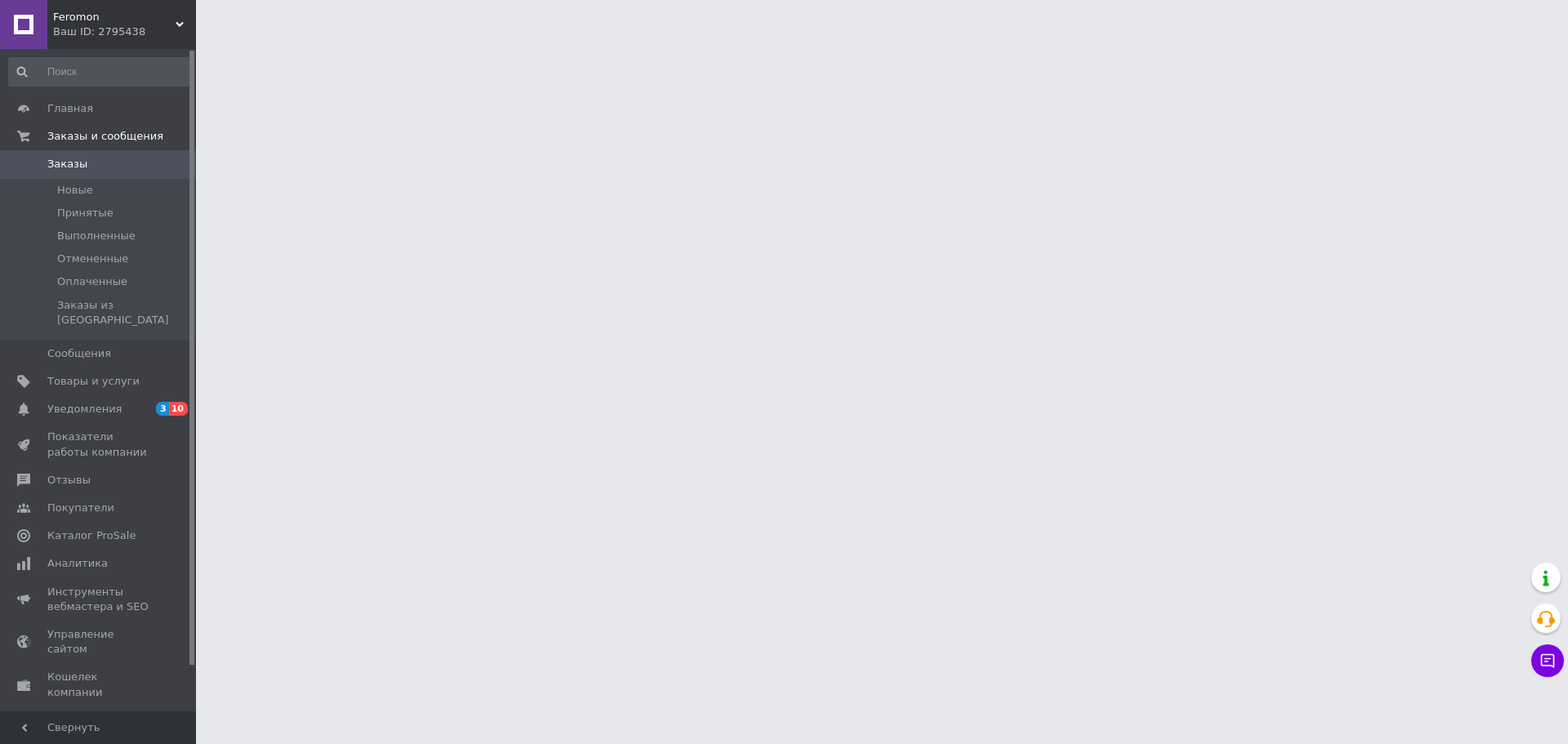
drag, startPoint x: 1499, startPoint y: 352, endPoint x: 1515, endPoint y: 351, distance: 16.0
click at [1499, 40] on html "Feromon Ваш ID: 2795438 Сайт Feromon Кабинет покупателя Проверить состояние сис…" at bounding box center [784, 20] width 1568 height 40
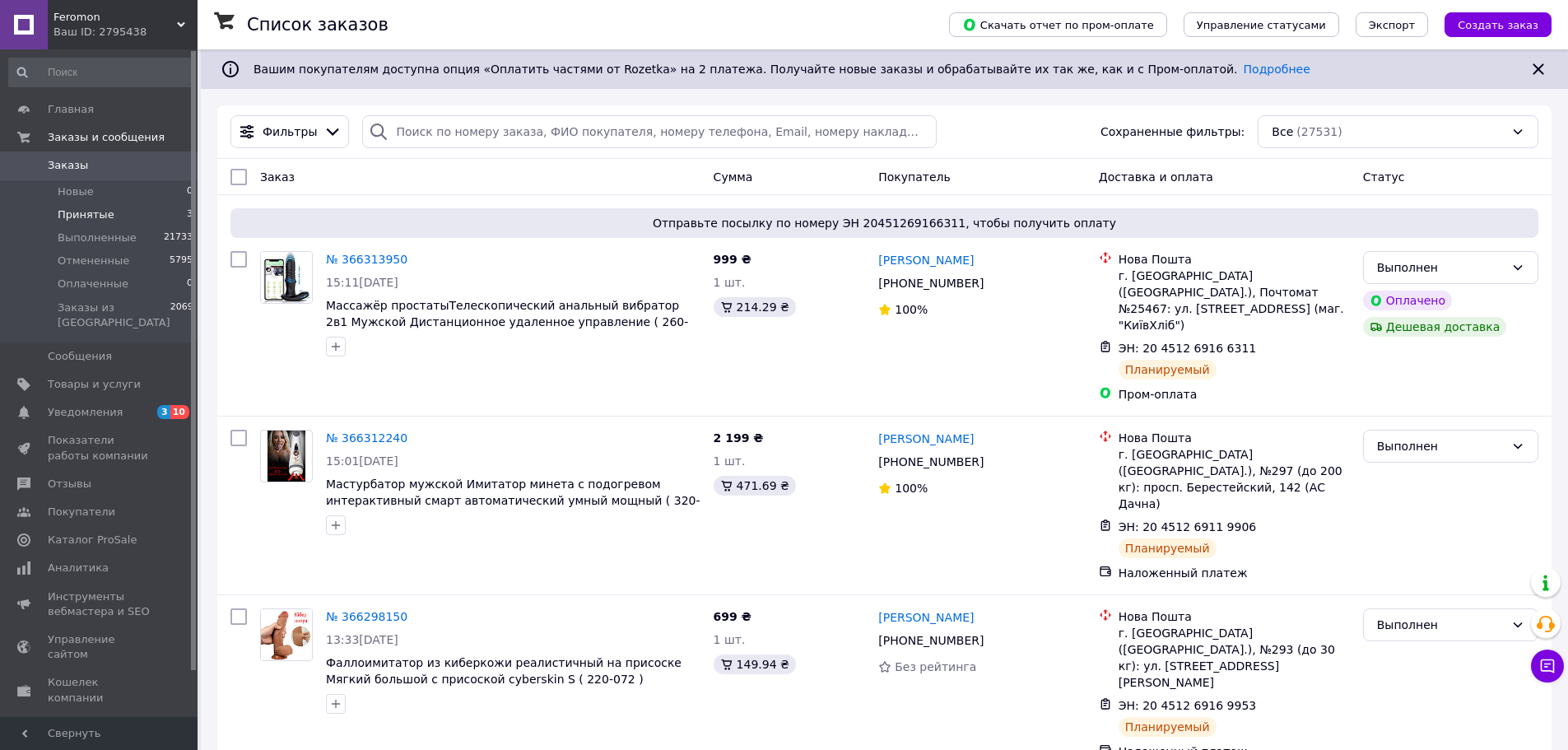
click at [124, 224] on li "Принятые 3" at bounding box center [101, 215] width 203 height 23
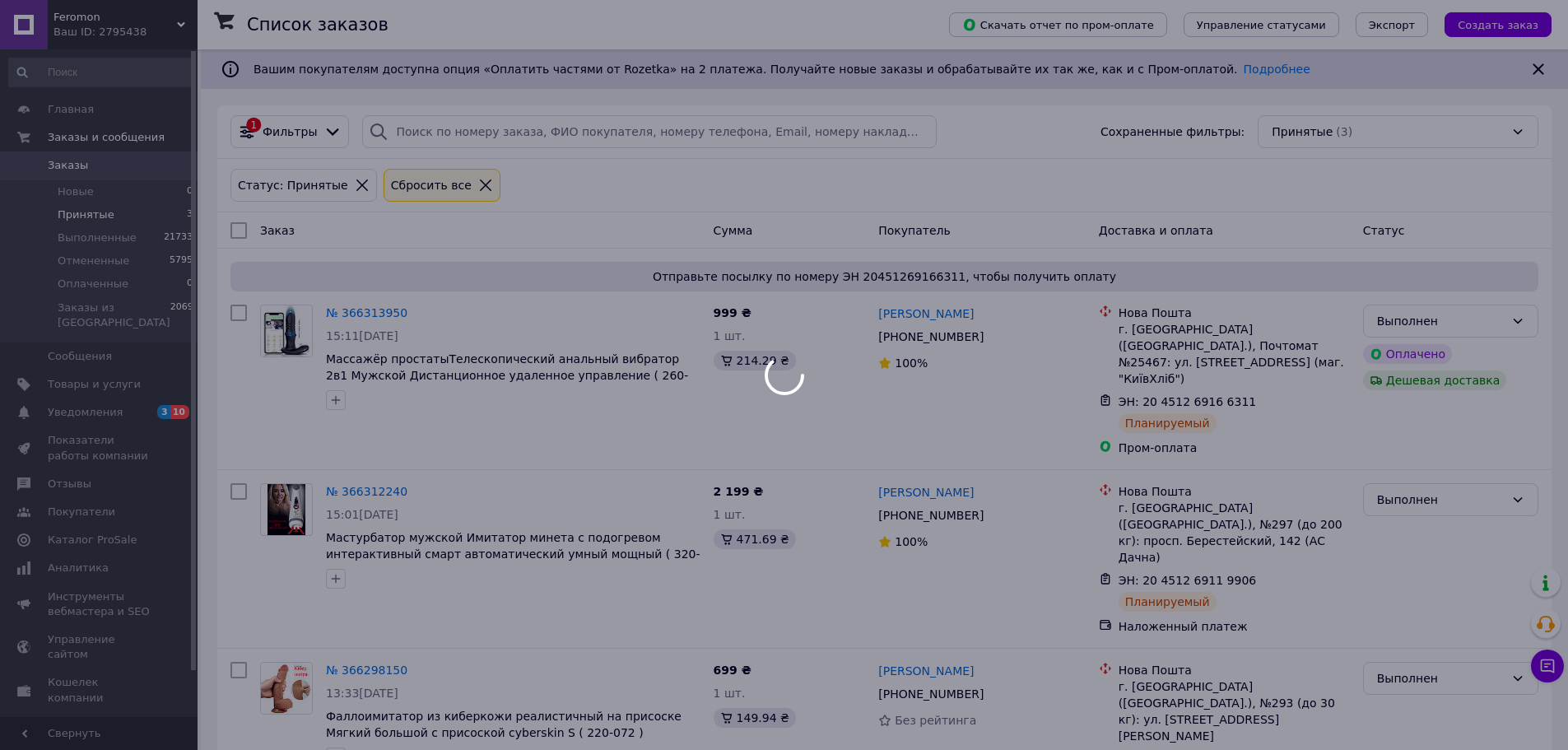
click at [125, 221] on div at bounding box center [784, 375] width 1568 height 750
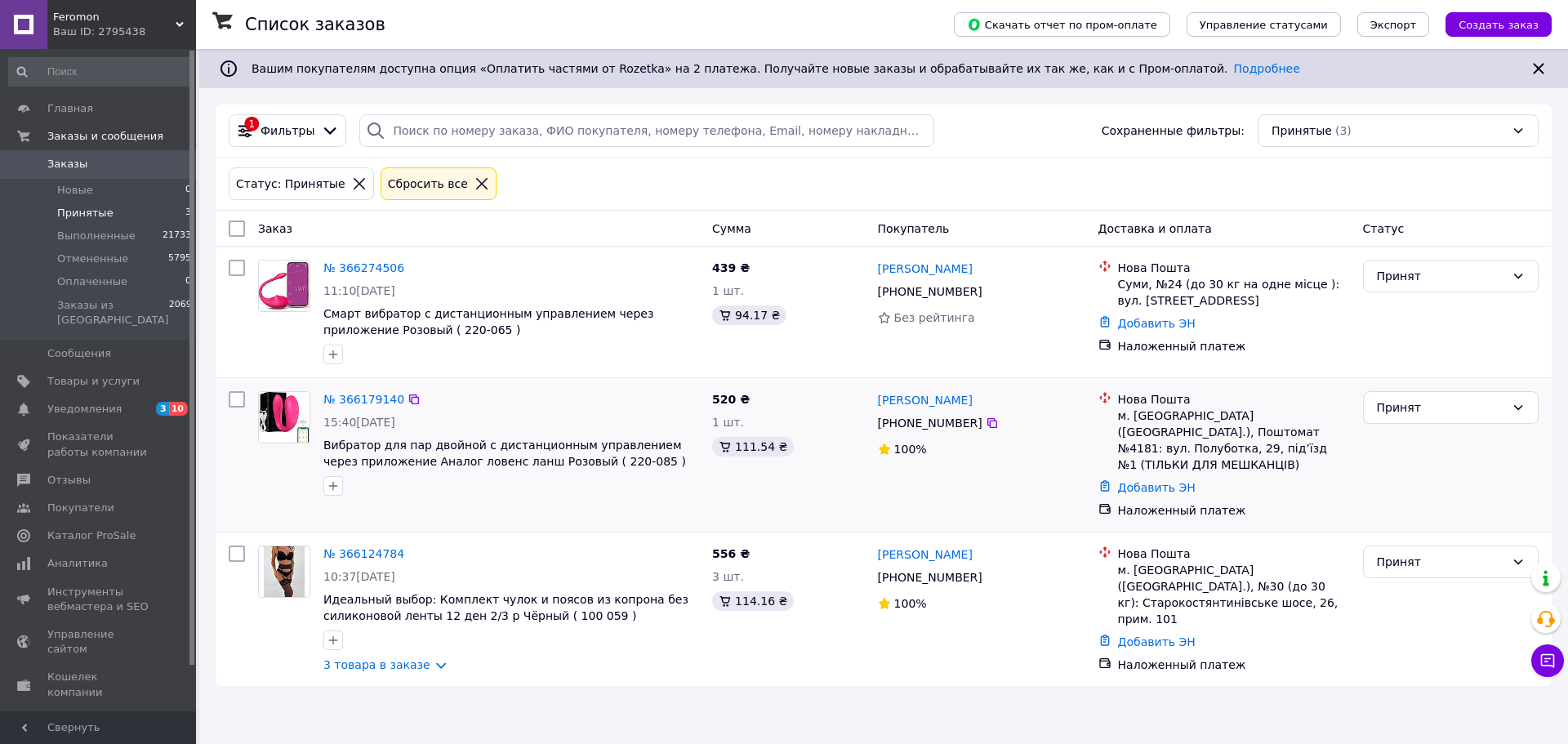
drag, startPoint x: 971, startPoint y: 421, endPoint x: 872, endPoint y: 405, distance: 100.3
click at [872, 405] on div "[PERSON_NAME] [PHONE_NUMBER]%" at bounding box center [982, 454] width 221 height 141
copy div "[PERSON_NAME] [PHONE_NUMBER]"
click at [369, 401] on link "№ 366179140" at bounding box center [364, 400] width 81 height 13
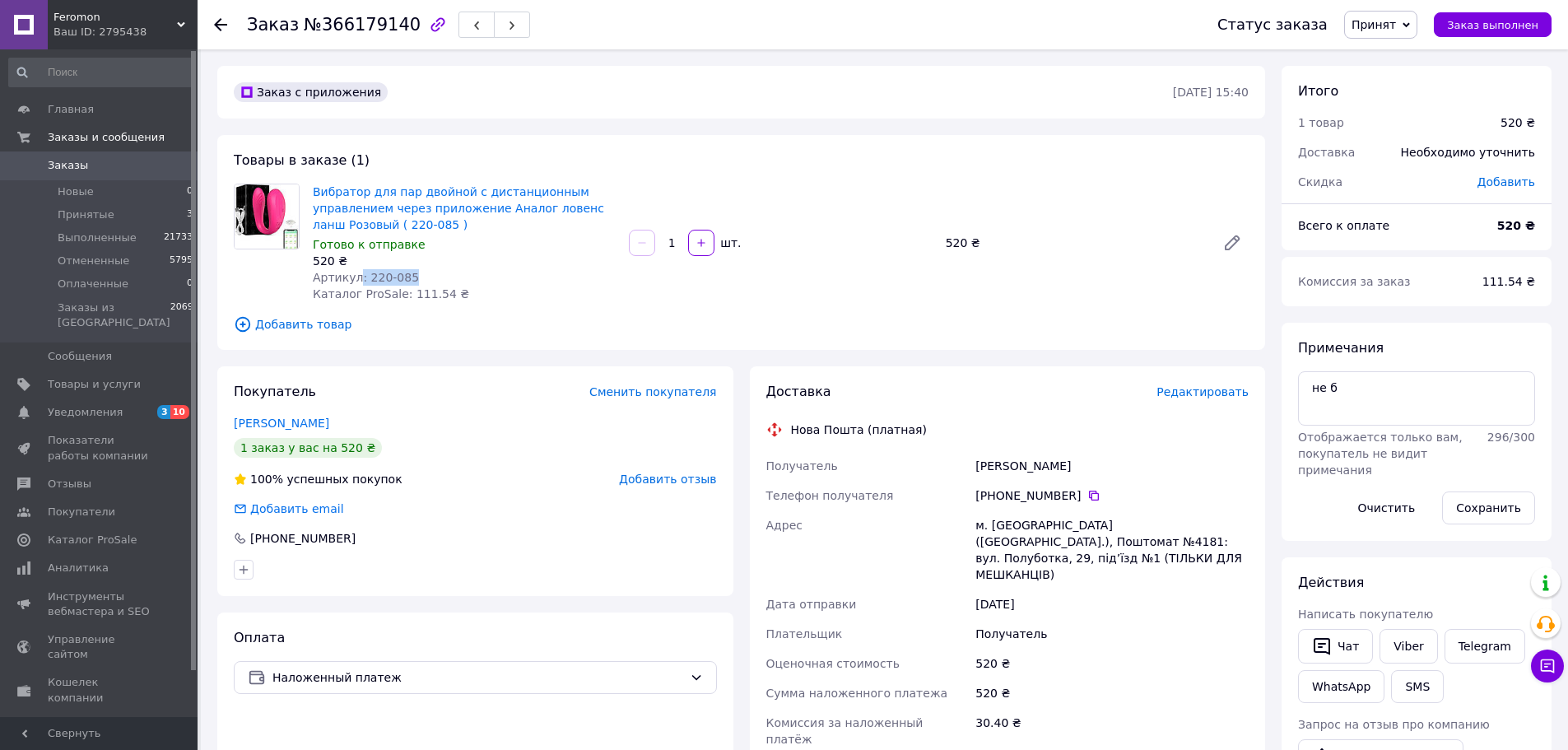
drag, startPoint x: 428, startPoint y: 277, endPoint x: 356, endPoint y: 278, distance: 72.0
click at [356, 278] on div "Артикул: 220-085" at bounding box center [464, 277] width 303 height 16
copy span ": 220-085"
click at [1518, 226] on b "520 ₴" at bounding box center [1515, 226] width 38 height 14
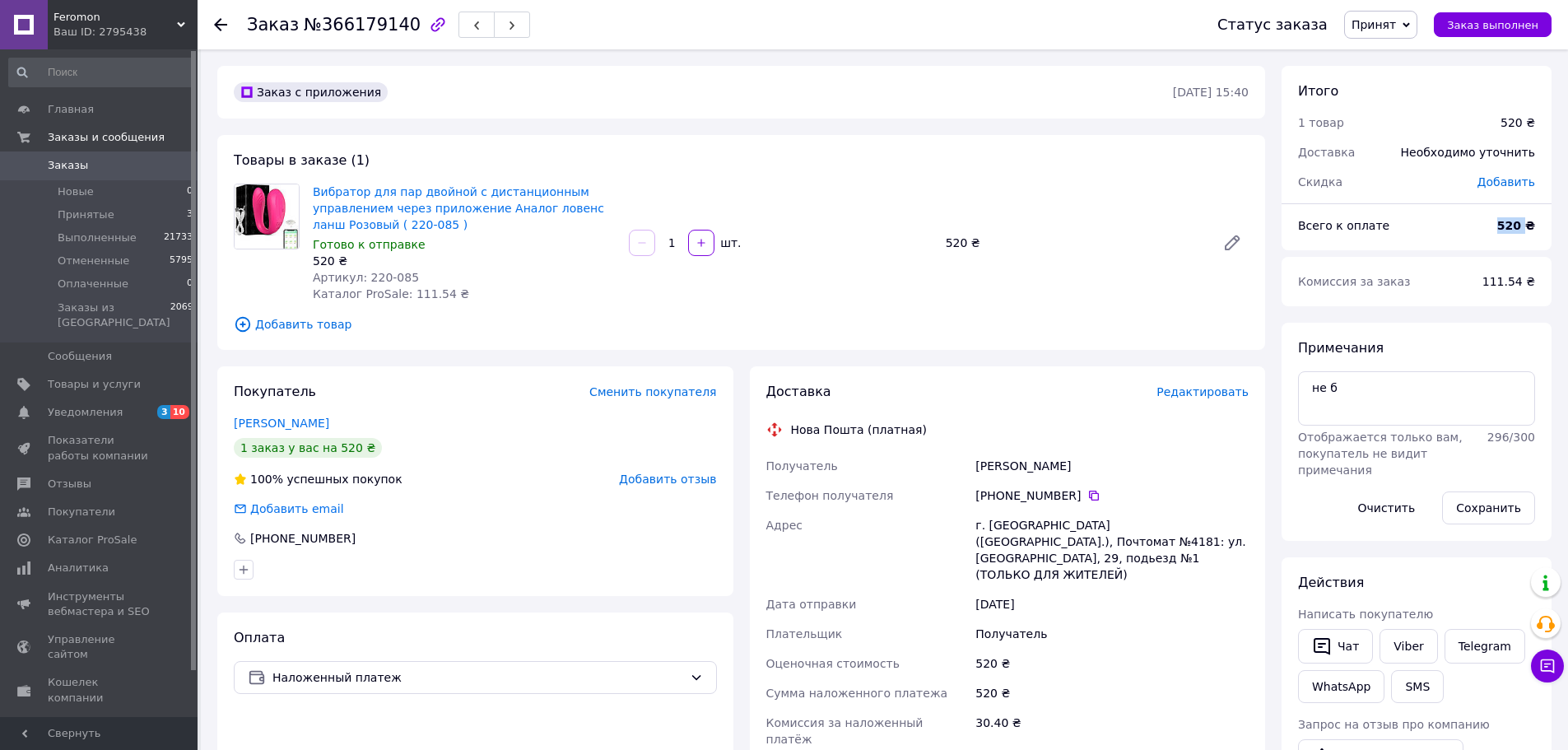
copy b "520"
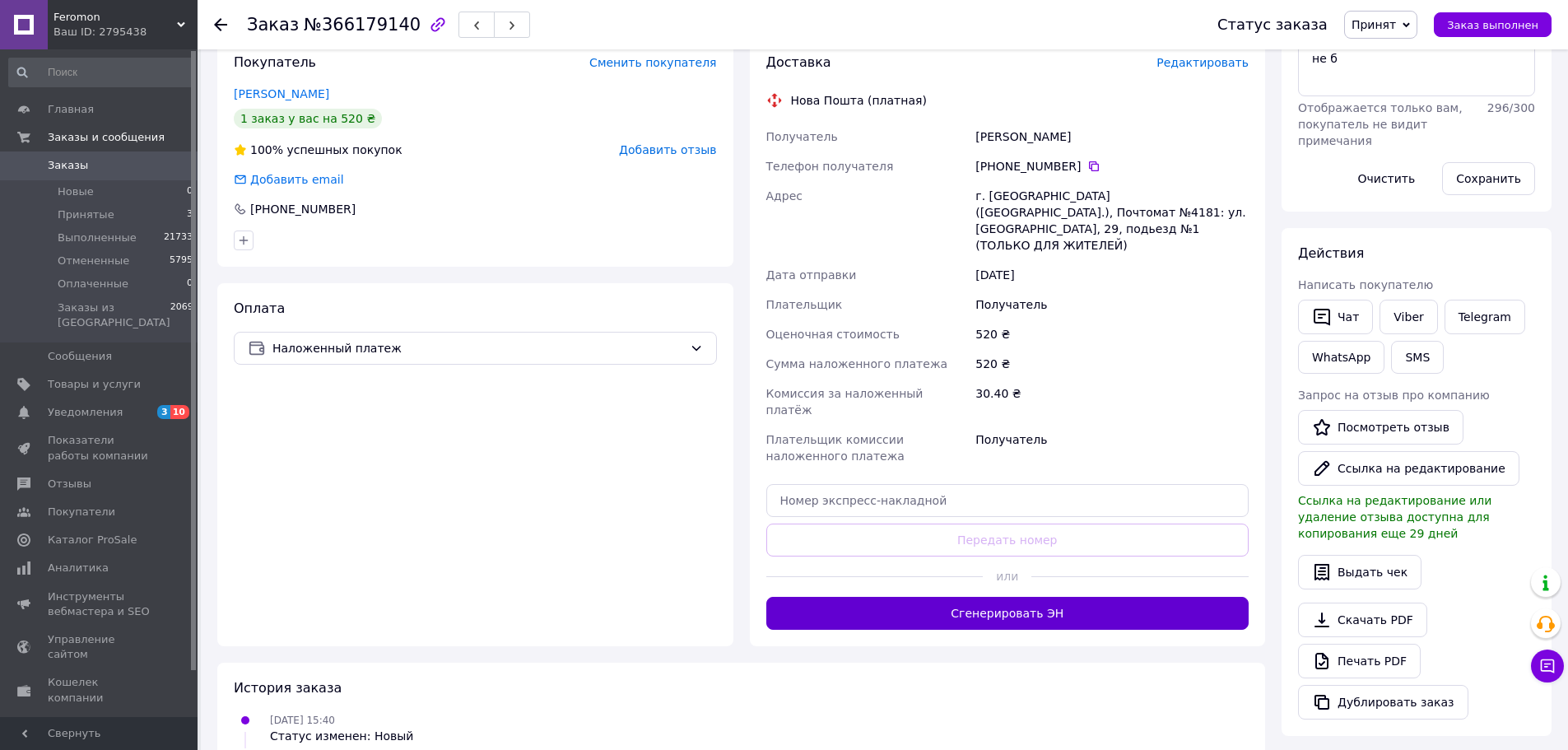
click at [944, 596] on button "Сгенерировать ЭН" at bounding box center [1007, 613] width 483 height 33
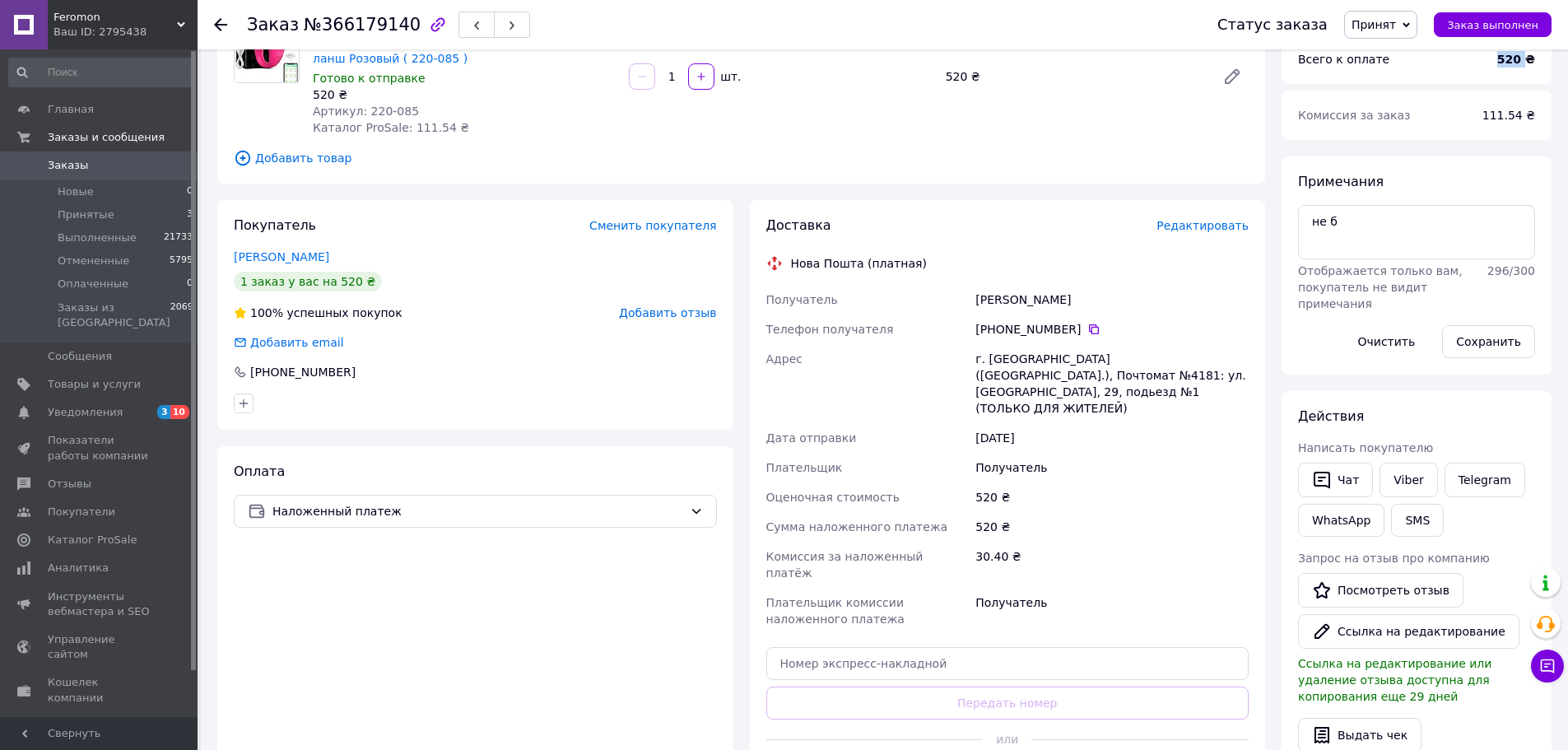
scroll to position [165, 0]
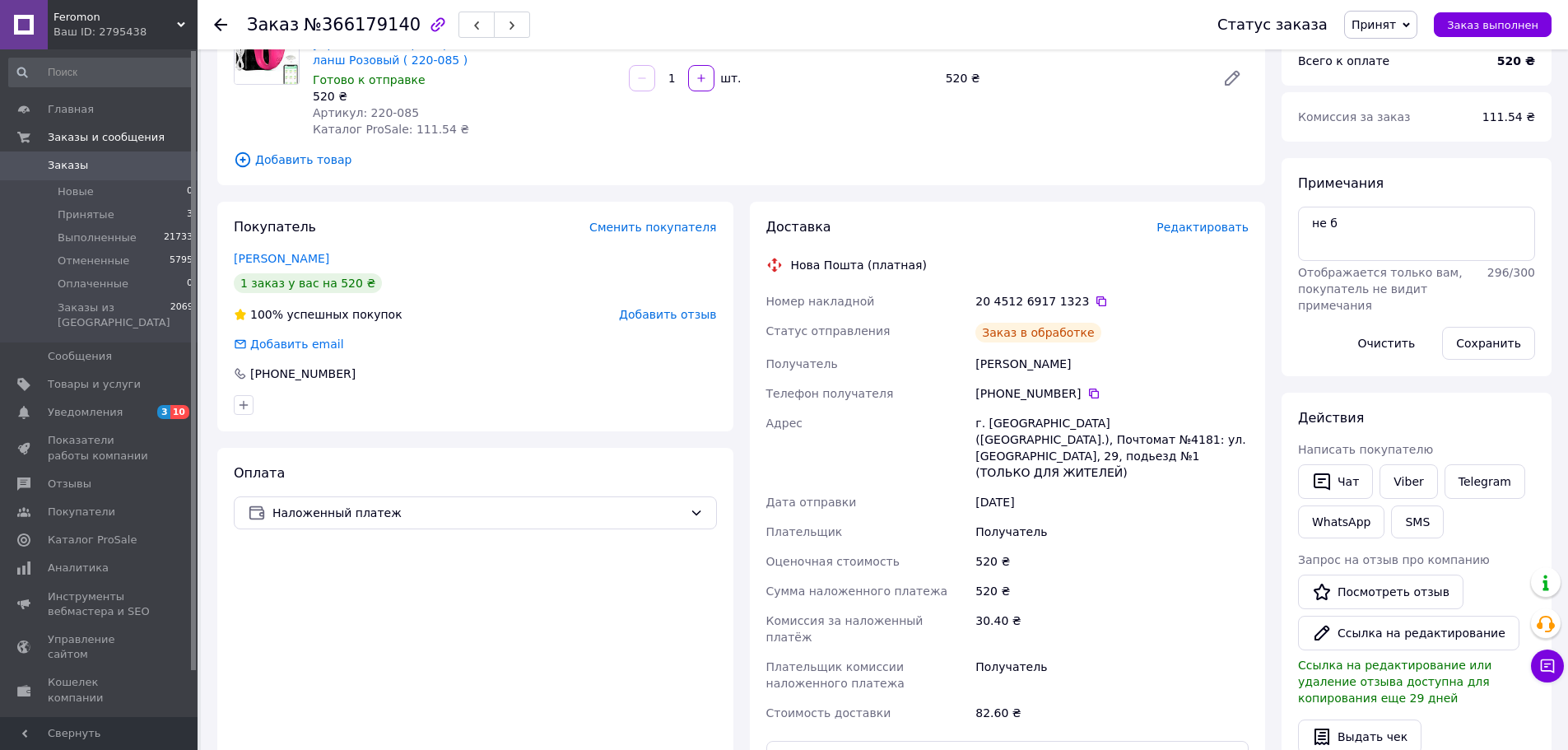
click at [1095, 304] on icon at bounding box center [1101, 301] width 14 height 14
click at [1500, 41] on div "Статус заказа Принят Выполнен Отменен Оплаченный Заказ выполнен" at bounding box center [1368, 25] width 367 height 49
click at [1504, 29] on span "Заказ выполнен" at bounding box center [1492, 25] width 92 height 13
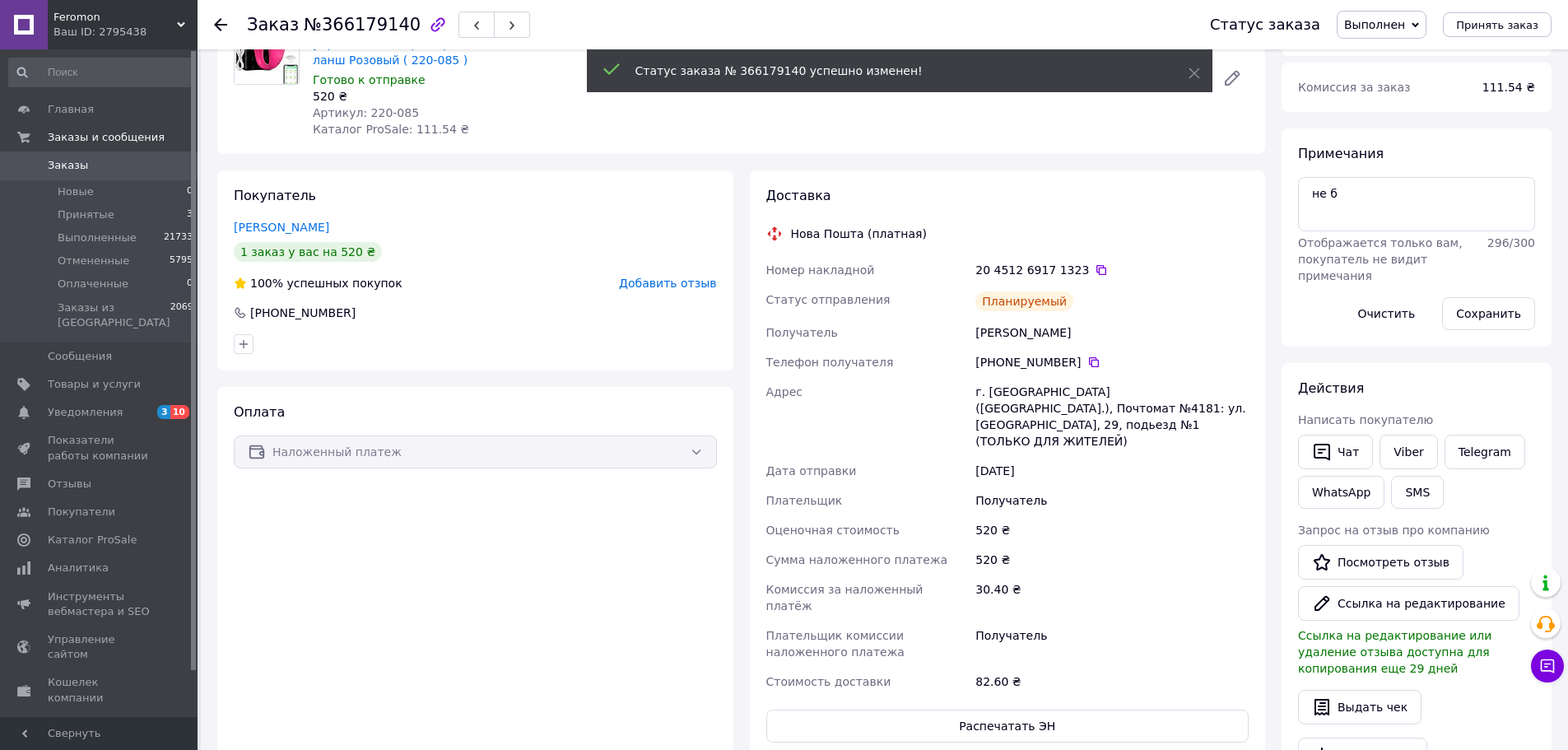
click at [103, 212] on span "Принятые" at bounding box center [86, 214] width 57 height 14
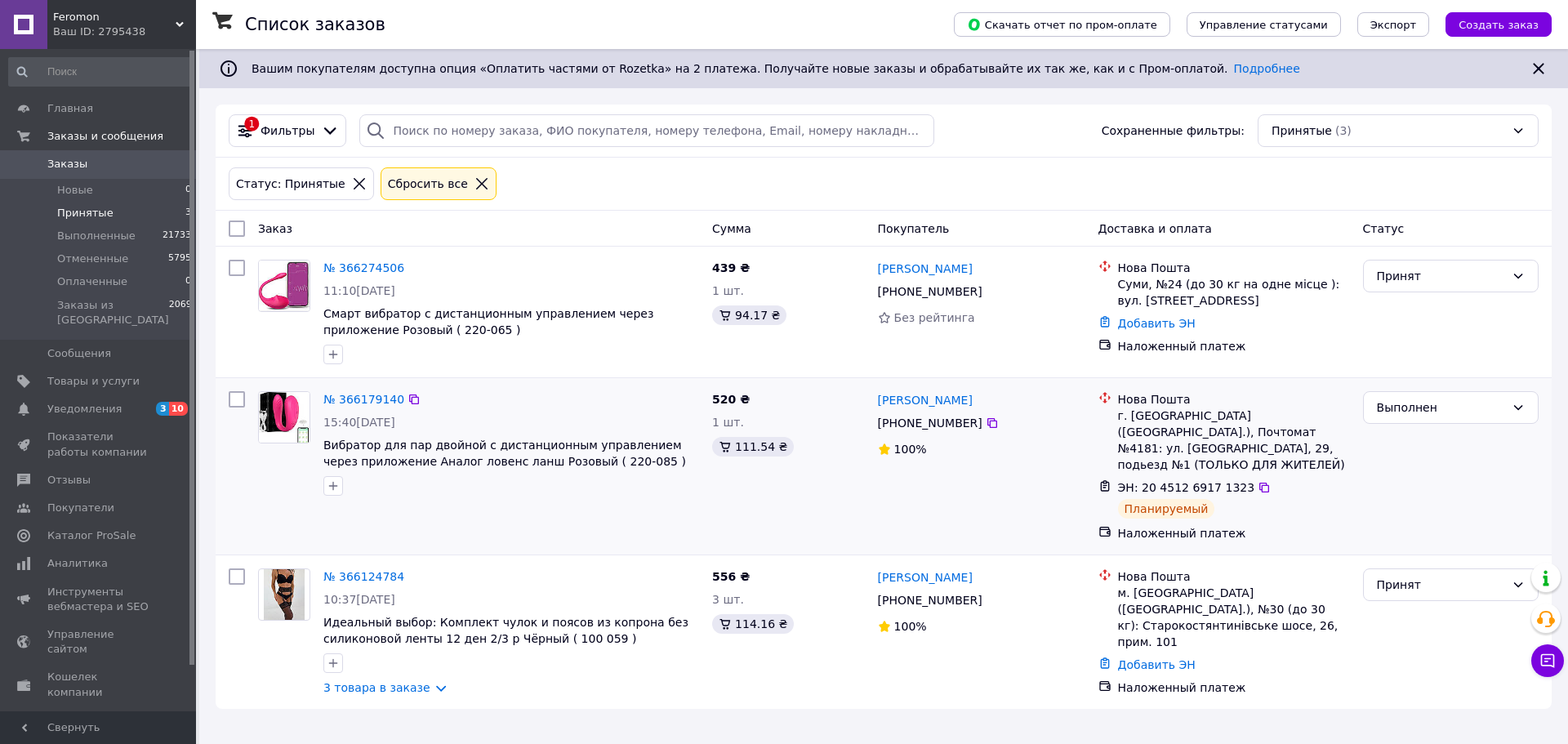
click at [1430, 469] on div "Выполнен" at bounding box center [1451, 466] width 189 height 163
drag, startPoint x: 973, startPoint y: 584, endPoint x: 873, endPoint y: 567, distance: 101.4
click at [873, 567] on div "[PERSON_NAME] [PHONE_NUMBER]%" at bounding box center [982, 631] width 221 height 141
copy div "[PERSON_NAME] [PHONE_NUMBER]"
click at [341, 570] on link "№ 366124784" at bounding box center [364, 577] width 81 height 13
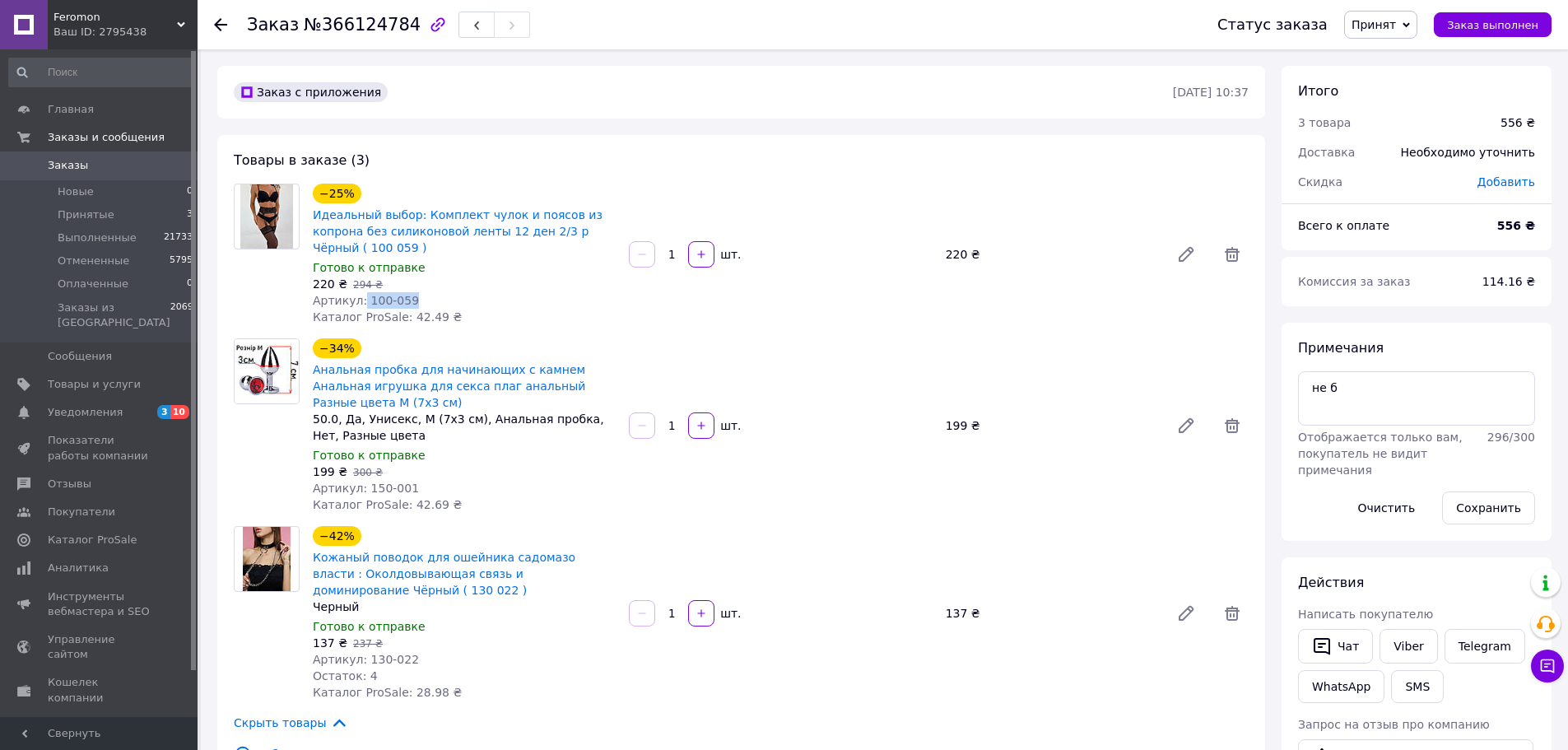
drag, startPoint x: 394, startPoint y: 283, endPoint x: 381, endPoint y: 294, distance: 17.0
click at [359, 292] on div "Артикул: 100-059" at bounding box center [464, 299] width 303 height 16
copy span "100-059"
drag, startPoint x: 402, startPoint y: 475, endPoint x: 356, endPoint y: 475, distance: 46.0
click at [356, 479] on div "Артикул: 150-001" at bounding box center [464, 487] width 303 height 16
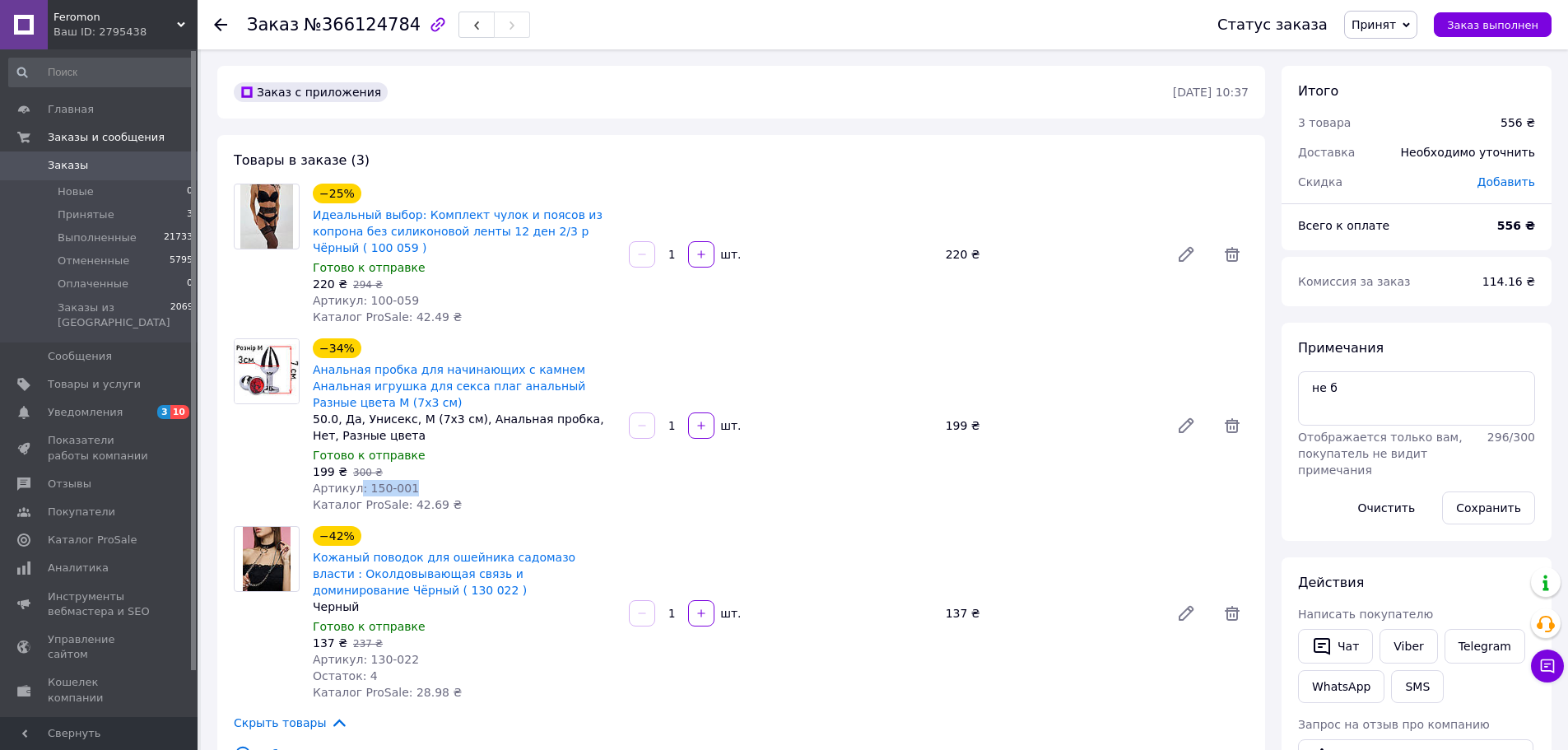
copy span ": 150-001"
drag, startPoint x: 417, startPoint y: 630, endPoint x: 370, endPoint y: 640, distance: 48.1
click at [370, 640] on div "−42% Кожаный поводок для ошейника садомазо власти : Околдовывающая связь и доми…" at bounding box center [464, 613] width 316 height 181
drag, startPoint x: 427, startPoint y: 640, endPoint x: 360, endPoint y: 647, distance: 67.4
click at [360, 651] on div "Артикул: 130-022" at bounding box center [464, 658] width 303 height 16
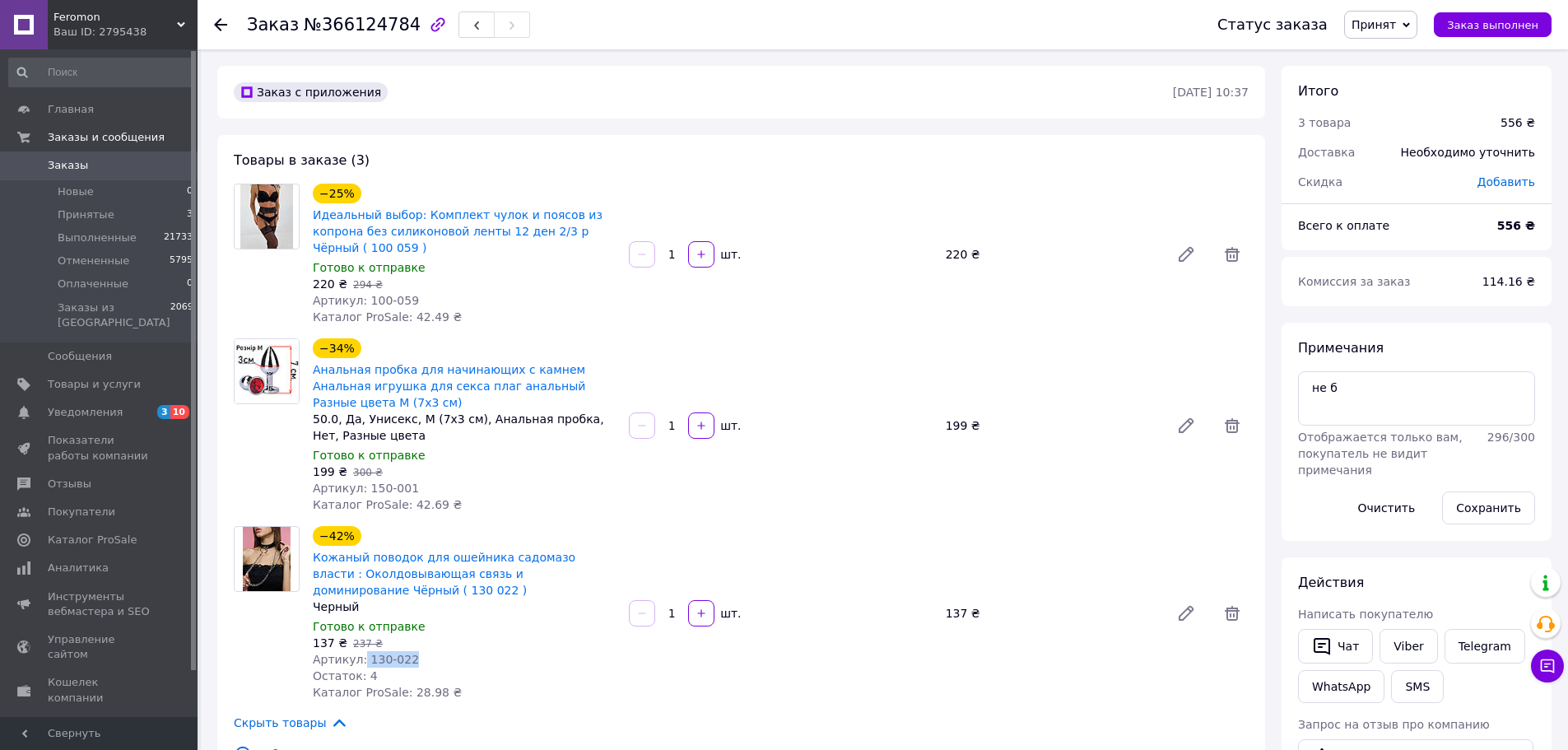
copy span "130-022"
click at [1515, 227] on b "556 ₴" at bounding box center [1515, 226] width 38 height 14
copy b "556"
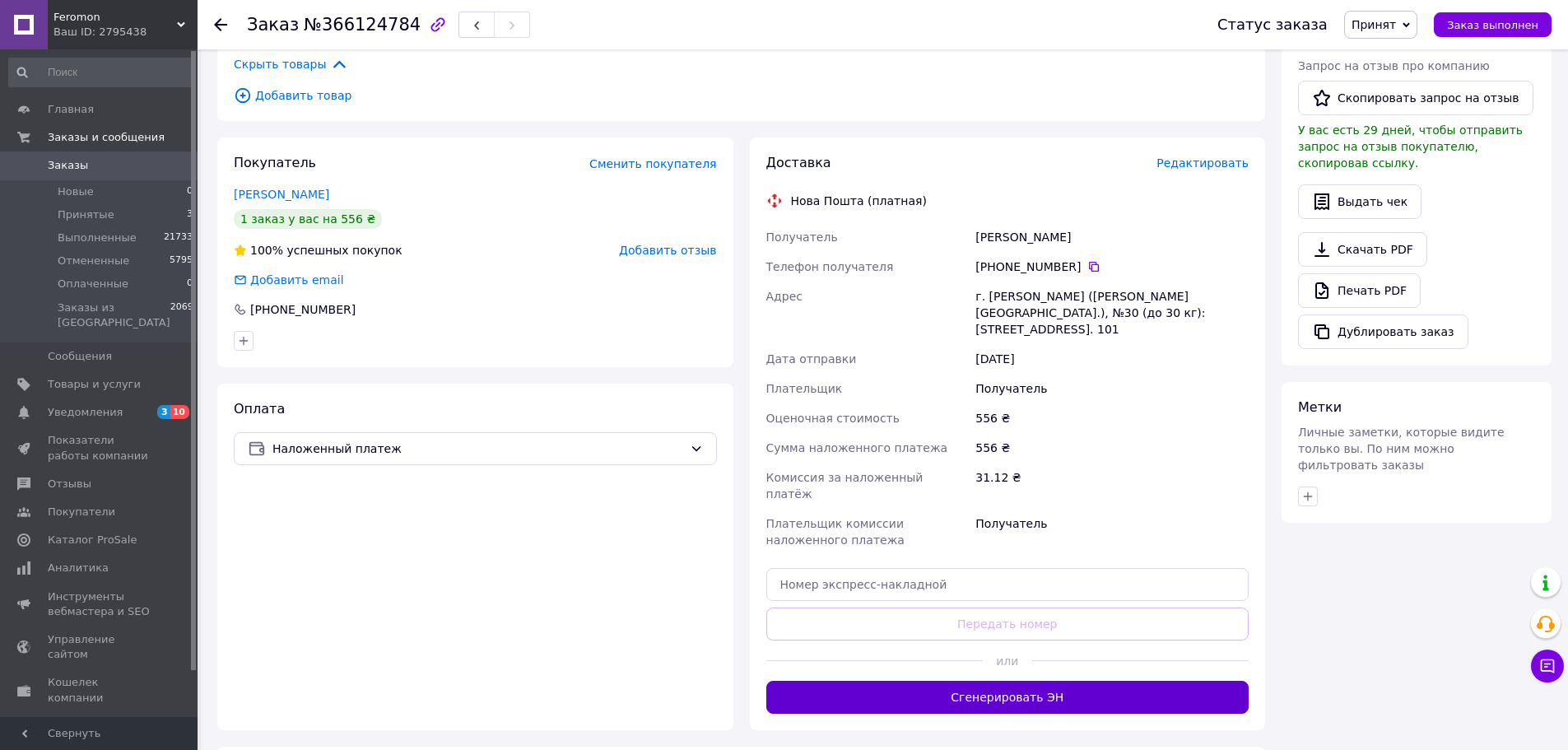
click at [994, 680] on button "Сгенерировать ЭН" at bounding box center [1007, 697] width 483 height 33
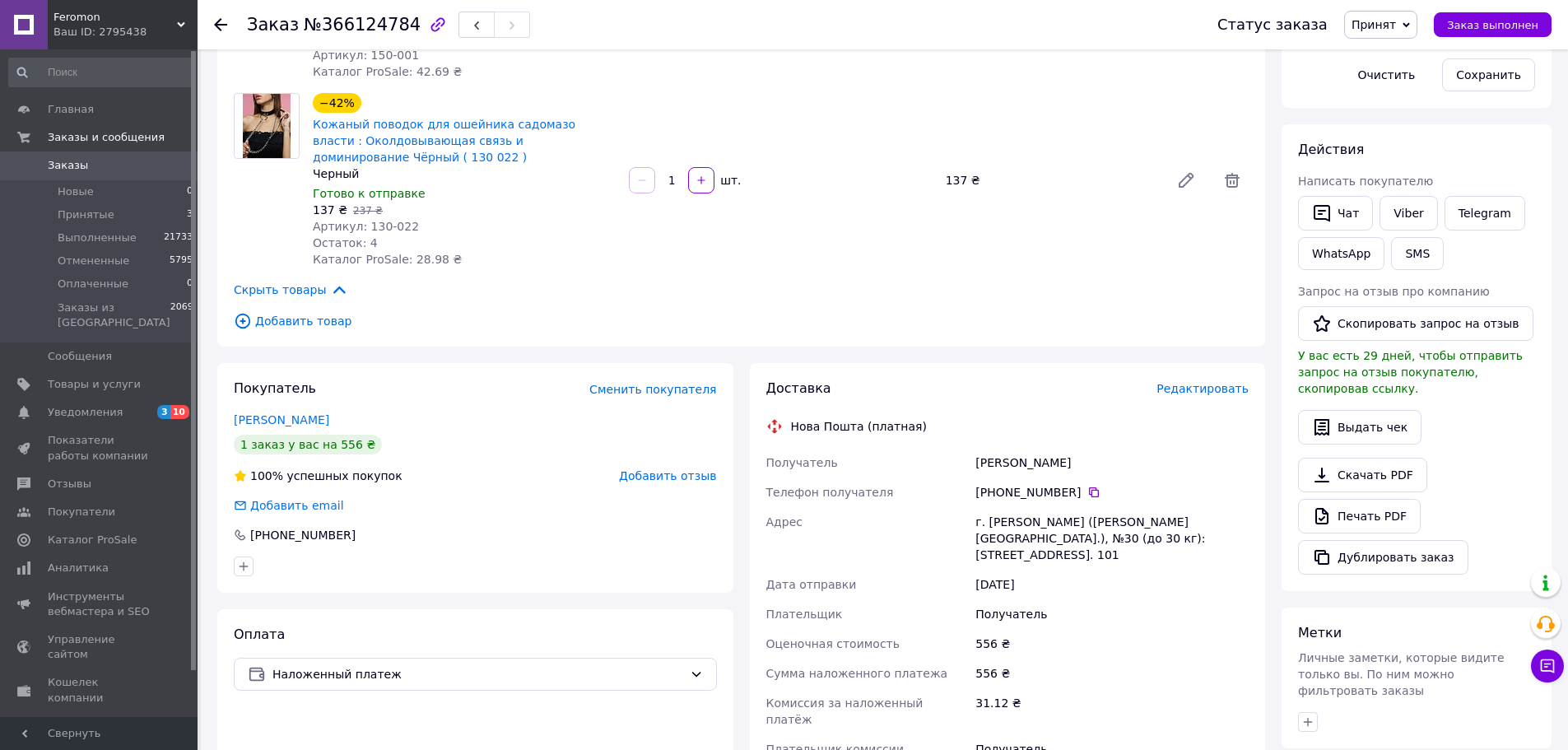
scroll to position [411, 0]
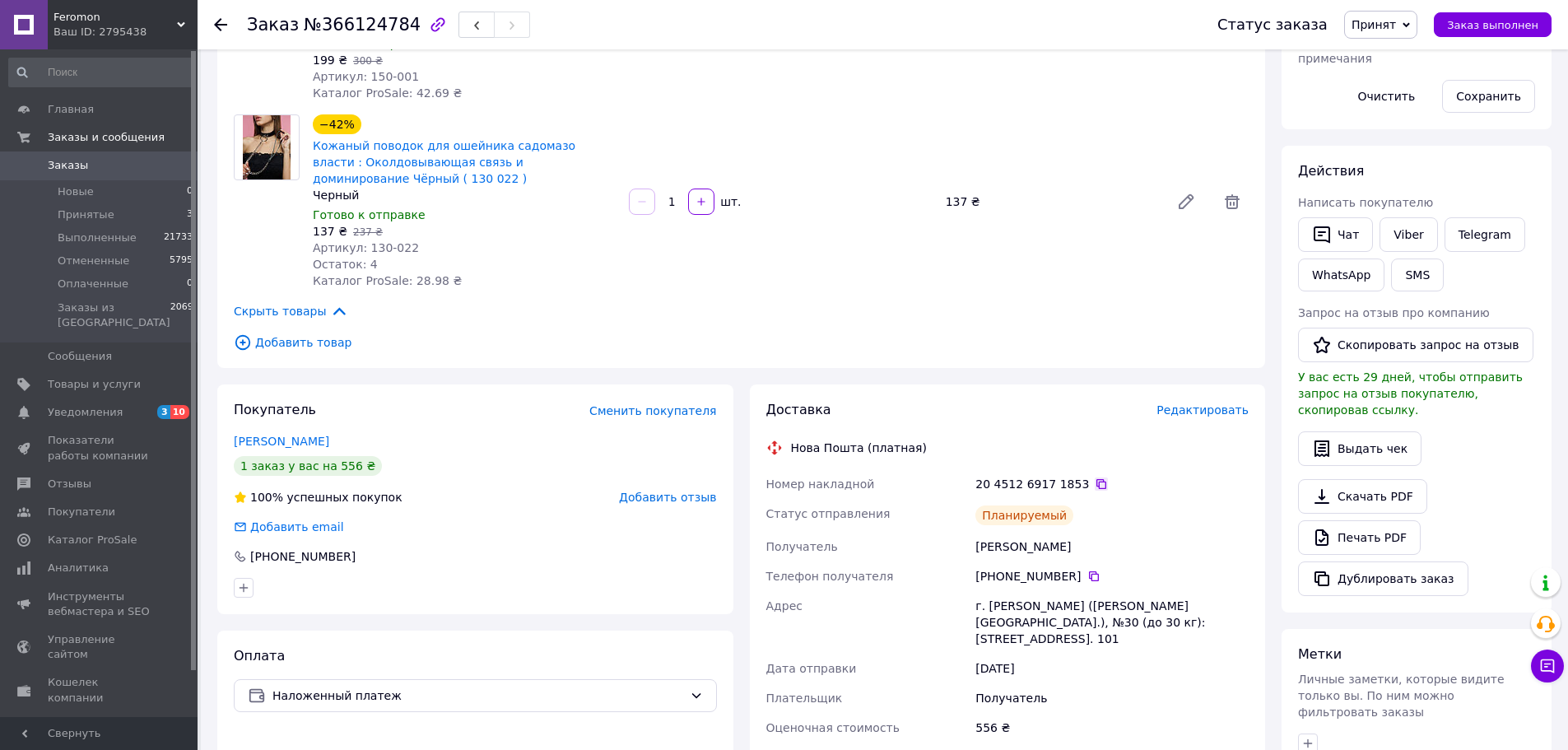
click at [1095, 478] on icon at bounding box center [1101, 484] width 14 height 14
click at [1496, 23] on span "Заказ выполнен" at bounding box center [1492, 25] width 92 height 13
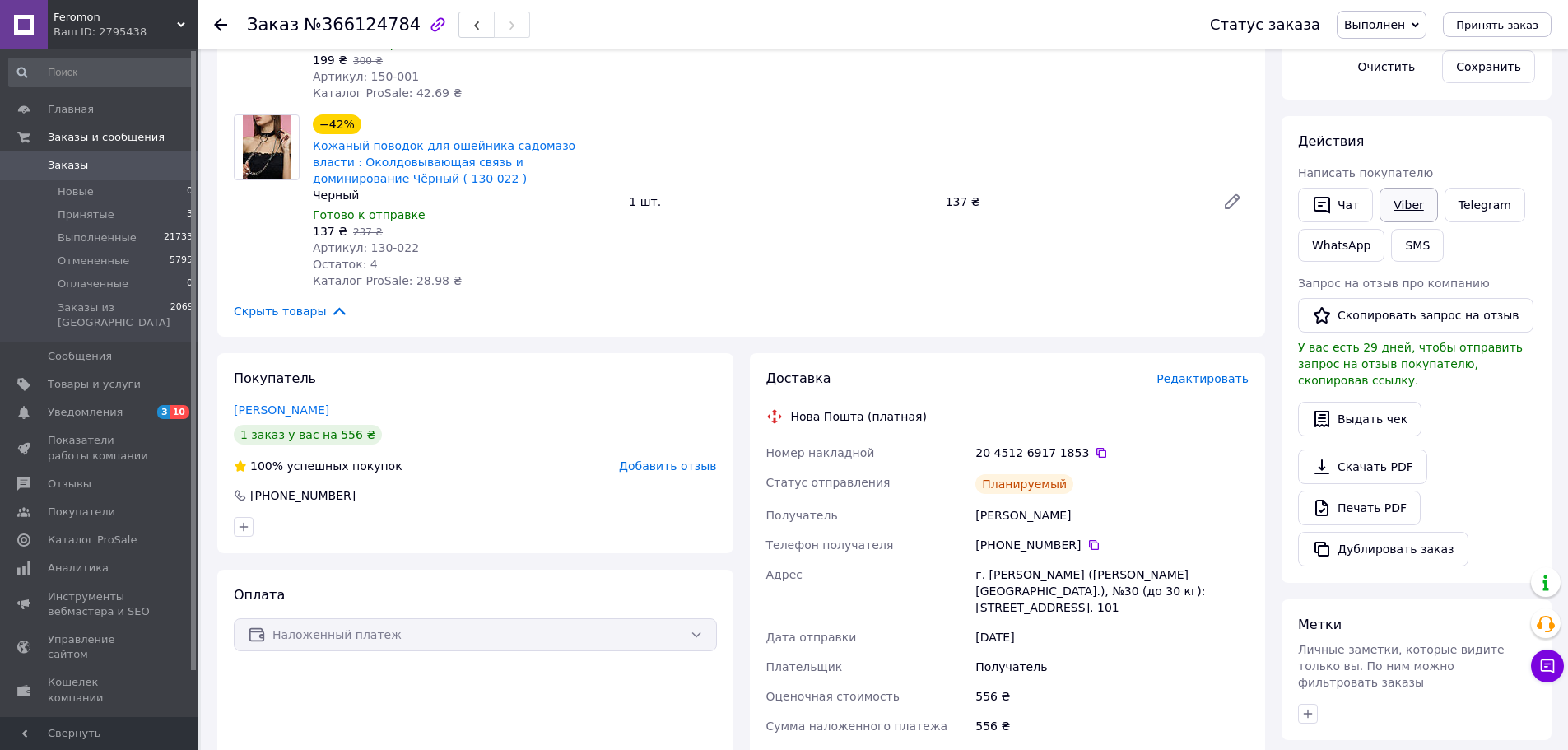
click at [1398, 204] on link "Viber" at bounding box center [1408, 204] width 58 height 35
click at [123, 18] on span "Feromon" at bounding box center [115, 17] width 123 height 14
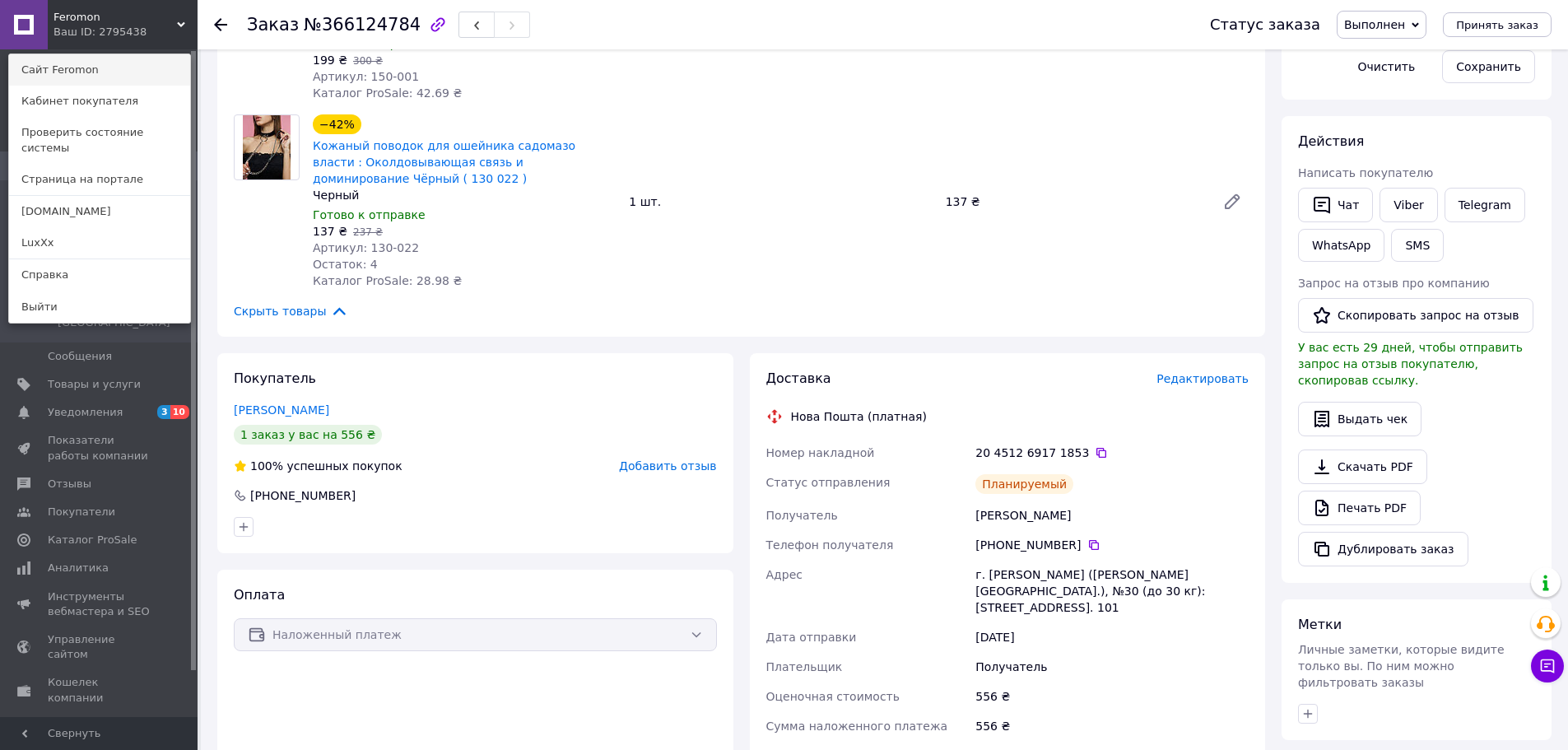
click at [119, 74] on link "Сайт Feromon" at bounding box center [99, 70] width 181 height 31
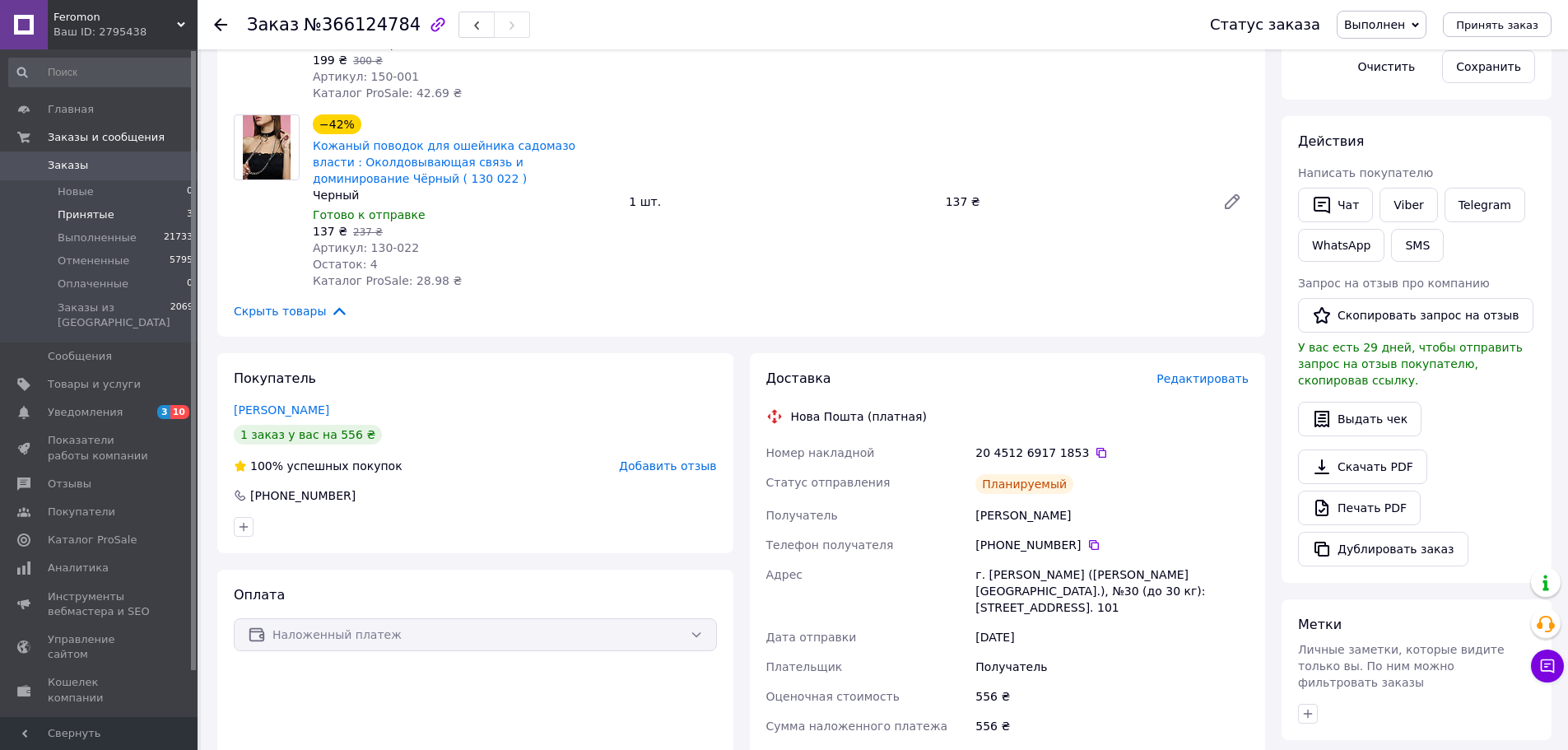
click at [126, 214] on li "Принятые 3" at bounding box center [101, 215] width 203 height 23
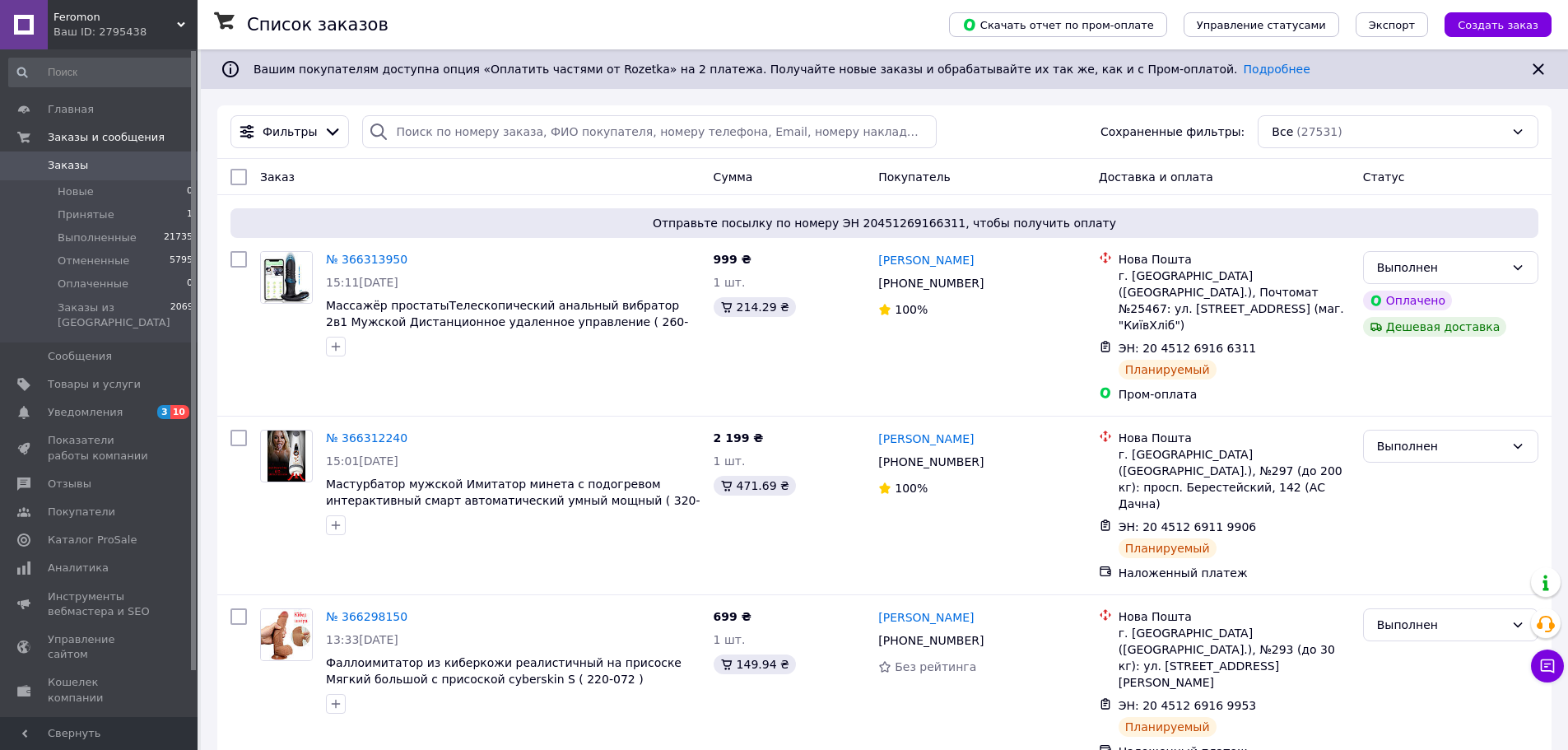
click at [132, 26] on div "Ваш ID: 2795438" at bounding box center [126, 31] width 144 height 14
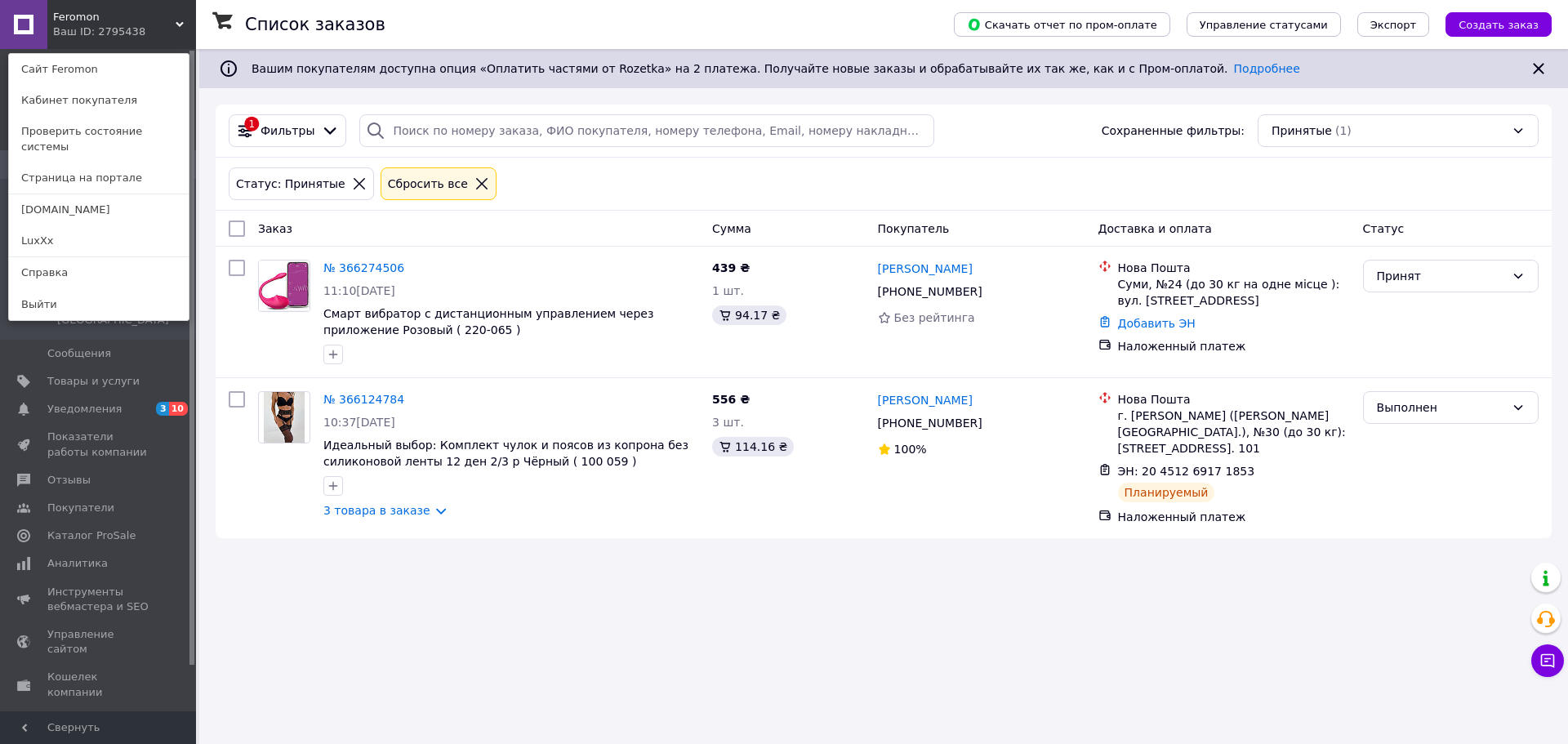
click at [136, 23] on div "Feromon Ваш ID: 2795438 Сайт Feromon Кабинет покупателя Проверить состояние сис…" at bounding box center [98, 24] width 196 height 49
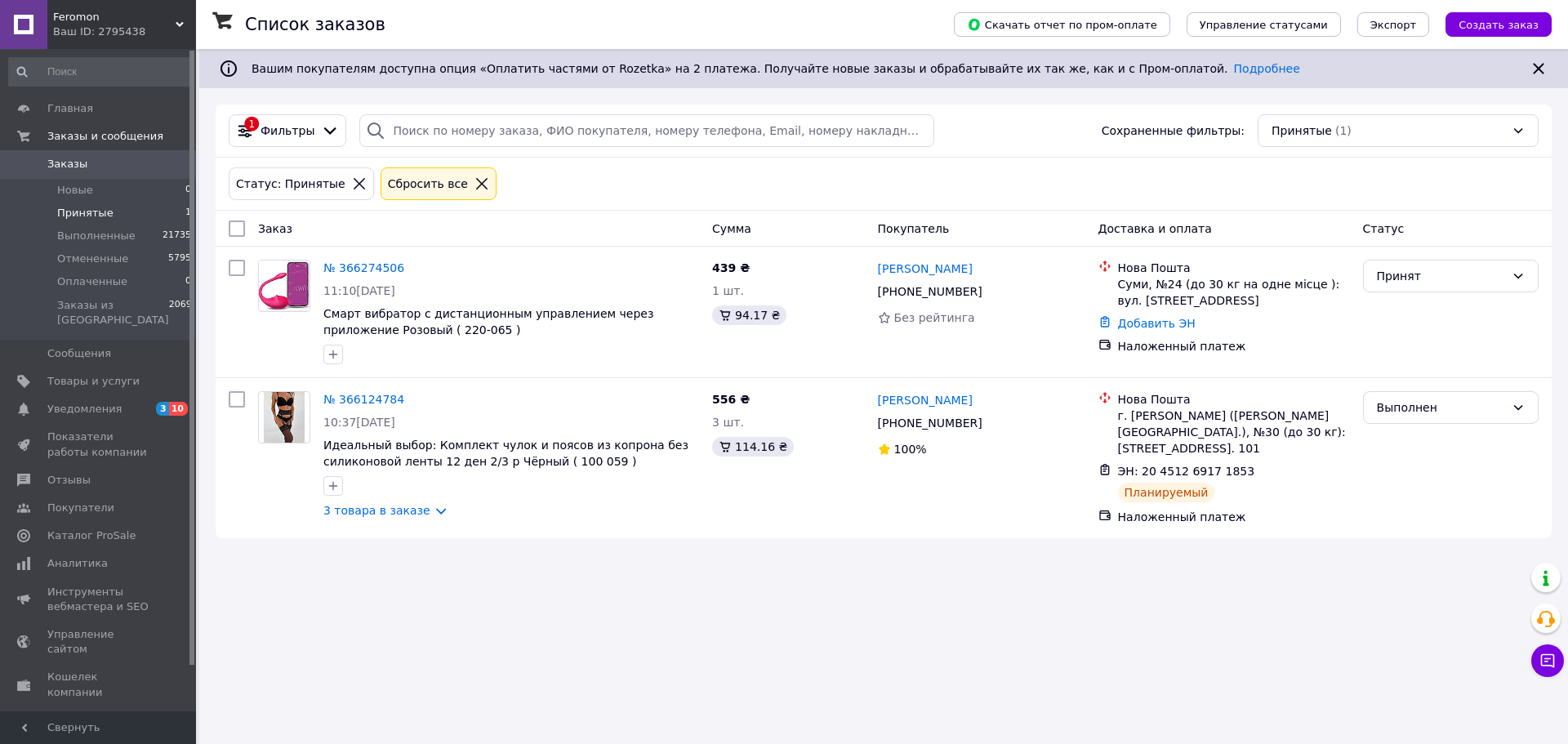
click at [75, 28] on div "Ваш ID: 2795438" at bounding box center [125, 31] width 143 height 14
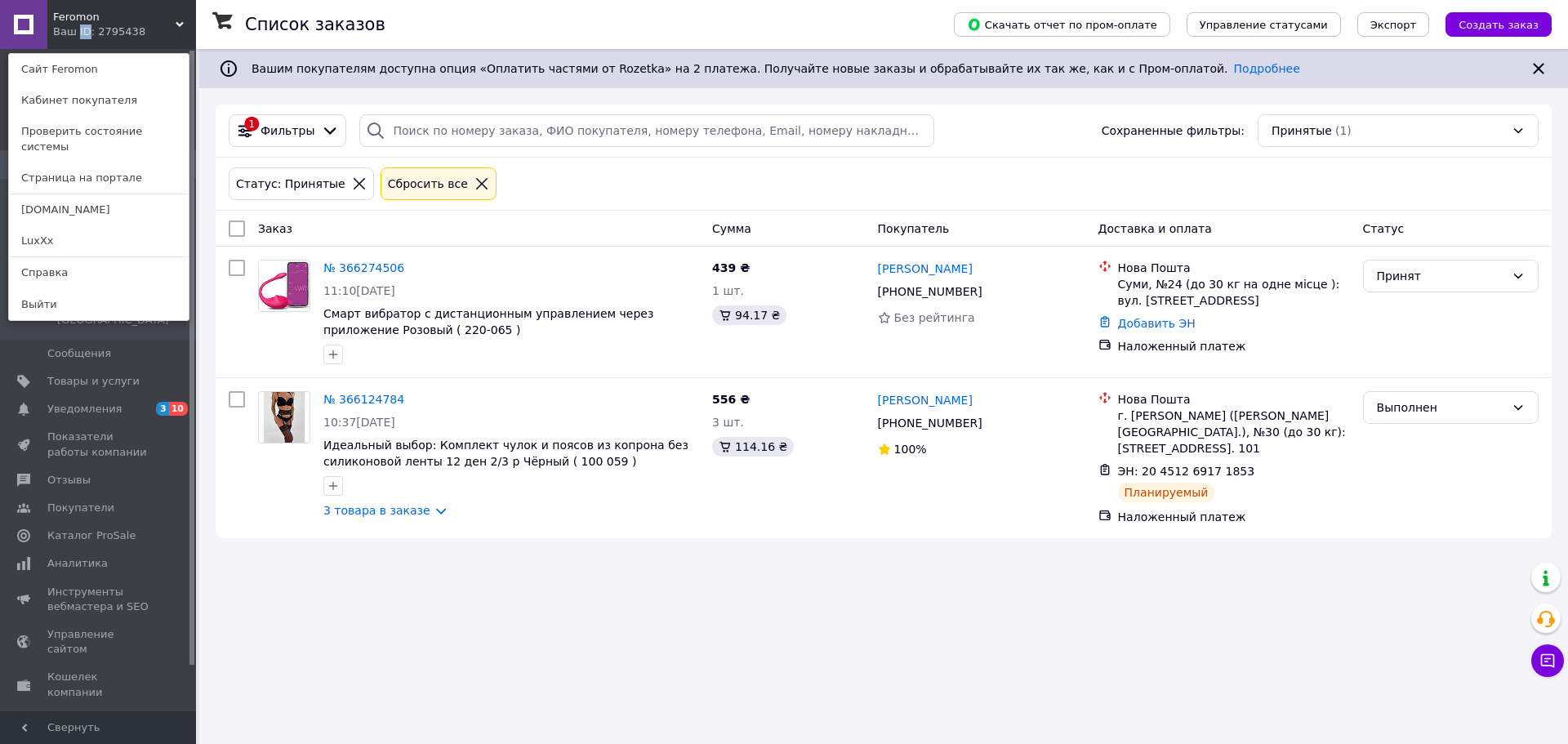
click at [75, 28] on div "Ваш ID: 2795438" at bounding box center [87, 31] width 68 height 14
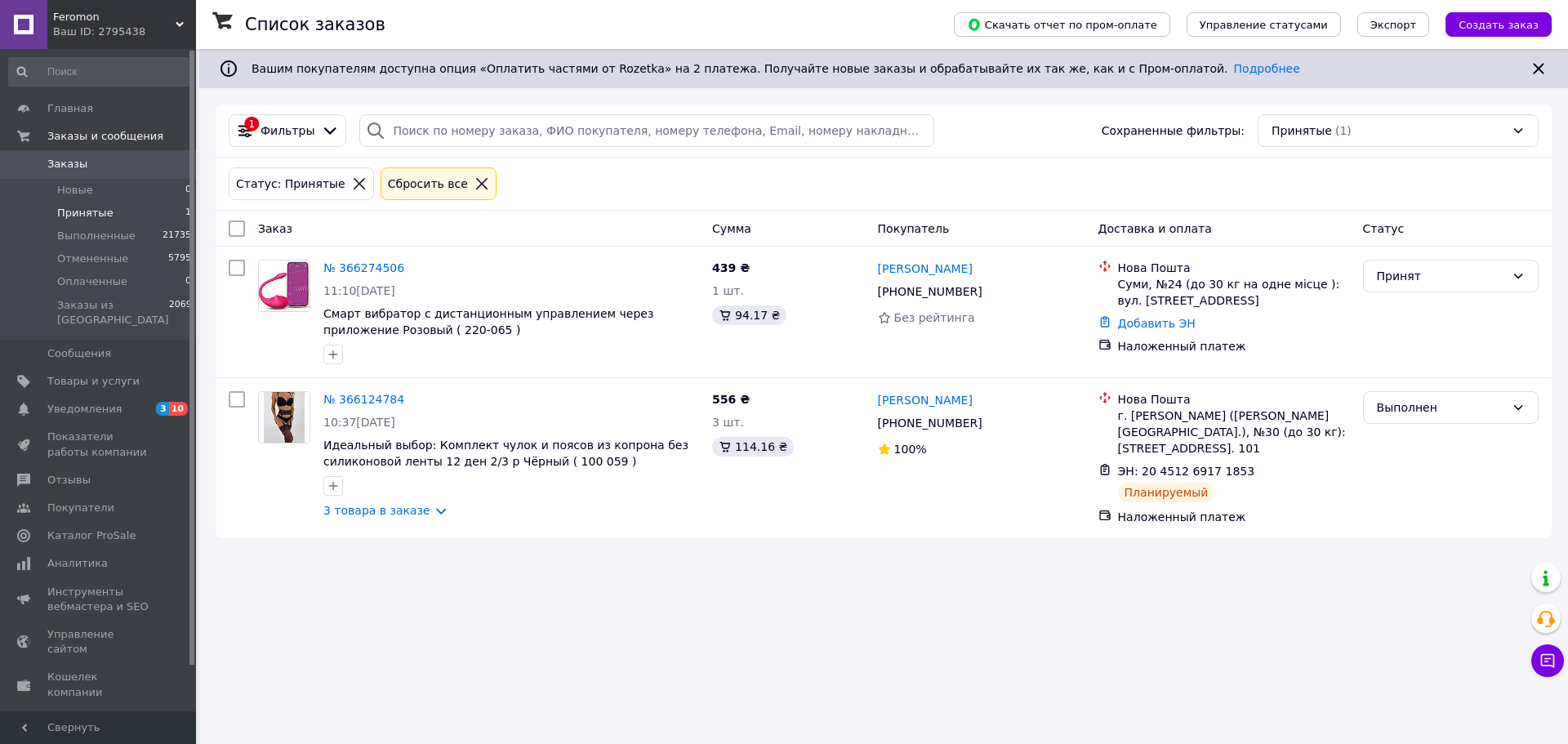
click at [68, 24] on span "Feromon" at bounding box center [114, 17] width 122 height 14
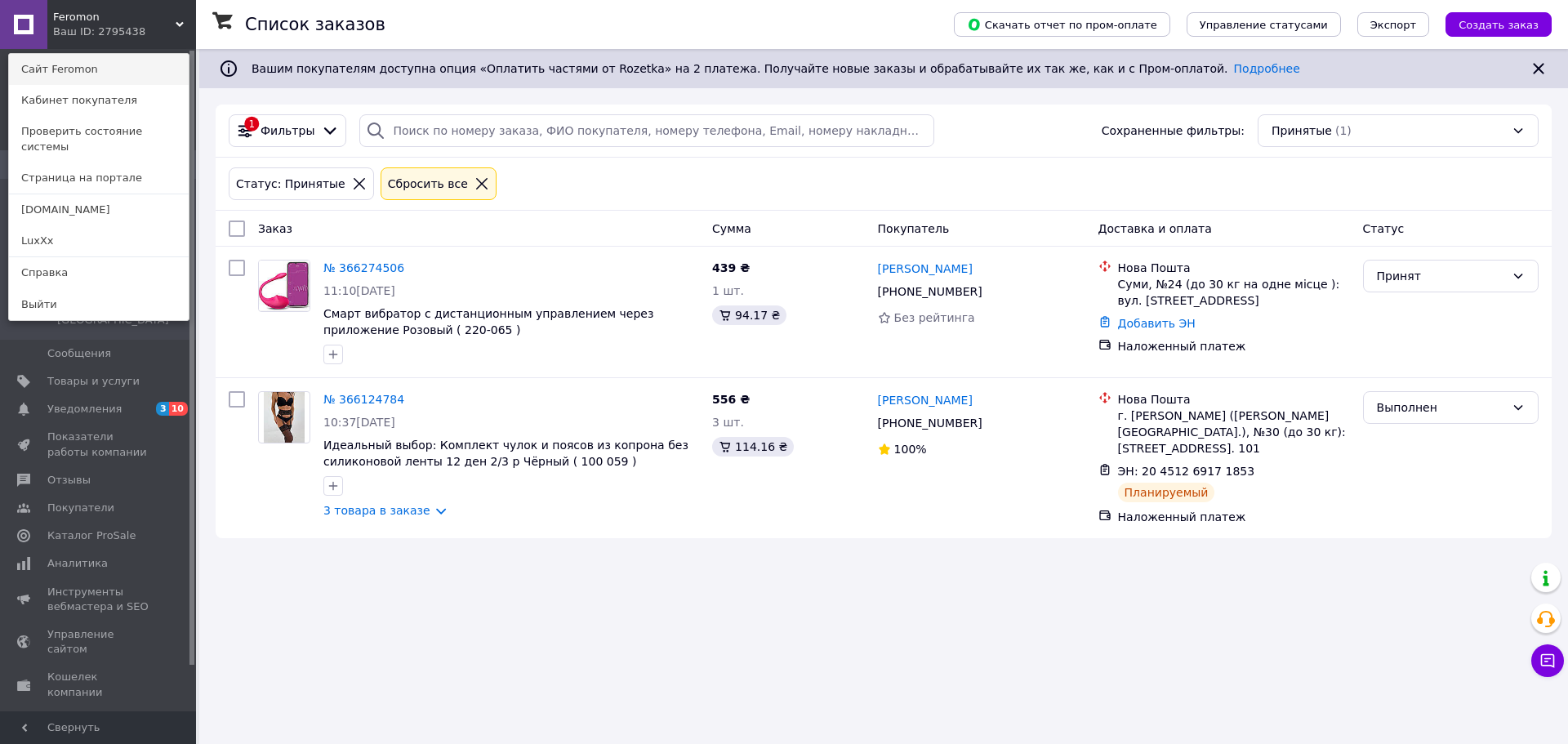
click at [90, 74] on link "Сайт Feromon" at bounding box center [99, 69] width 179 height 31
